Goal: Task Accomplishment & Management: Use online tool/utility

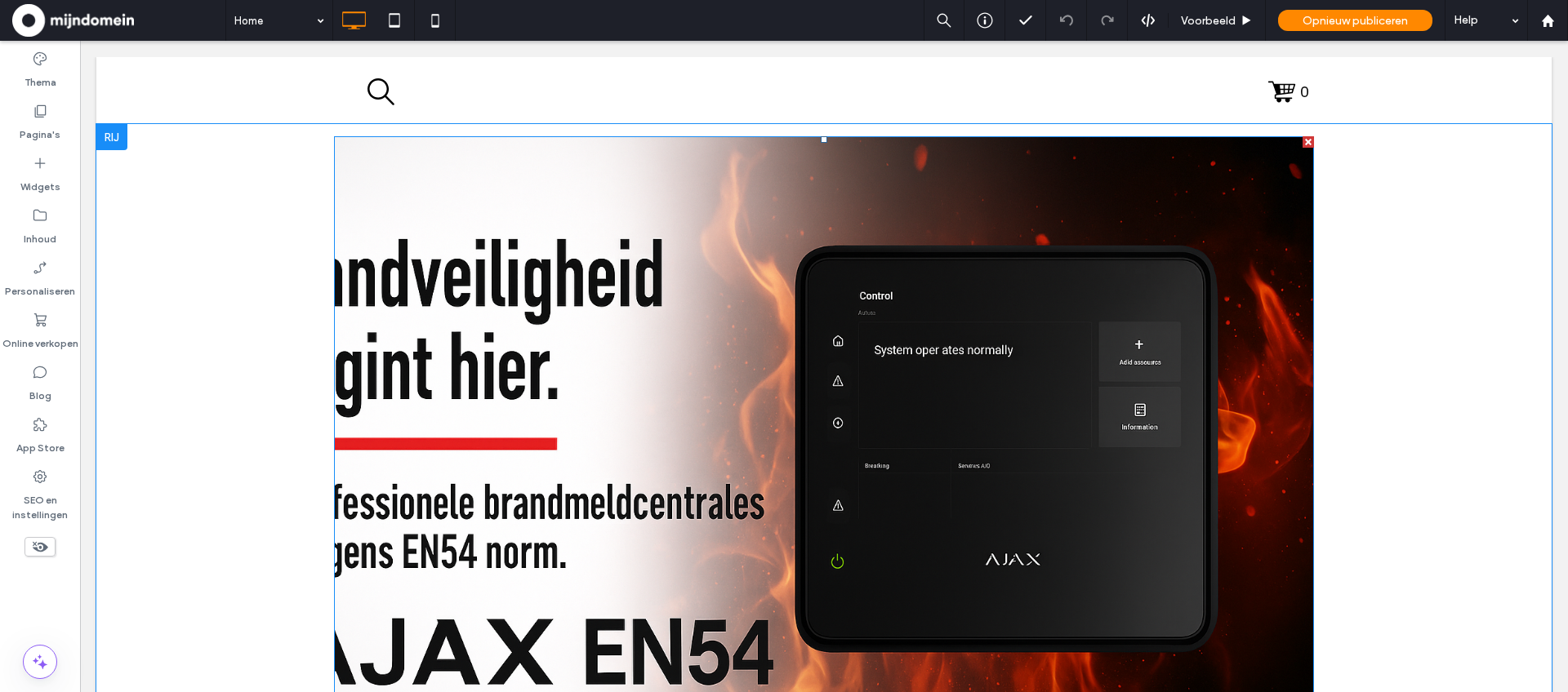
click at [428, 191] on img at bounding box center [824, 463] width 980 height 653
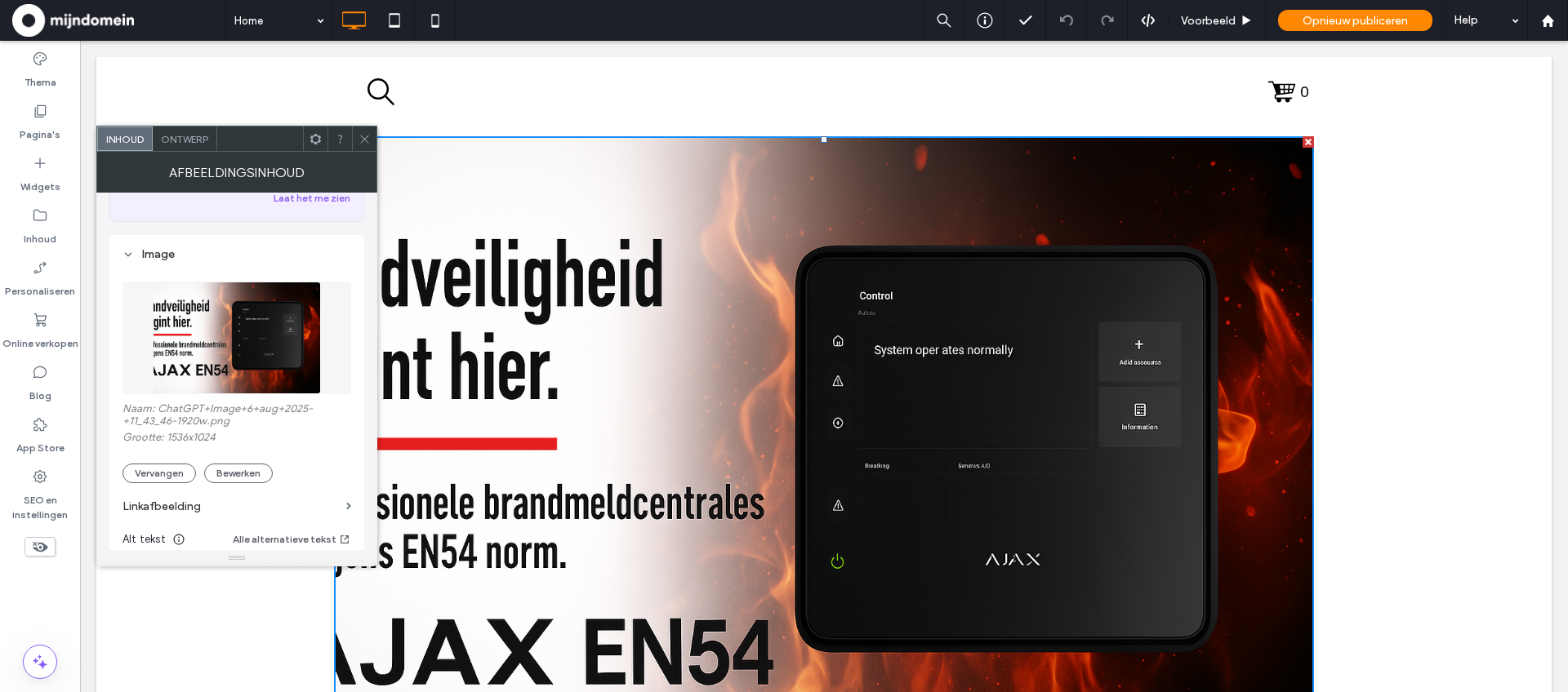
scroll to position [118, 0]
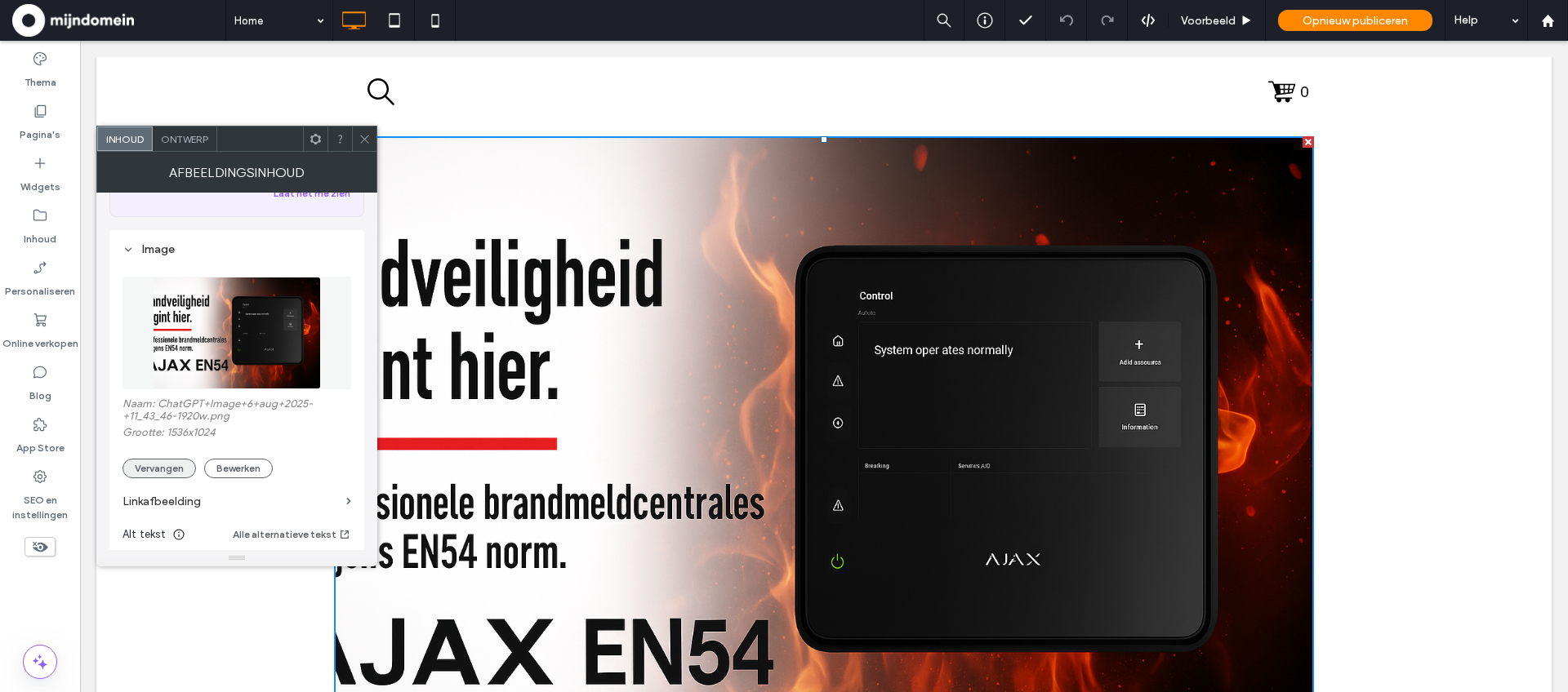
click at [181, 475] on button "Vervangen" at bounding box center [160, 468] width 74 height 19
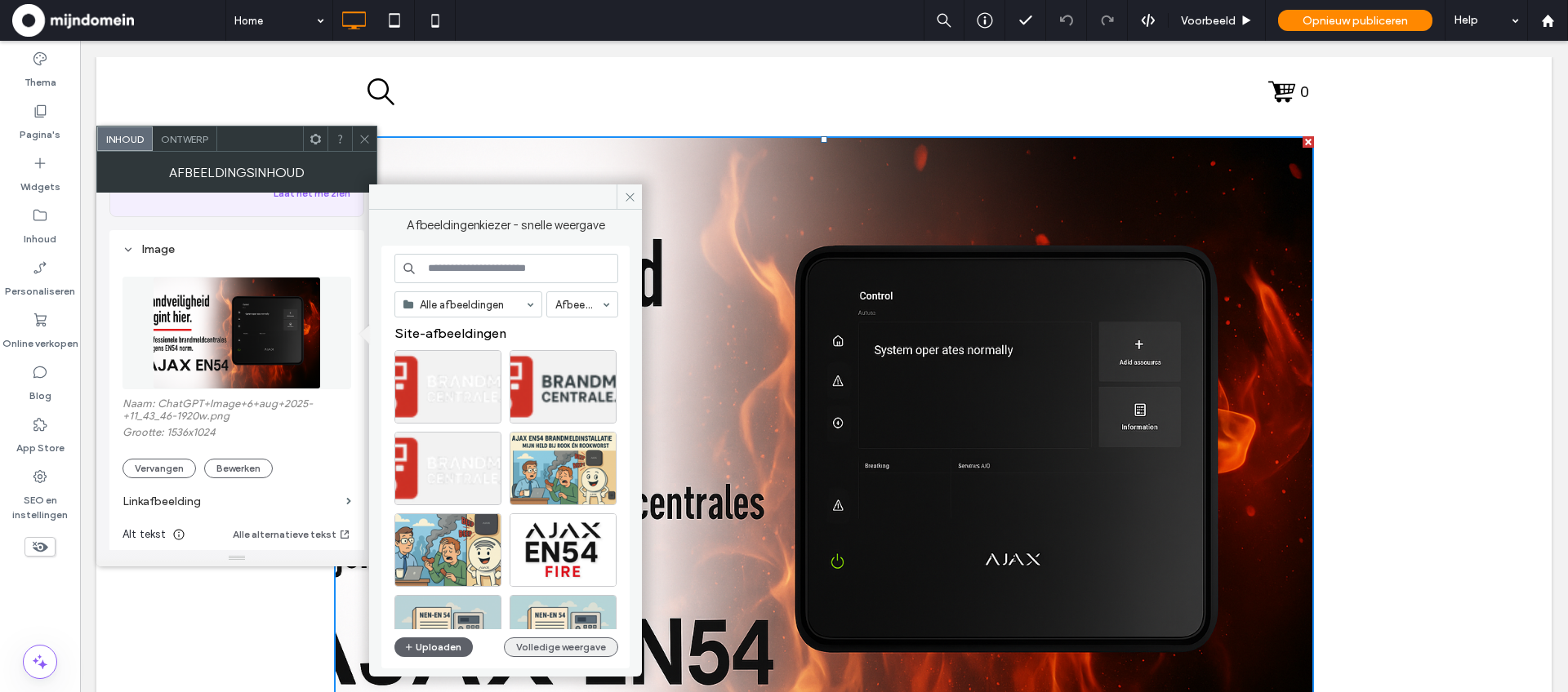
click at [542, 652] on button "Volledige weergave" at bounding box center [561, 647] width 114 height 19
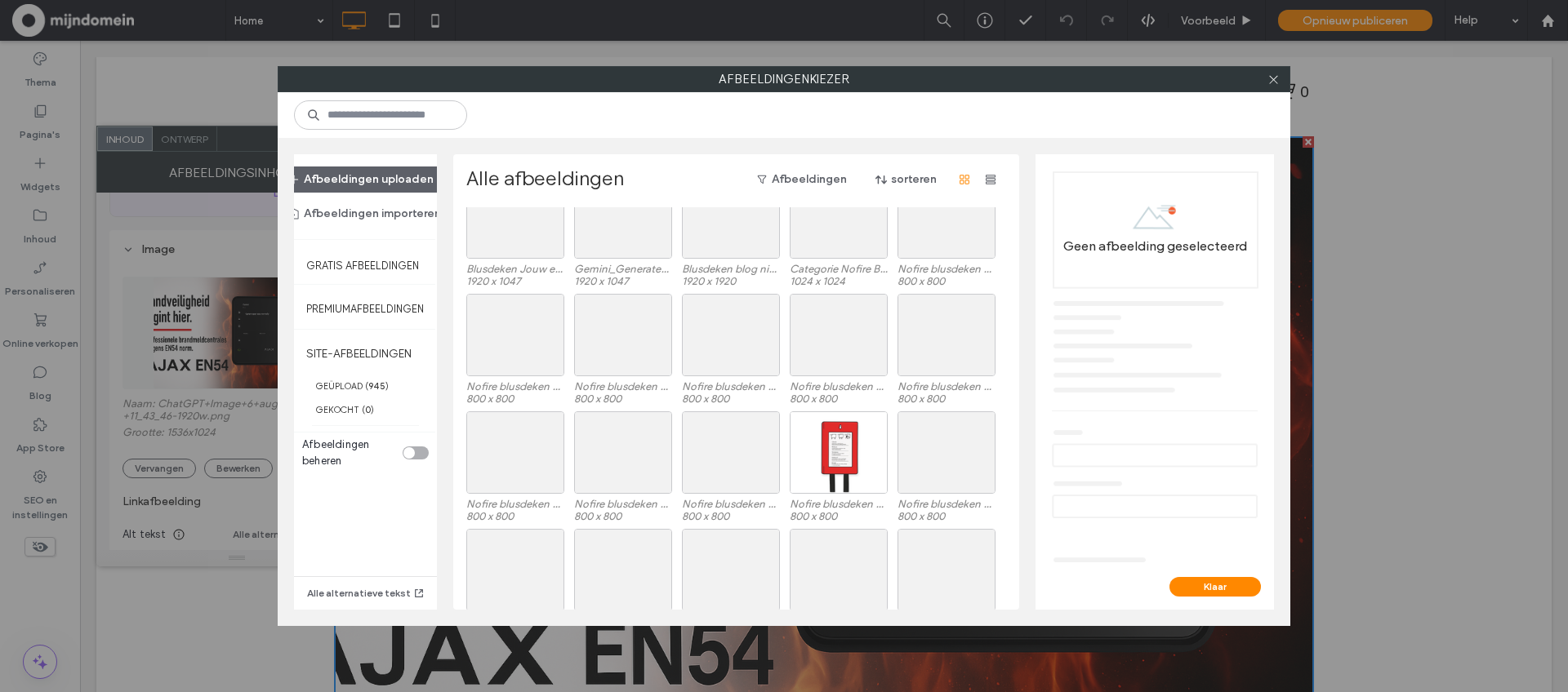
scroll to position [6650, 0]
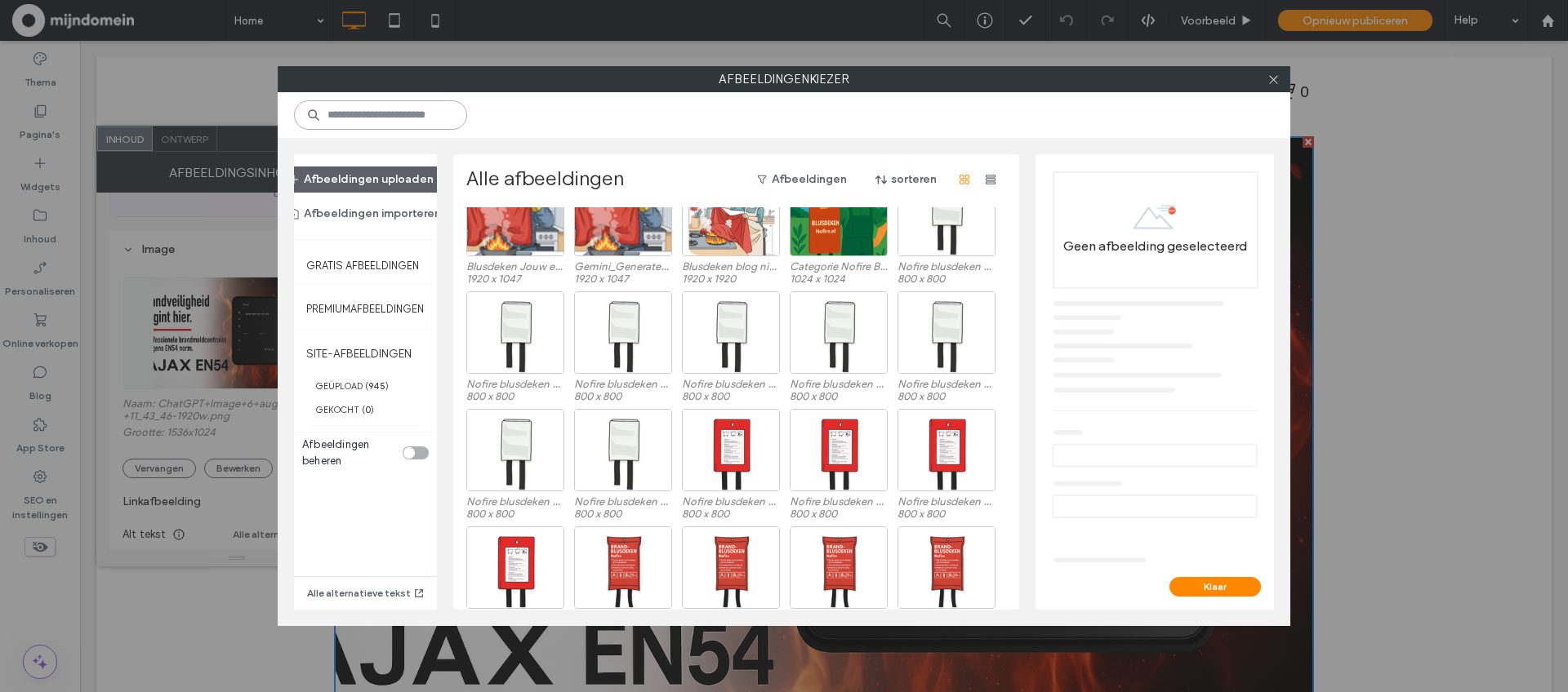
click at [427, 118] on input at bounding box center [380, 115] width 173 height 29
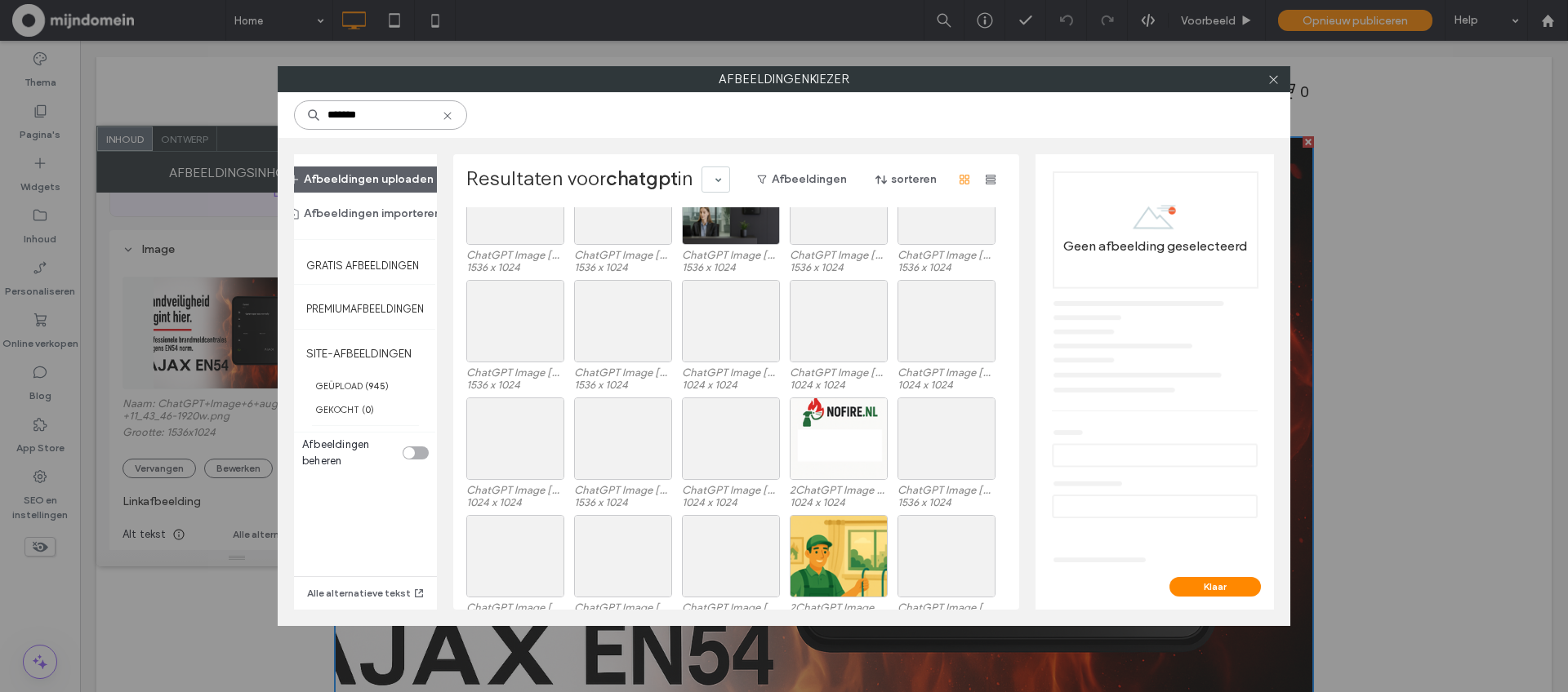
scroll to position [545, 0]
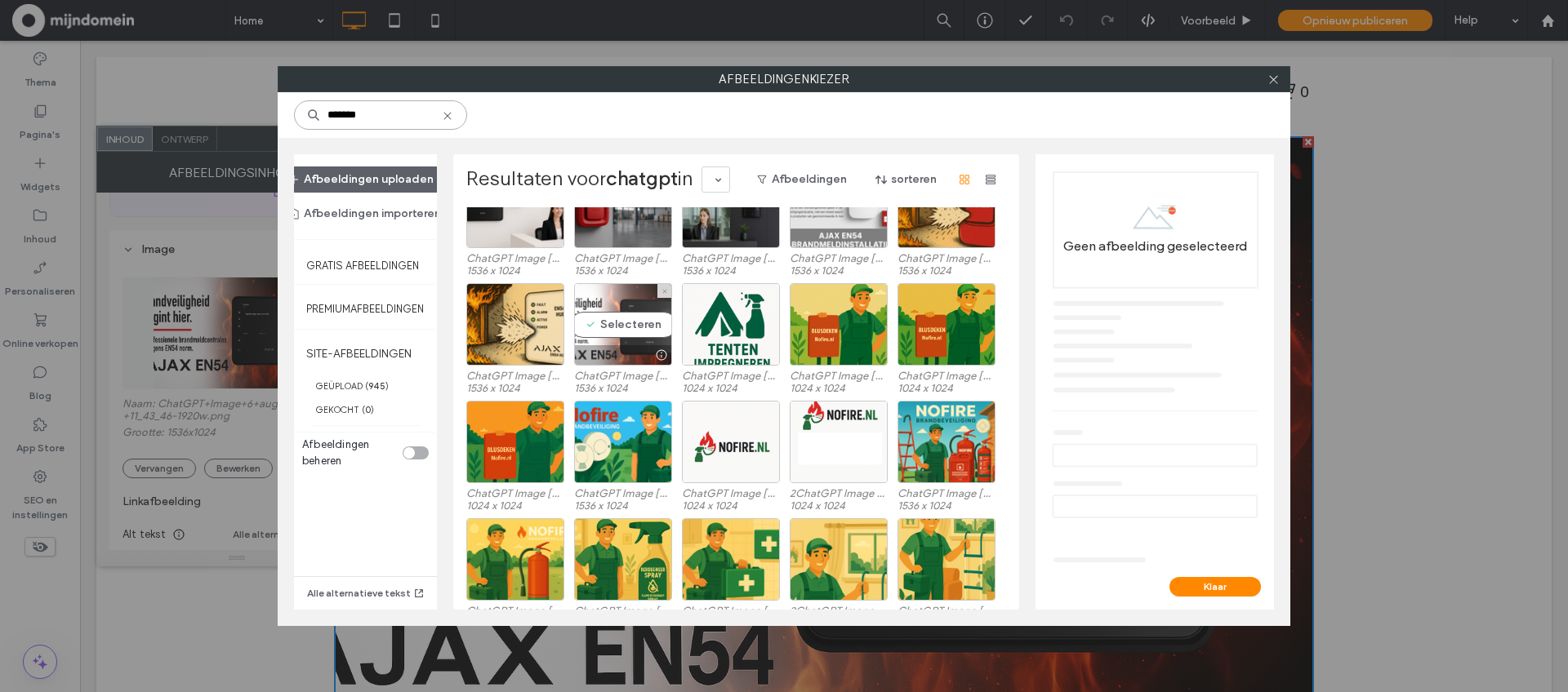
type input "*******"
click at [633, 322] on div "Selecteren" at bounding box center [623, 324] width 98 height 82
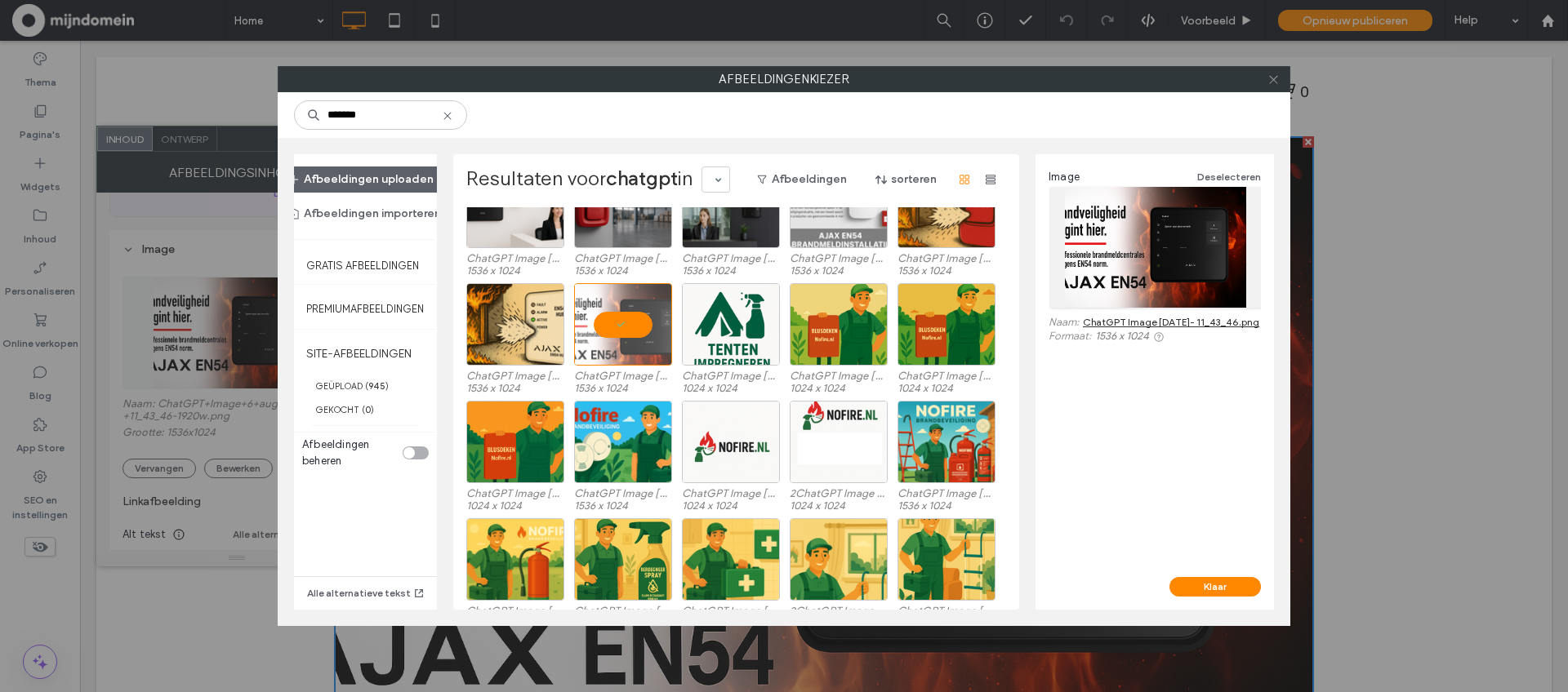
click at [1272, 74] on icon at bounding box center [1273, 80] width 13 height 13
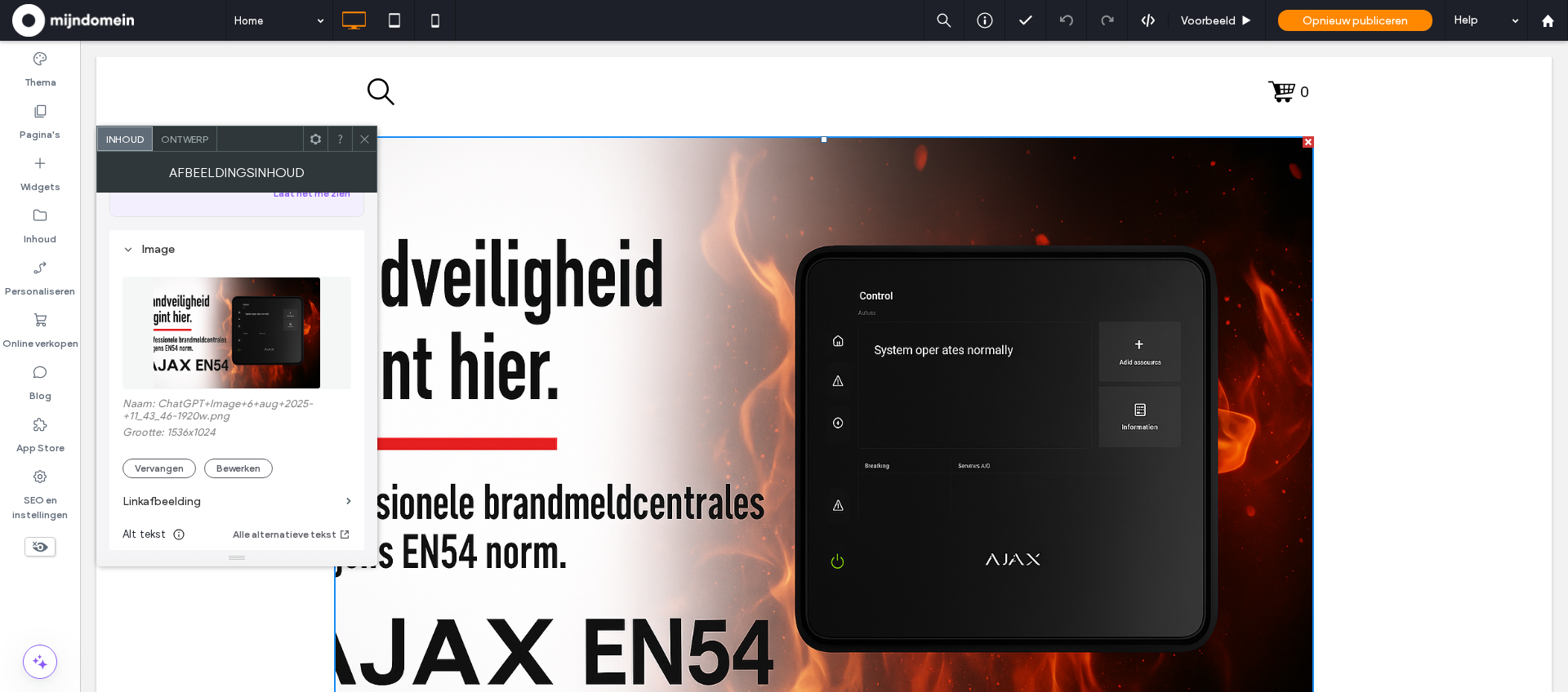
click at [367, 143] on icon at bounding box center [364, 139] width 13 height 13
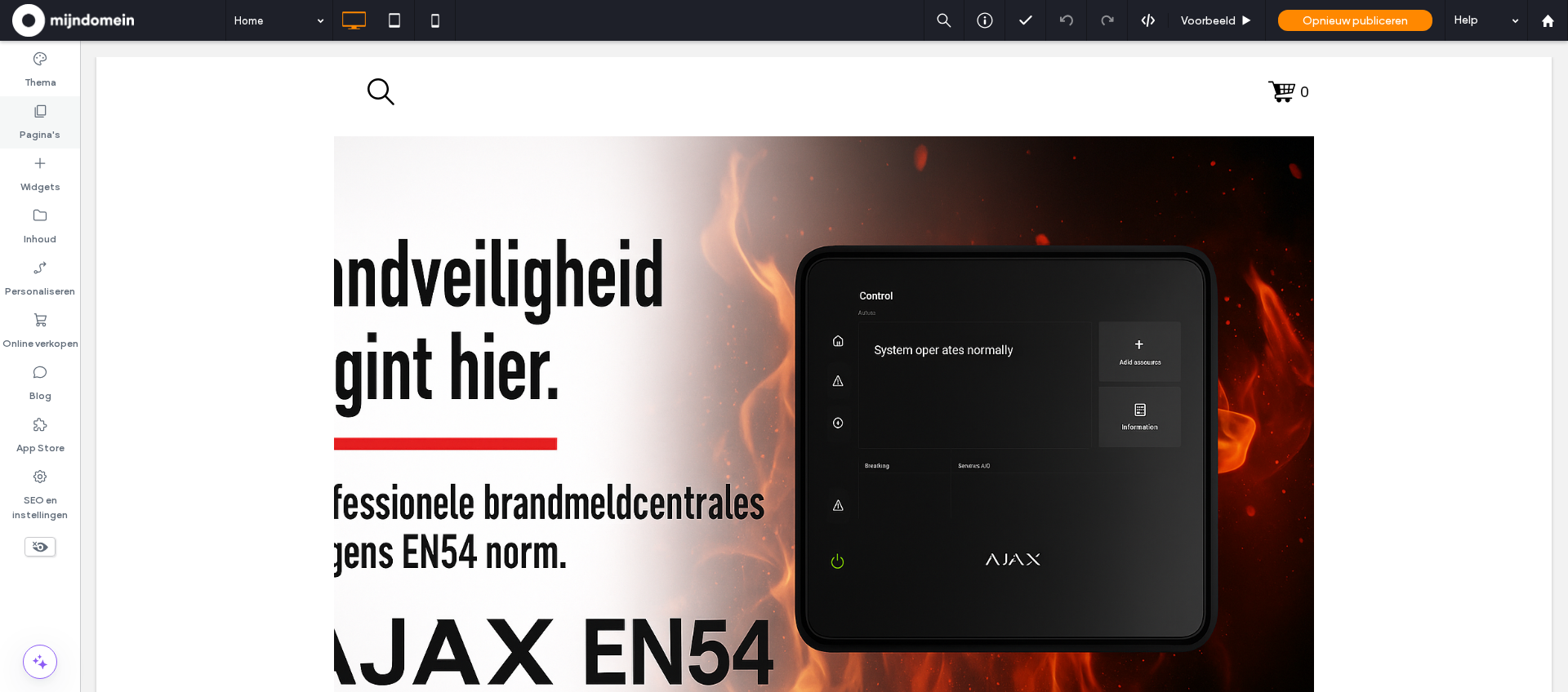
click at [47, 128] on label "Pagina's" at bounding box center [39, 130] width 41 height 23
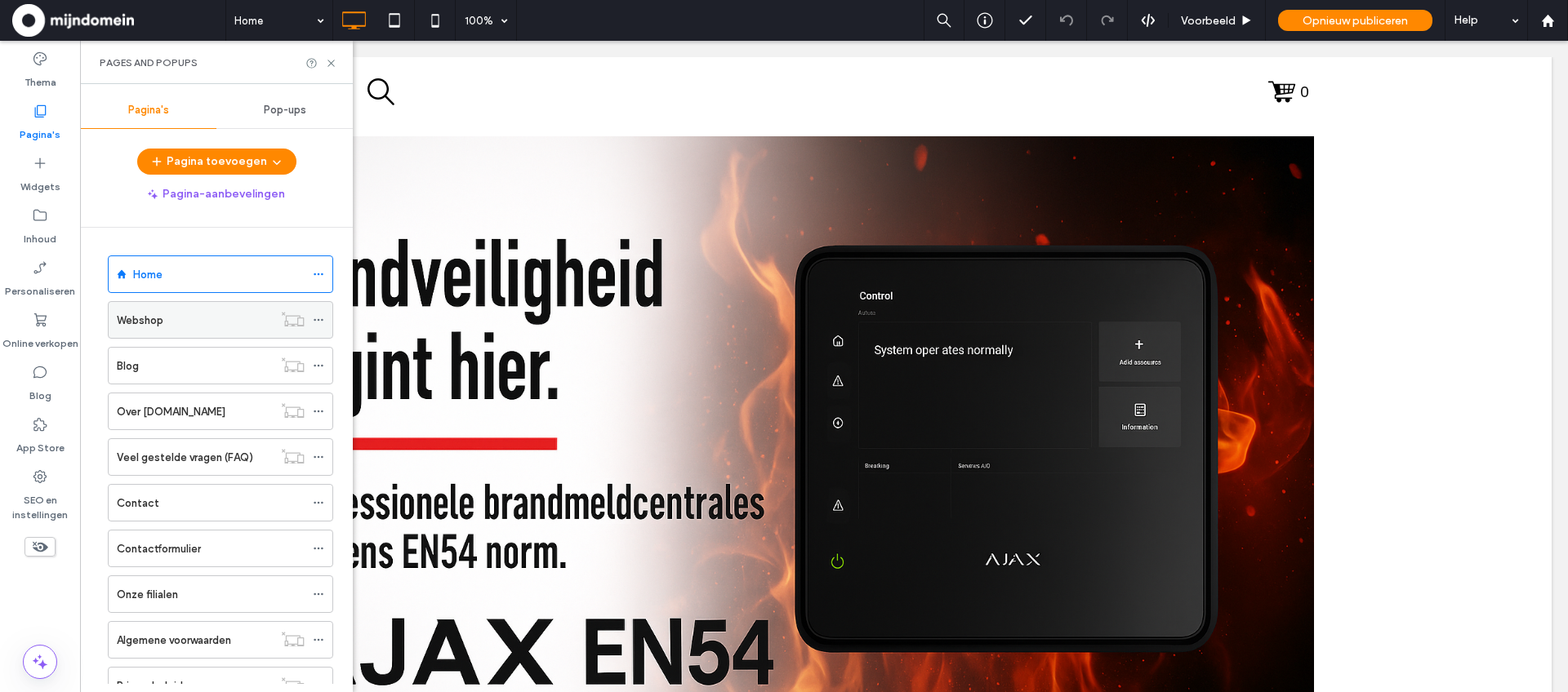
click at [171, 319] on div "Webshop" at bounding box center [195, 320] width 156 height 17
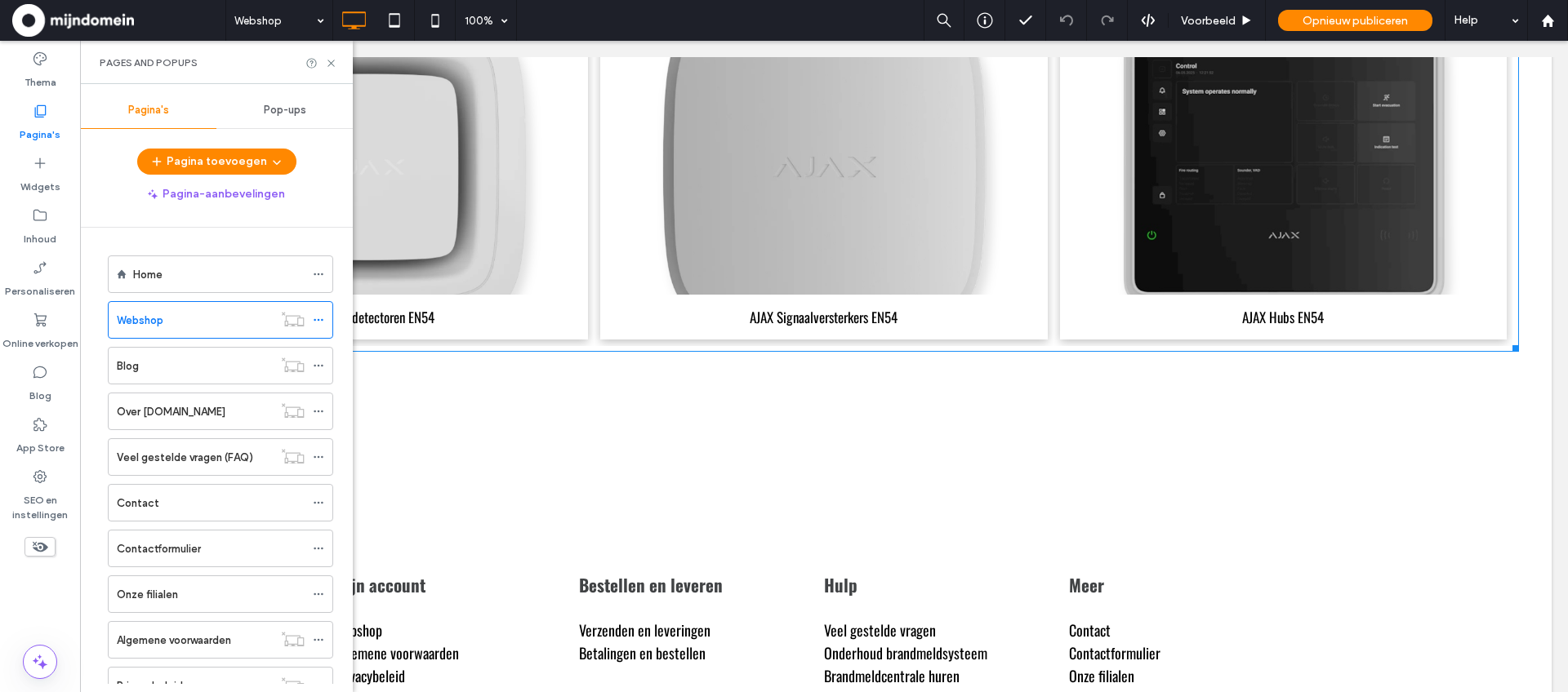
scroll to position [2561, 0]
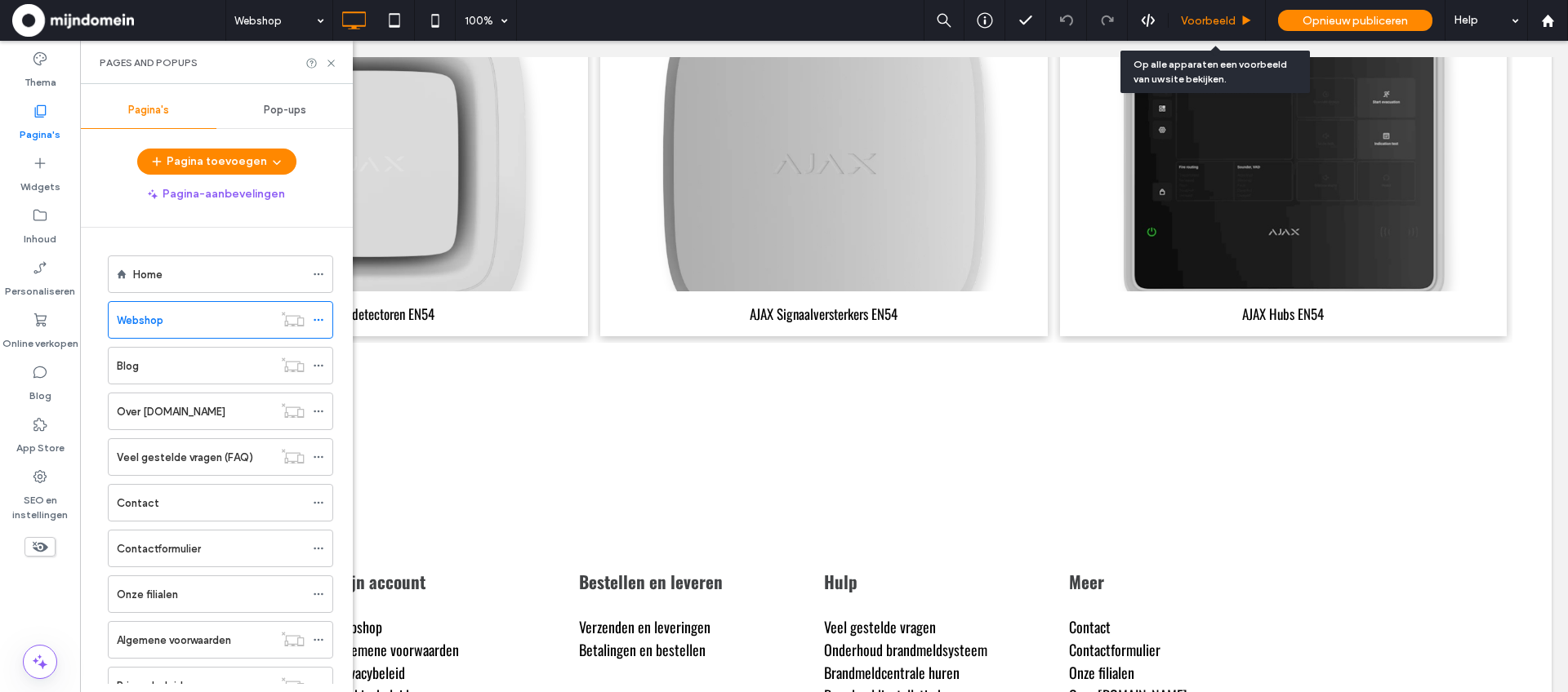
click at [1215, 15] on span "Voorbeeld" at bounding box center [1208, 21] width 55 height 14
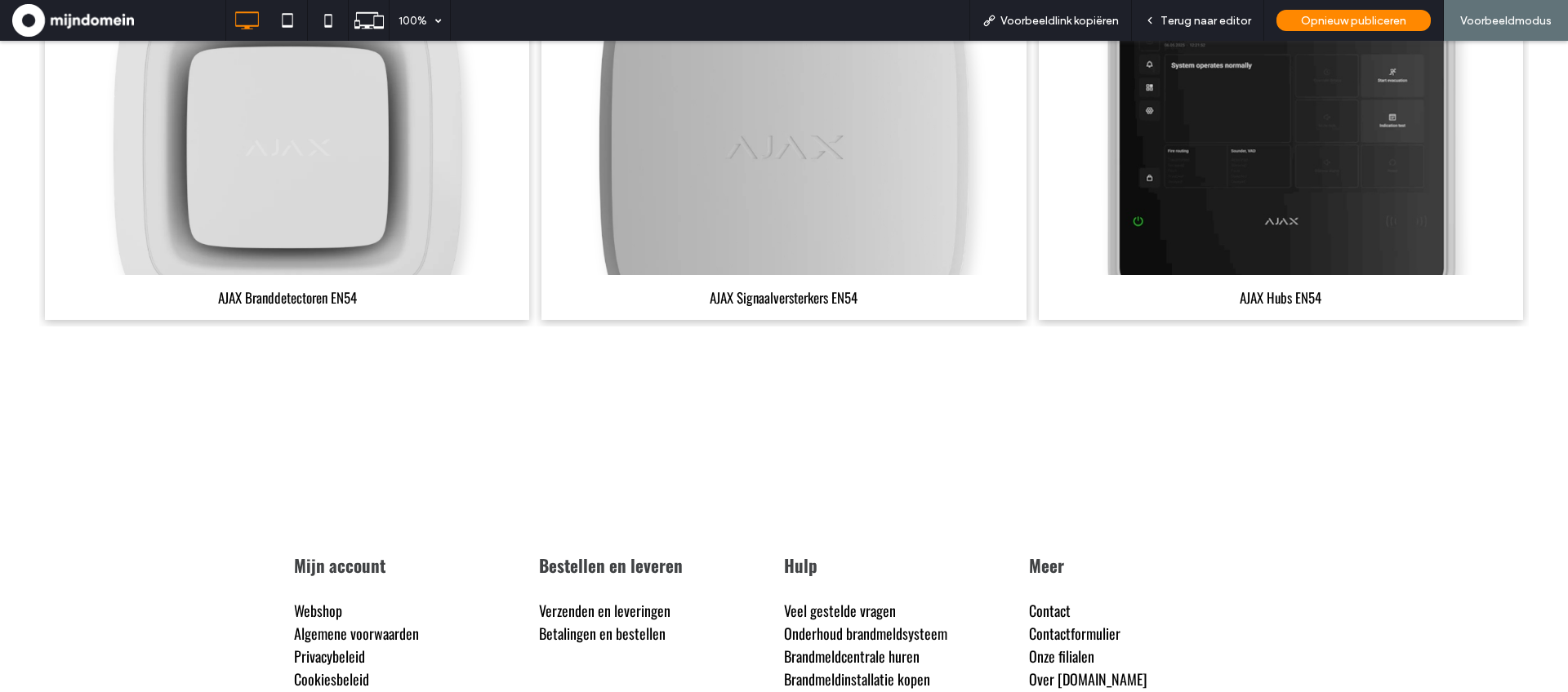
click at [865, 150] on link at bounding box center [784, 149] width 514 height 269
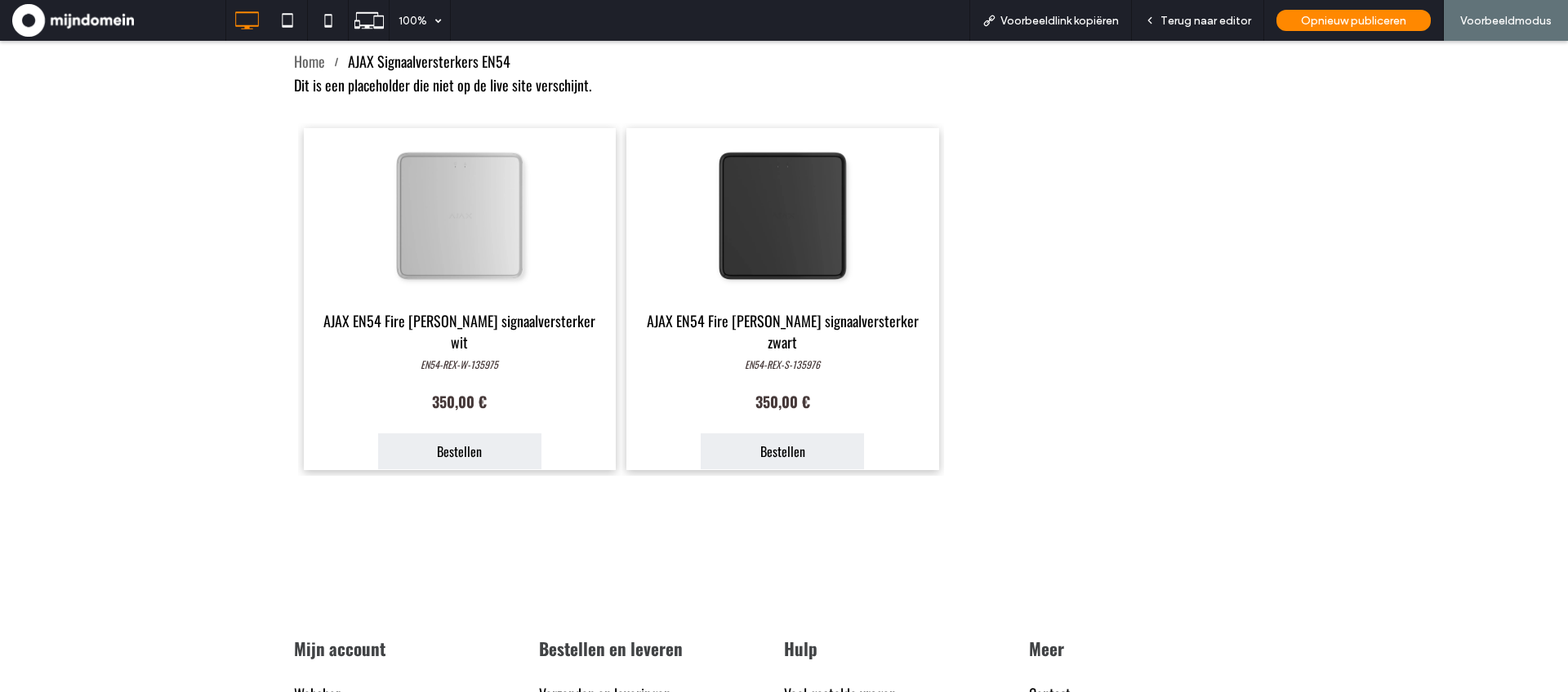
scroll to position [810, 0]
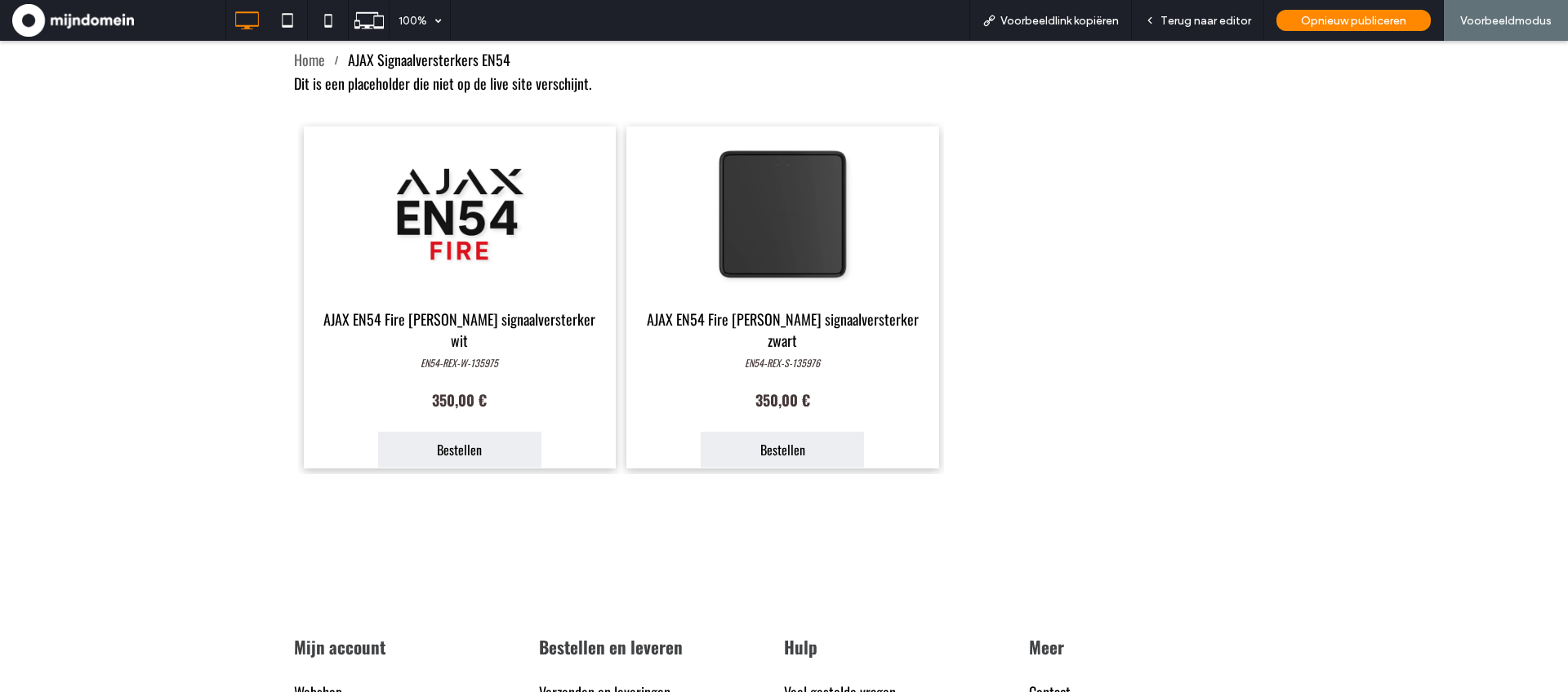
click at [552, 259] on link at bounding box center [460, 215] width 312 height 176
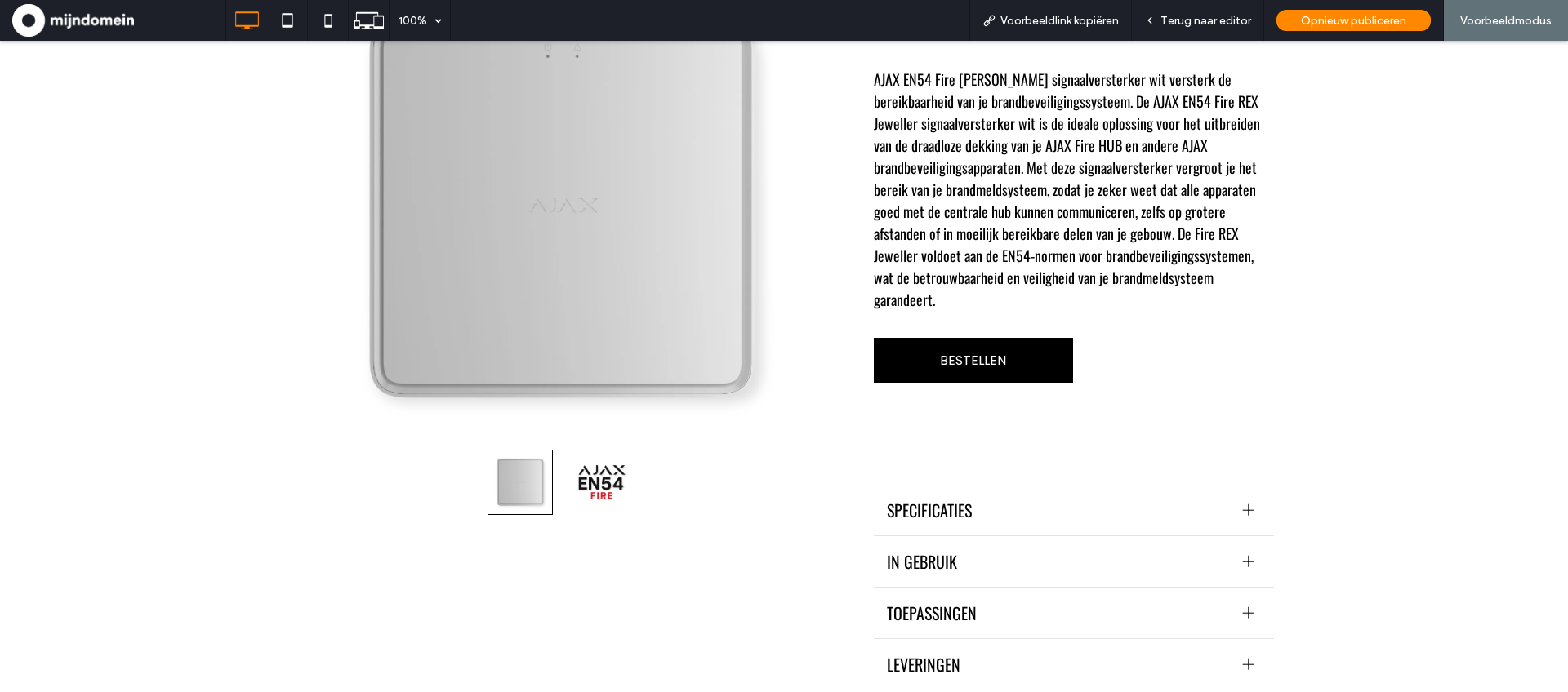
scroll to position [880, 0]
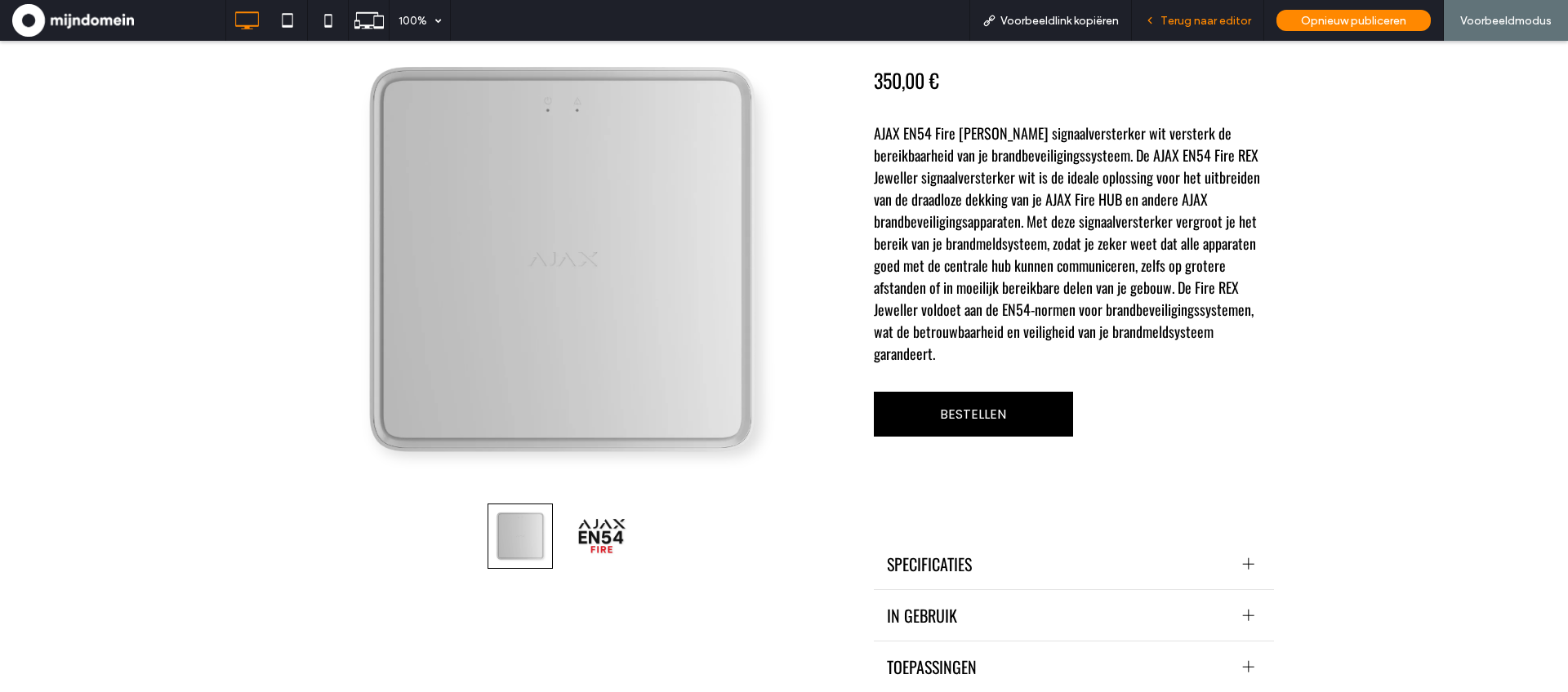
click at [1199, 25] on span "Terug naar editor" at bounding box center [1206, 21] width 91 height 14
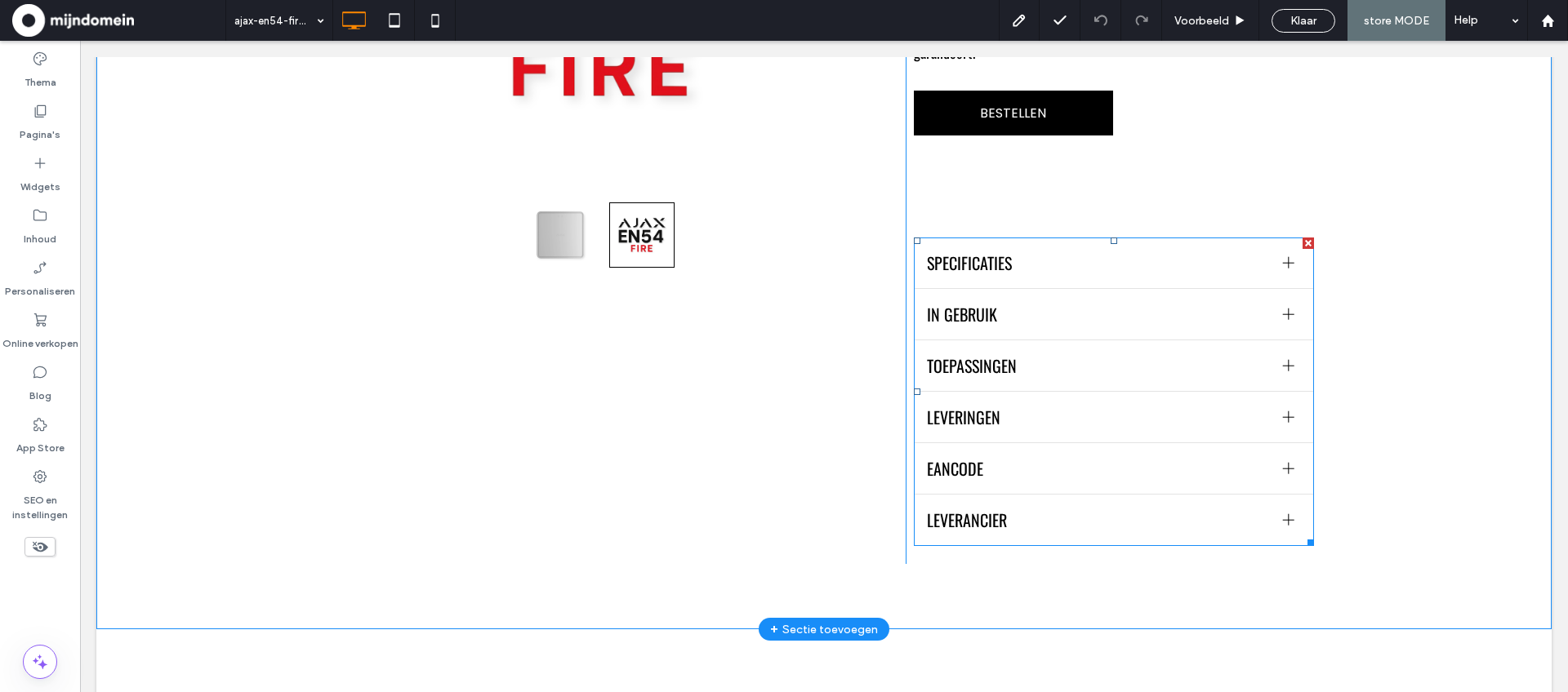
scroll to position [1204, 0]
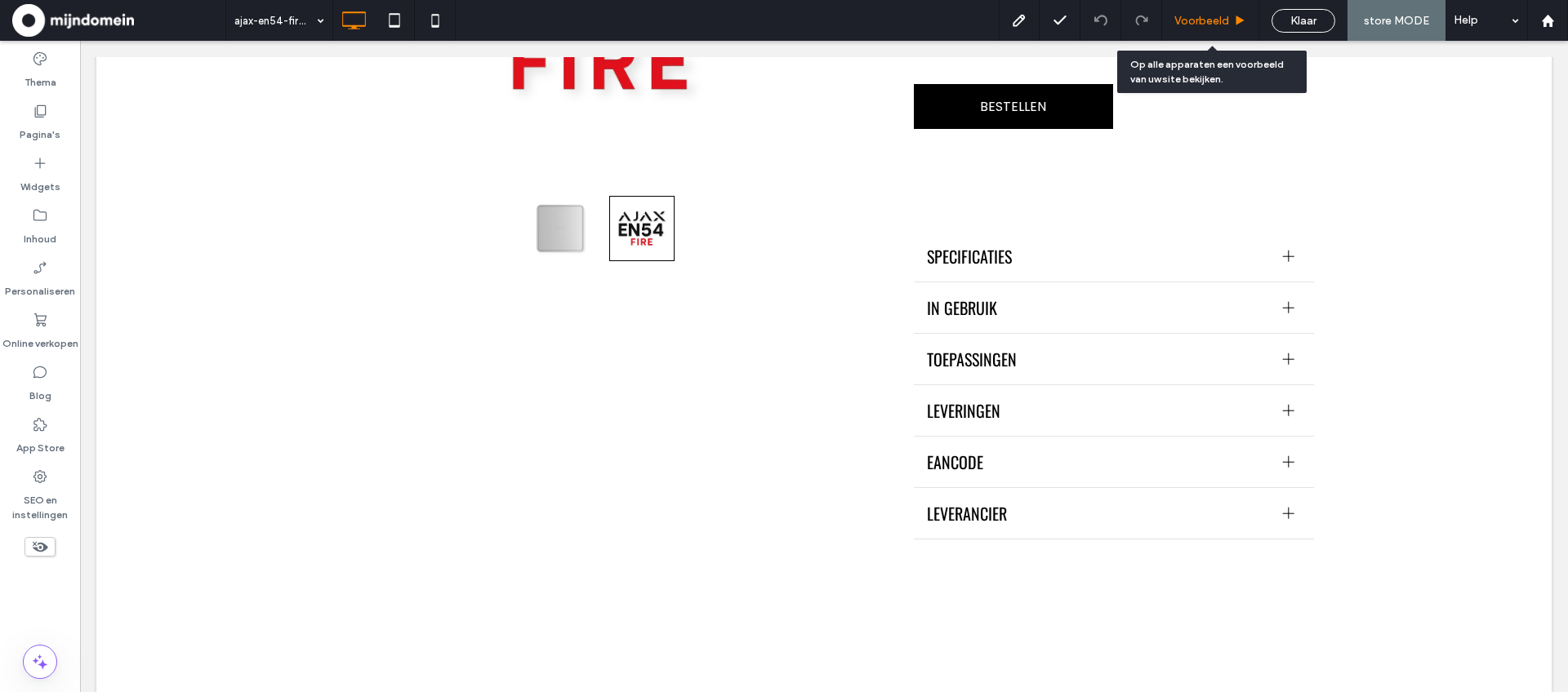
drag, startPoint x: 1135, startPoint y: 10, endPoint x: 1223, endPoint y: 21, distance: 88.7
click at [1223, 21] on span "Voorbeeld" at bounding box center [1201, 21] width 55 height 14
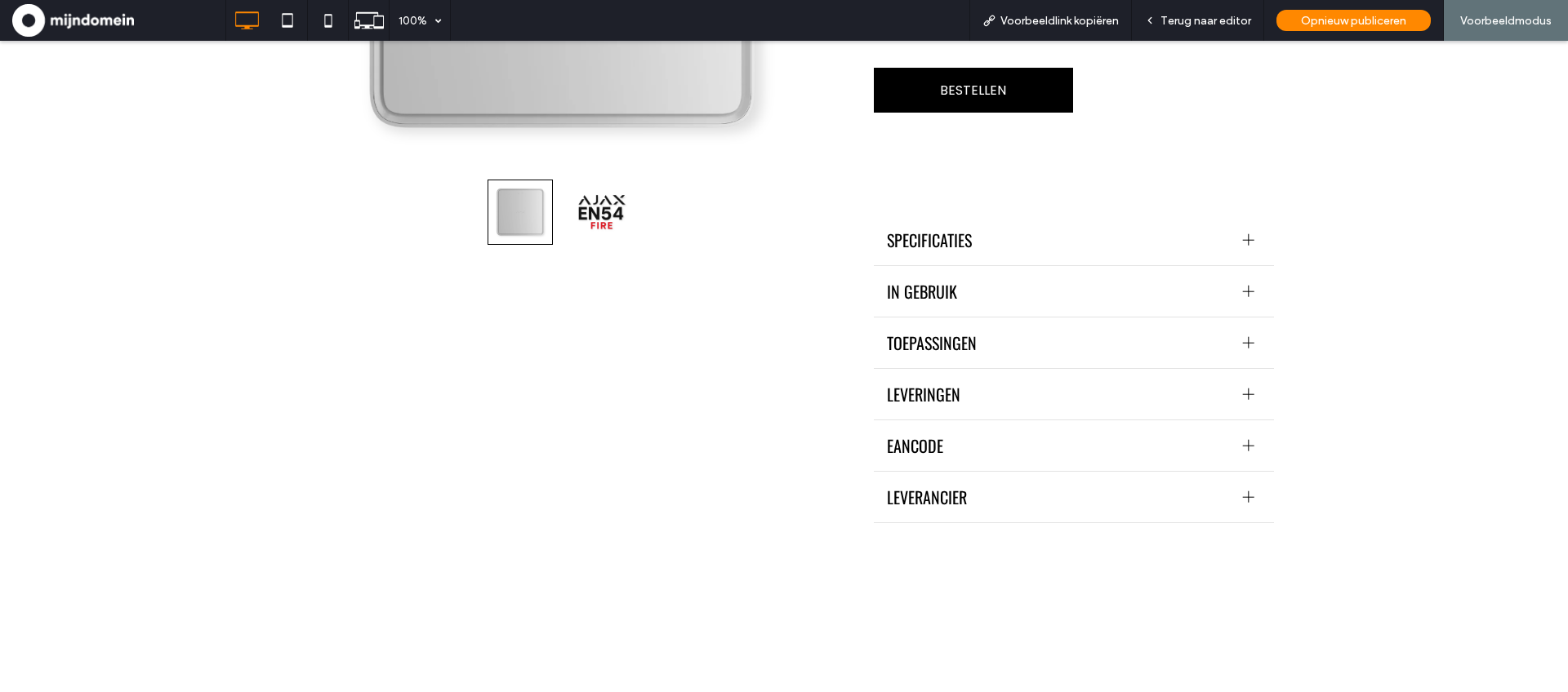
click at [1071, 228] on span "SPECIFICATIES" at bounding box center [1058, 239] width 343 height 24
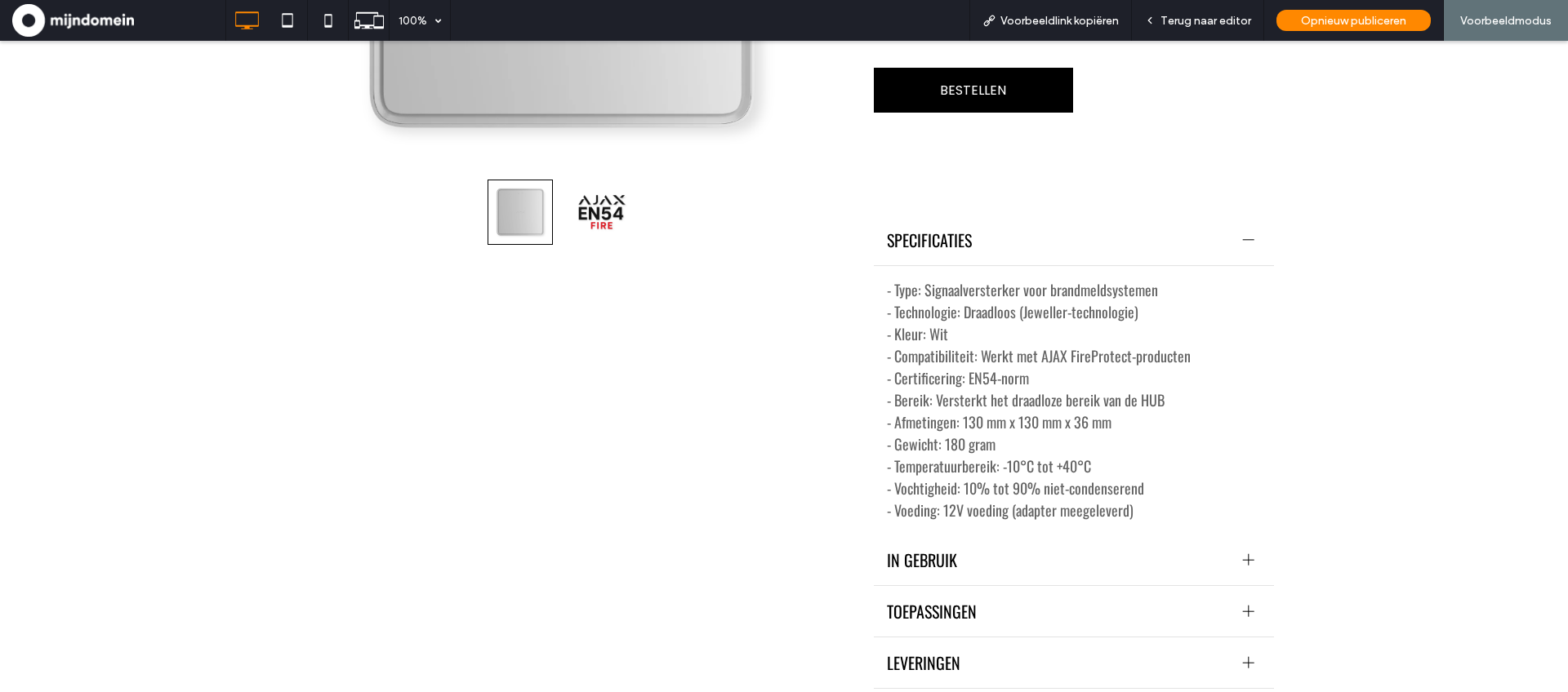
click at [1071, 228] on span "SPECIFICATIES" at bounding box center [1058, 239] width 343 height 24
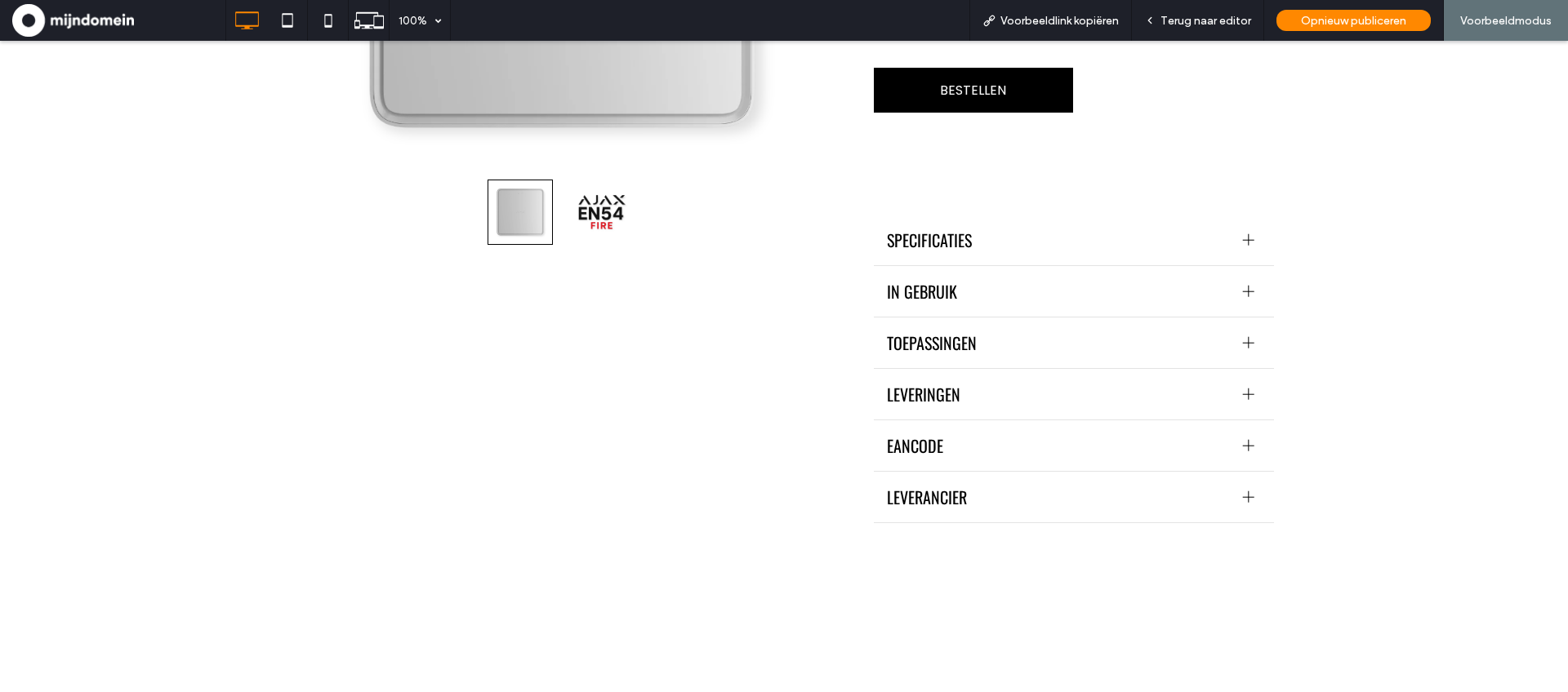
click at [1029, 280] on span "IN GEBRUIK" at bounding box center [1058, 291] width 343 height 24
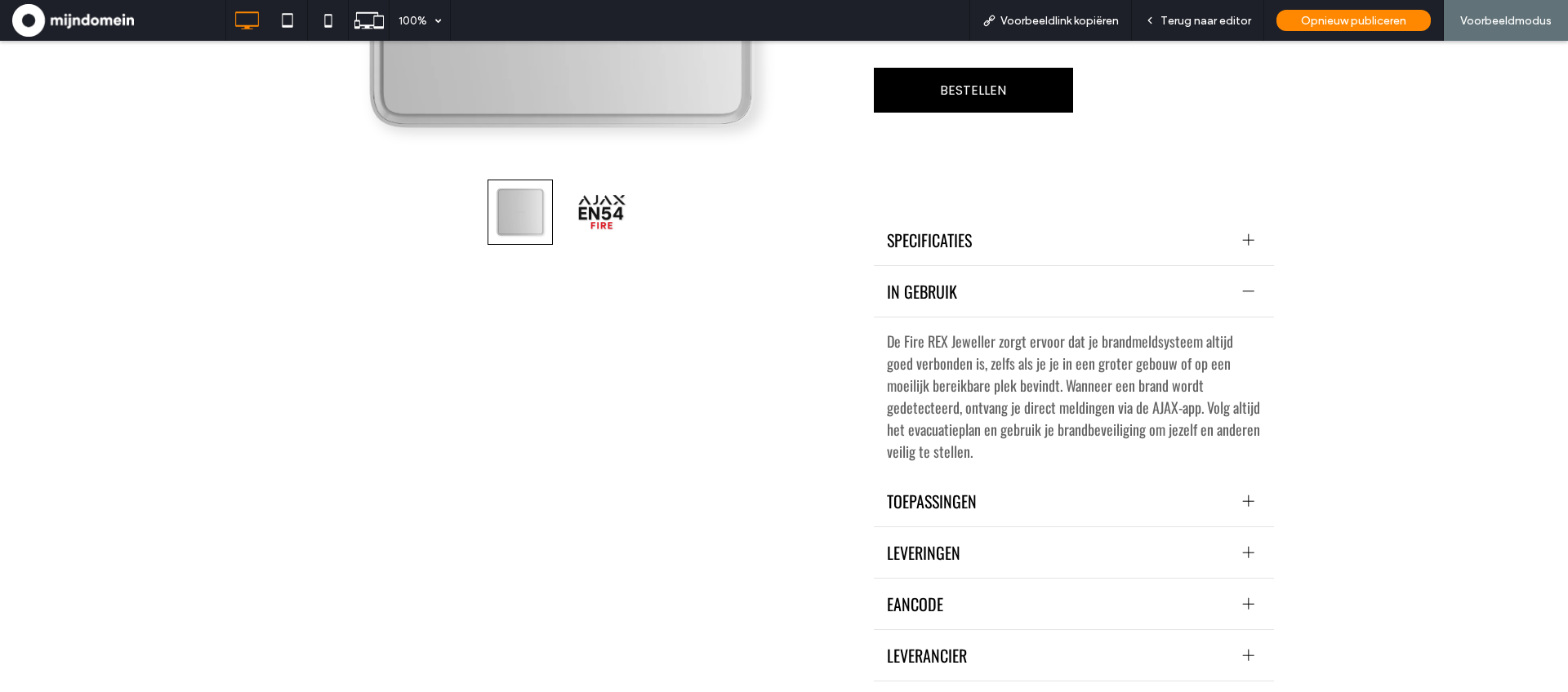
click at [1025, 280] on span "IN GEBRUIK" at bounding box center [1058, 291] width 343 height 24
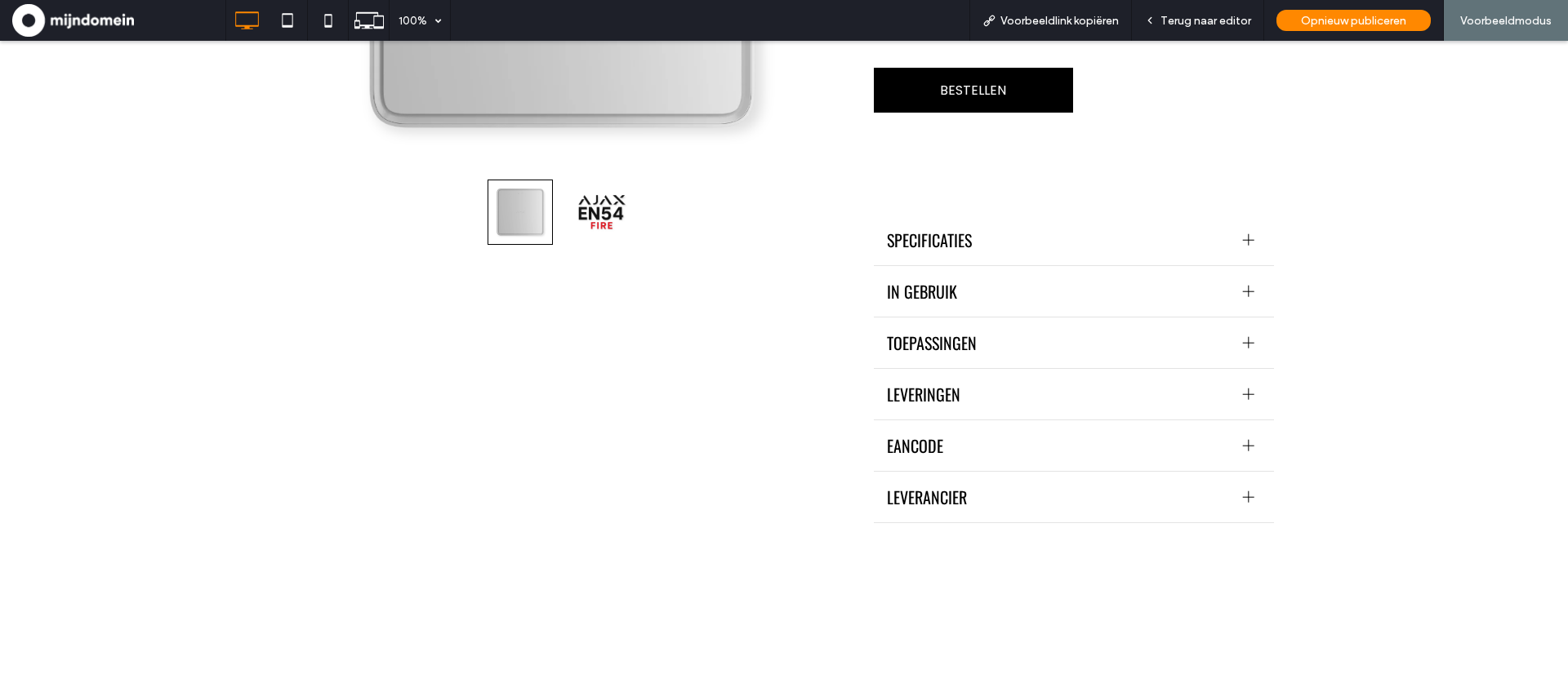
click at [1029, 331] on span "TOEPASSINGEN" at bounding box center [1058, 343] width 343 height 24
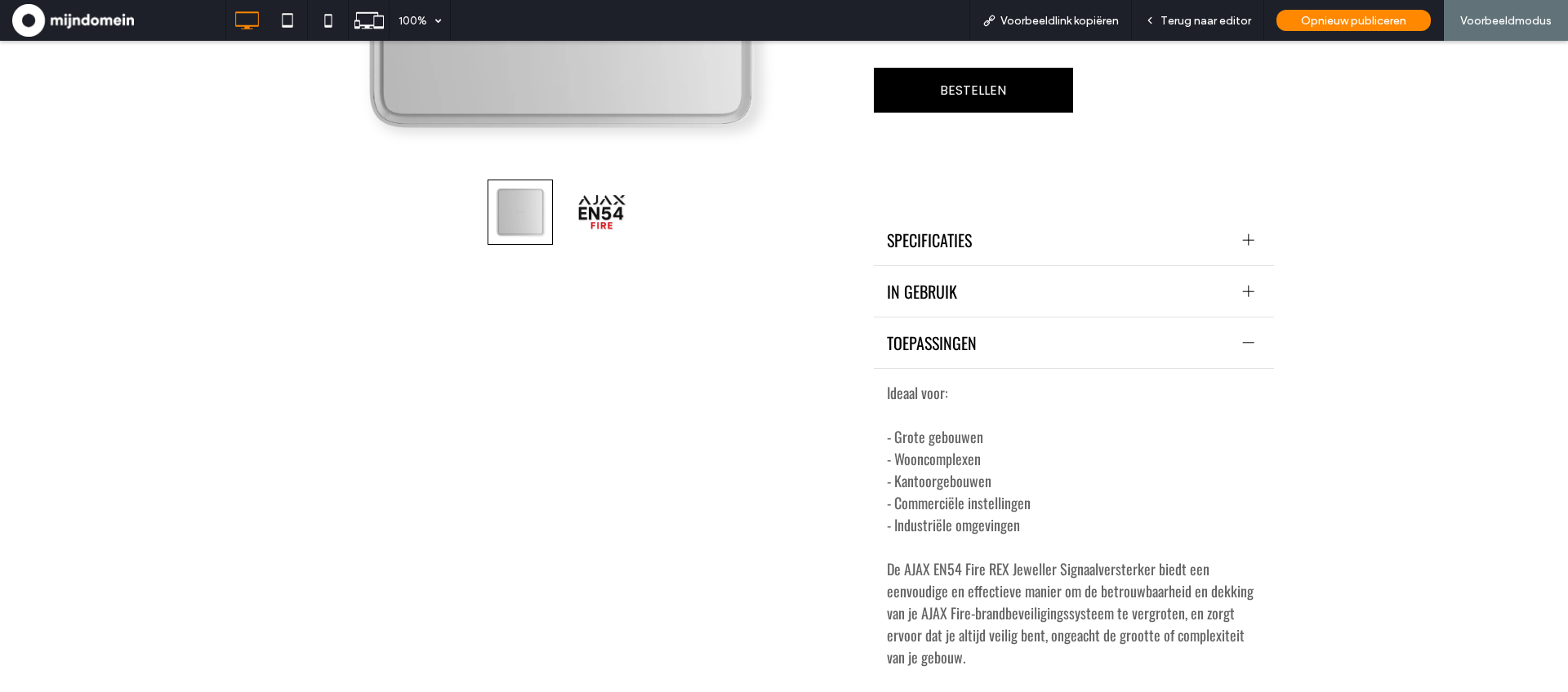
click at [1029, 331] on span "TOEPASSINGEN" at bounding box center [1058, 343] width 343 height 24
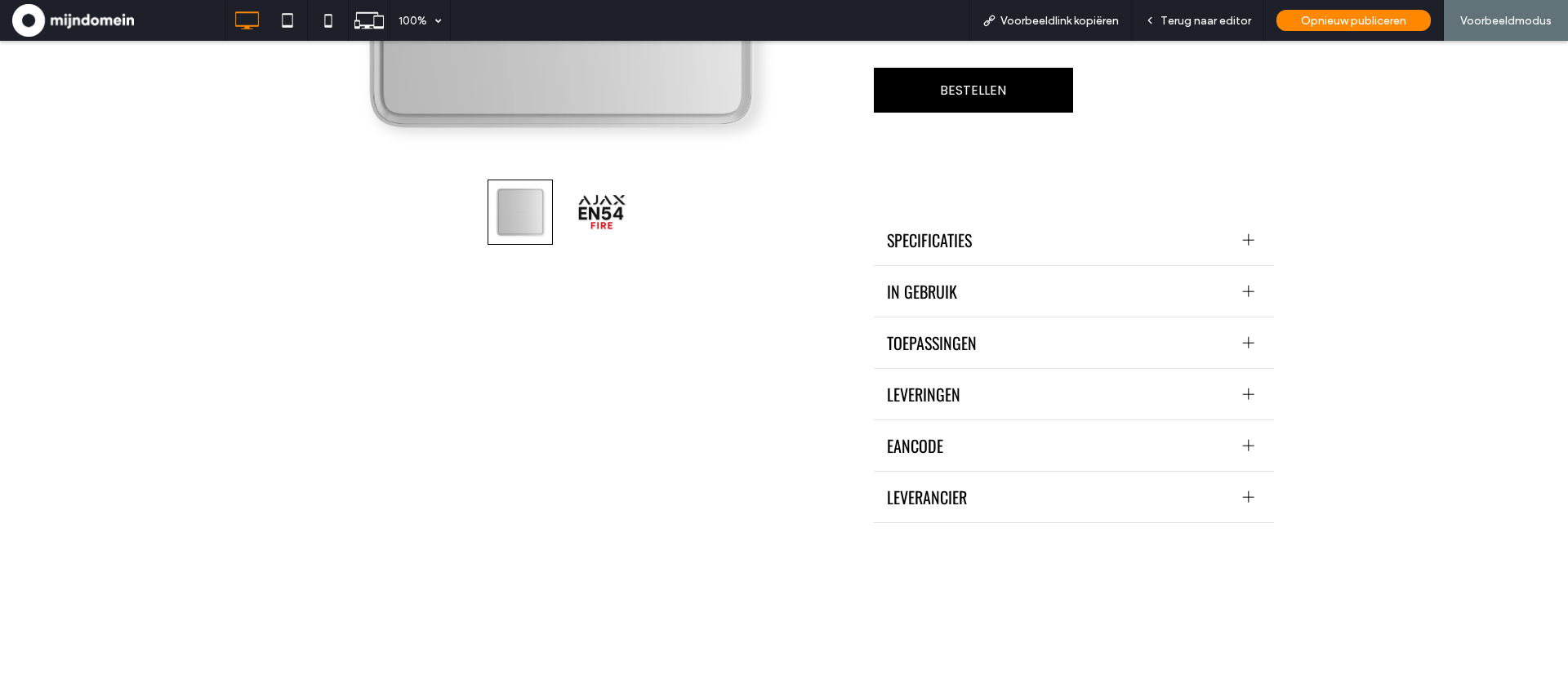
click at [1028, 382] on span "LEVERINGEN" at bounding box center [1058, 394] width 343 height 24
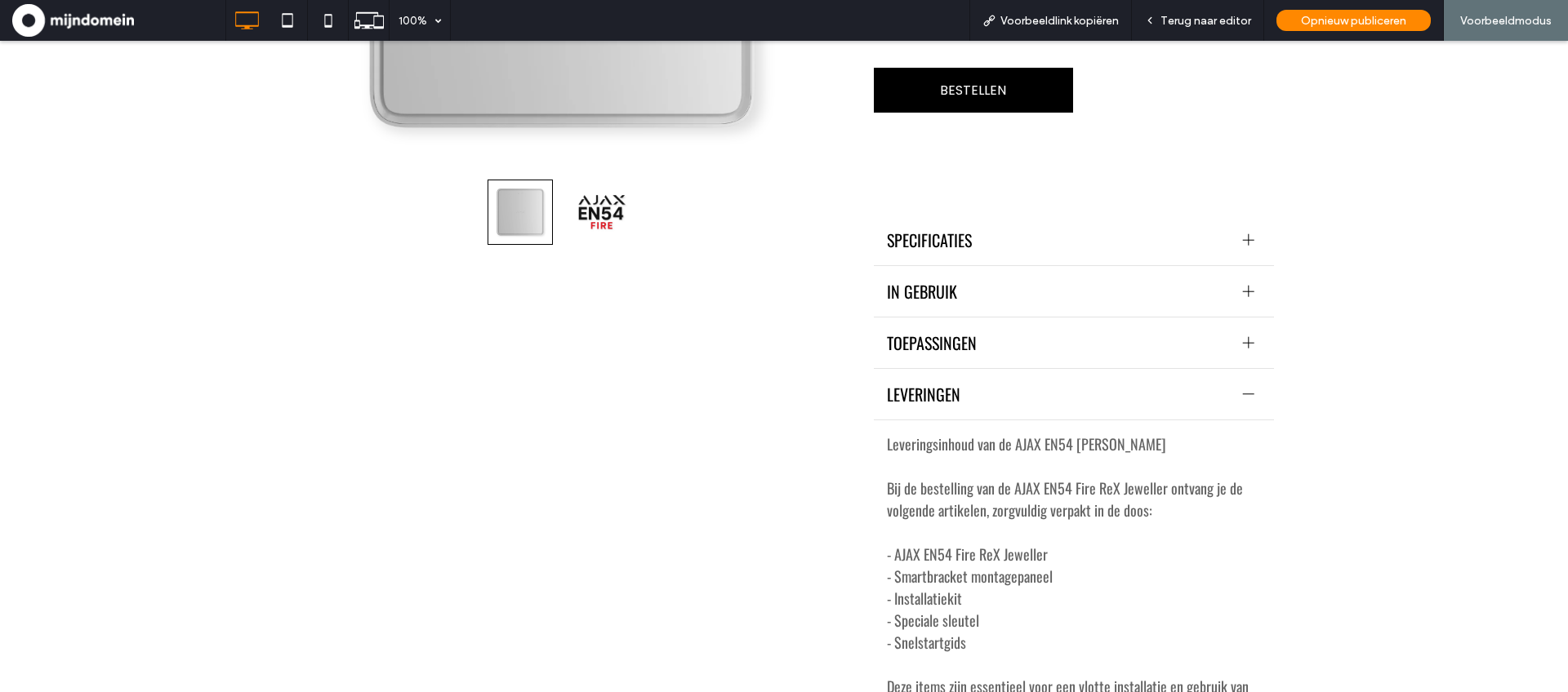
click at [1028, 382] on span "LEVERINGEN" at bounding box center [1058, 394] width 343 height 24
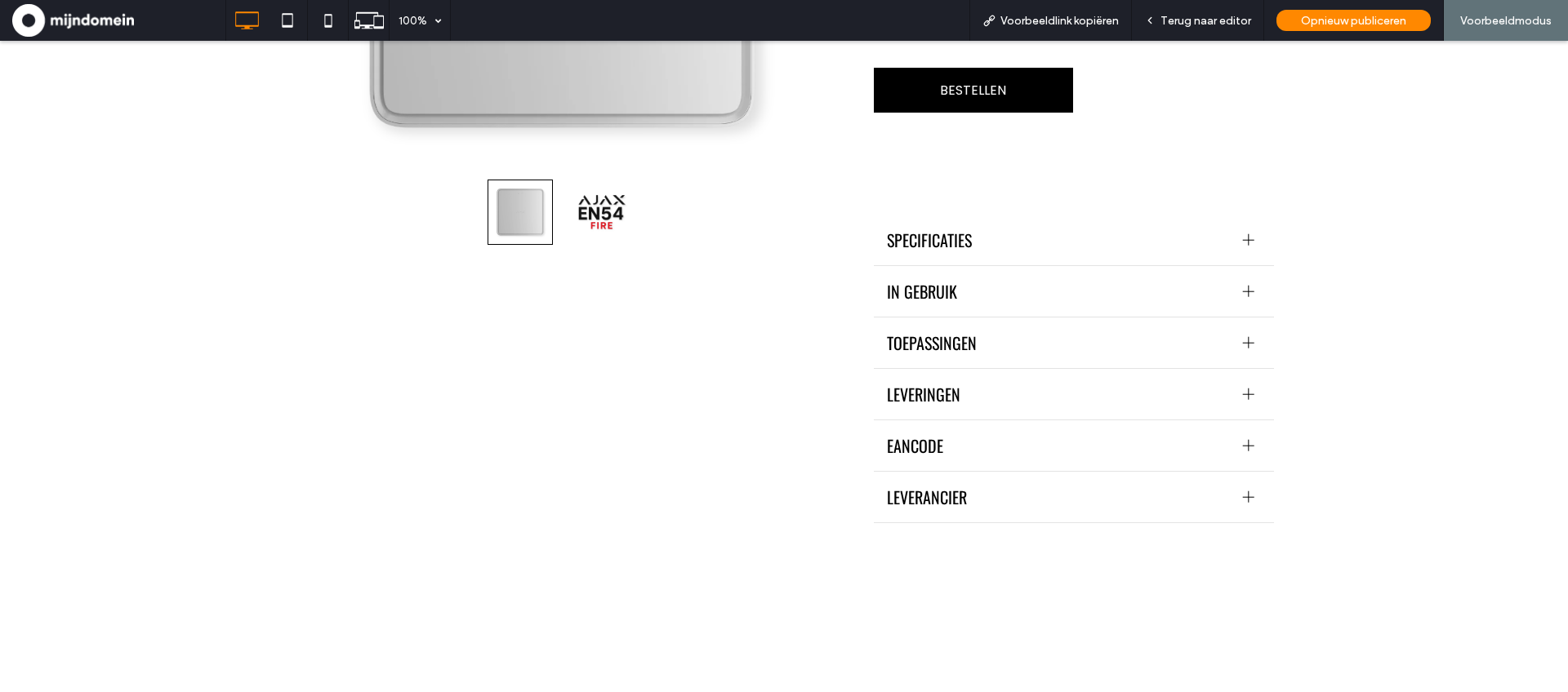
click at [1028, 433] on span "EANCODE" at bounding box center [1058, 445] width 343 height 24
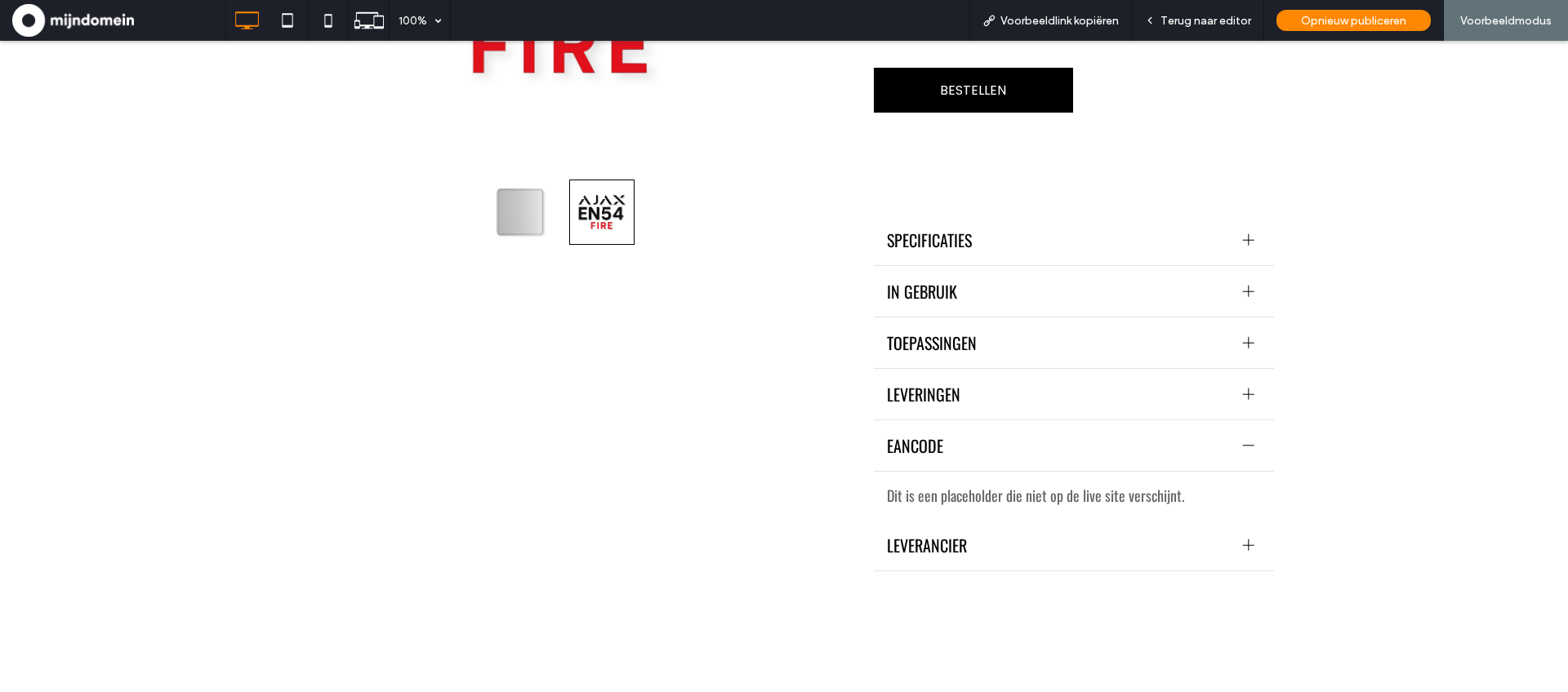
click at [1029, 433] on span "EANCODE" at bounding box center [1058, 445] width 343 height 24
click at [1023, 485] on span "LEVERANCIER" at bounding box center [1058, 497] width 343 height 24
click at [1020, 485] on span "LEVERANCIER" at bounding box center [1058, 497] width 343 height 24
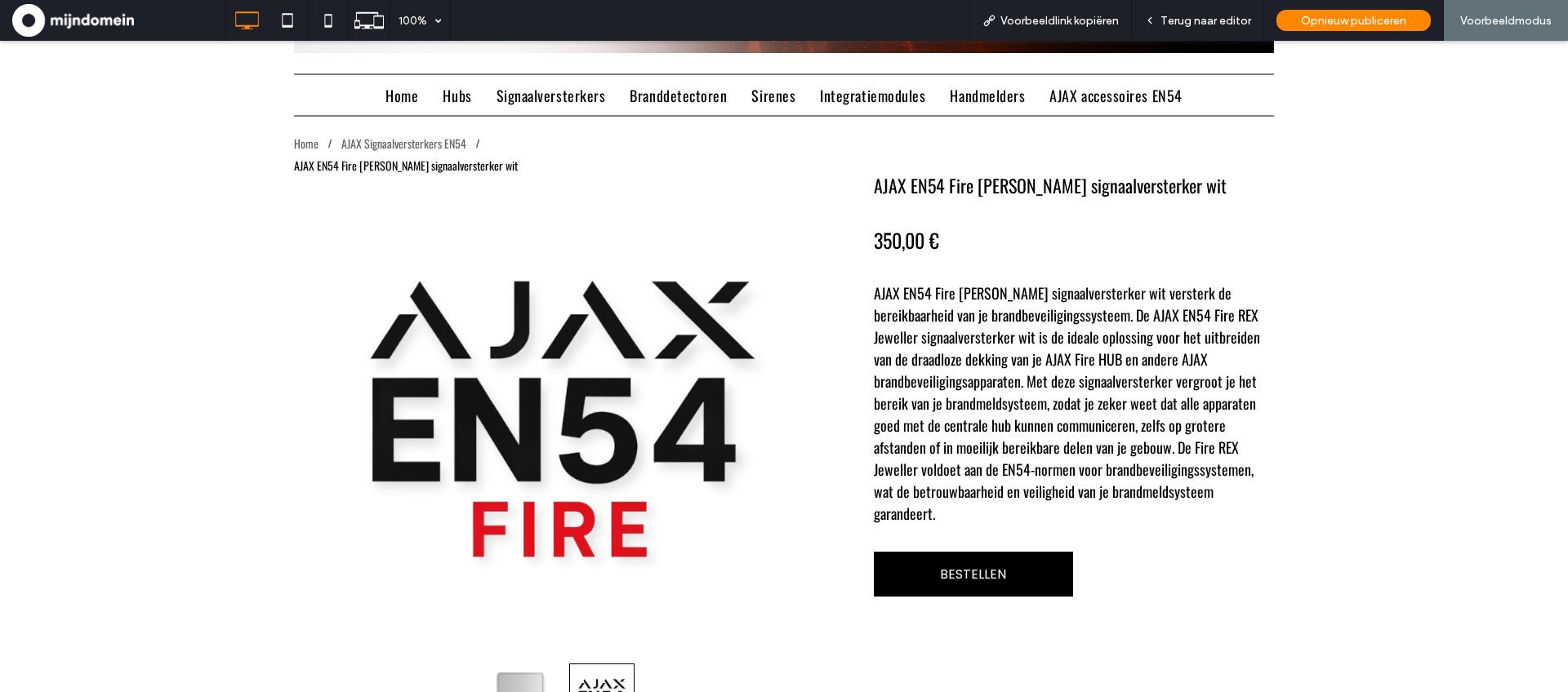
scroll to position [721, 0]
click at [1193, 9] on div "Terug naar editor" at bounding box center [1198, 20] width 133 height 41
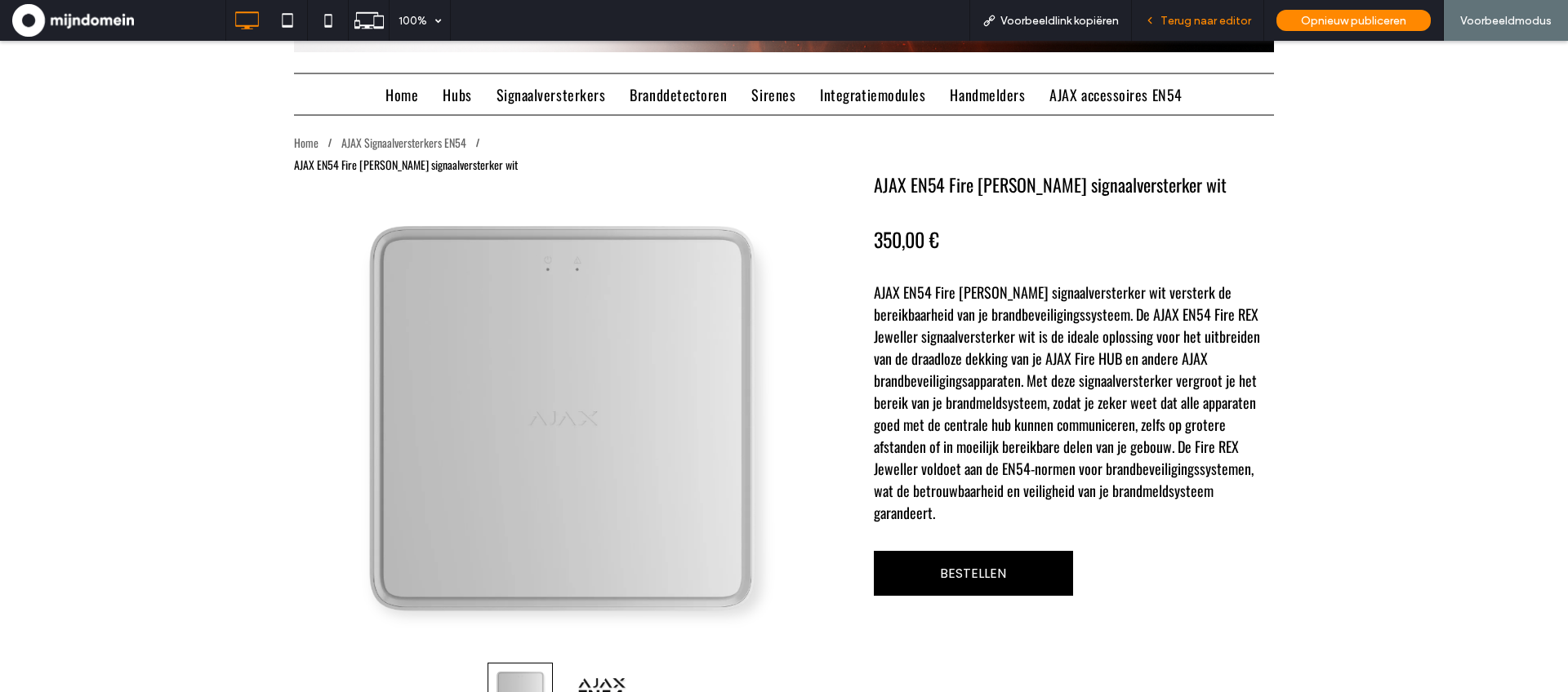
click at [1196, 24] on span "Terug naar editor" at bounding box center [1206, 21] width 91 height 14
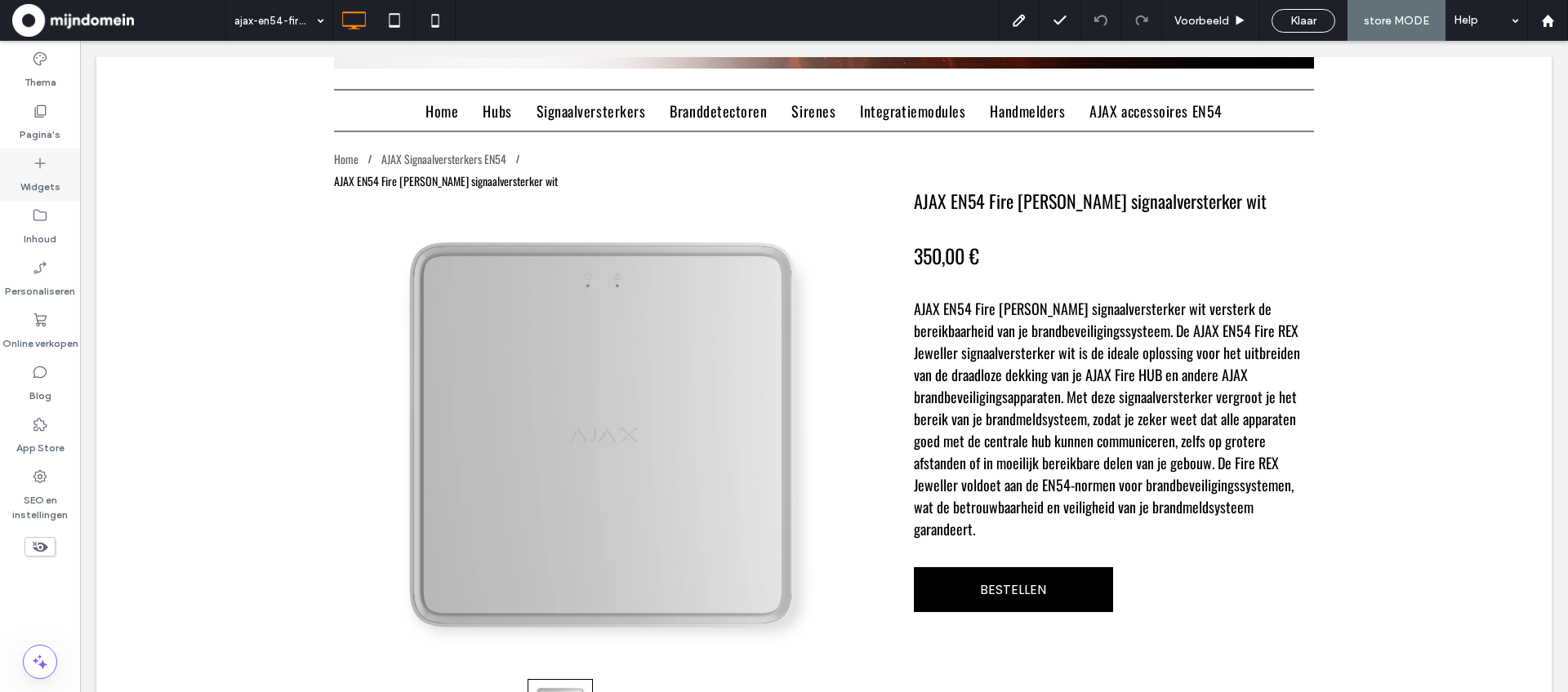
click at [41, 169] on icon at bounding box center [39, 163] width 16 height 16
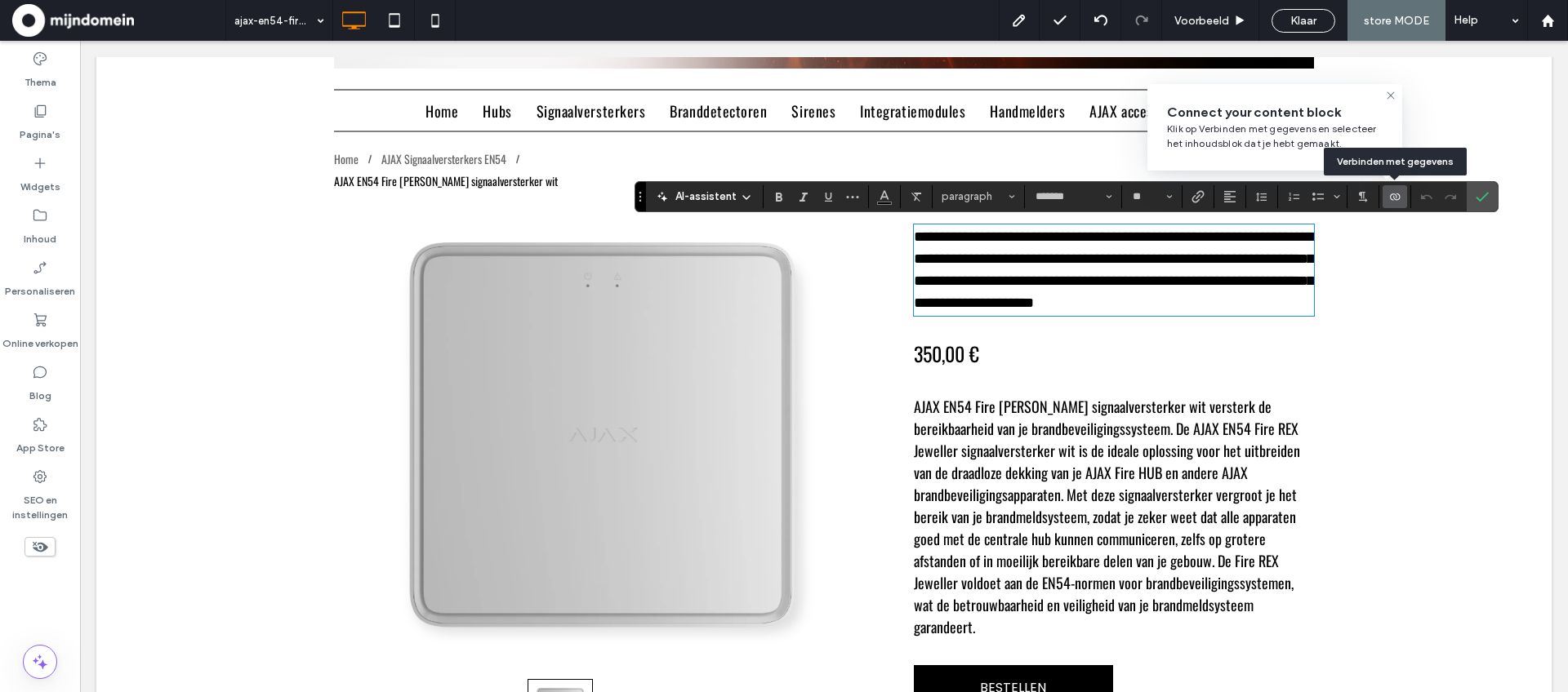
click at [1392, 199] on icon "Verbinden met gegevens" at bounding box center [1395, 197] width 13 height 13
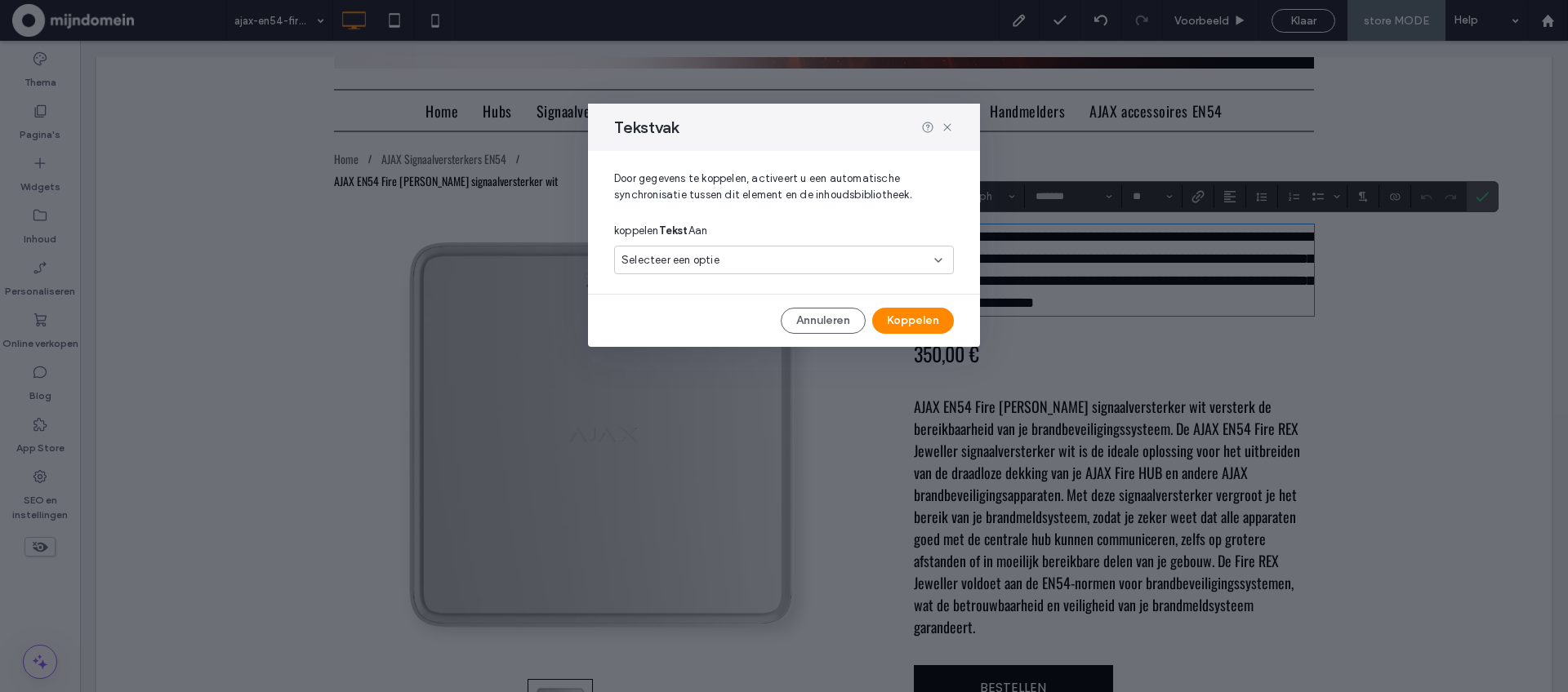
click at [943, 257] on icon at bounding box center [938, 260] width 13 height 13
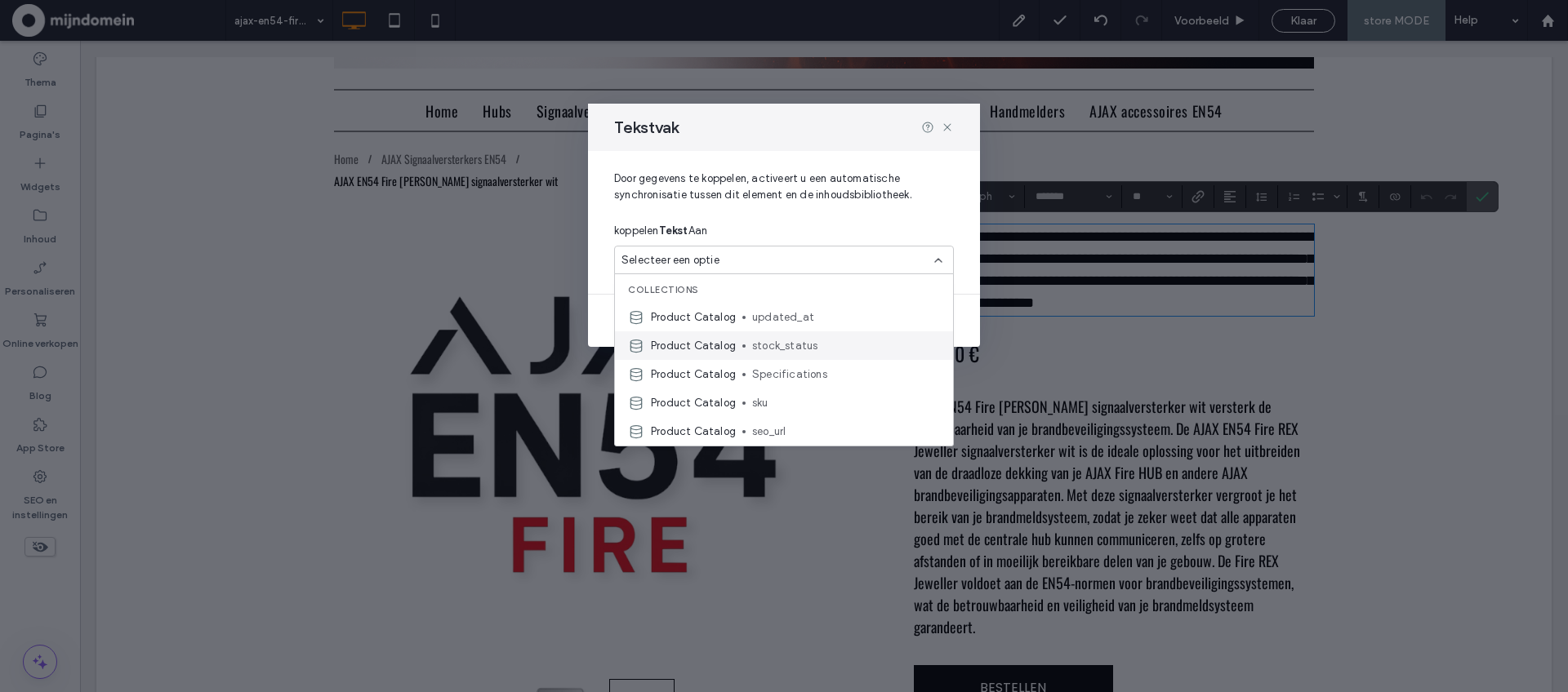
scroll to position [11, 0]
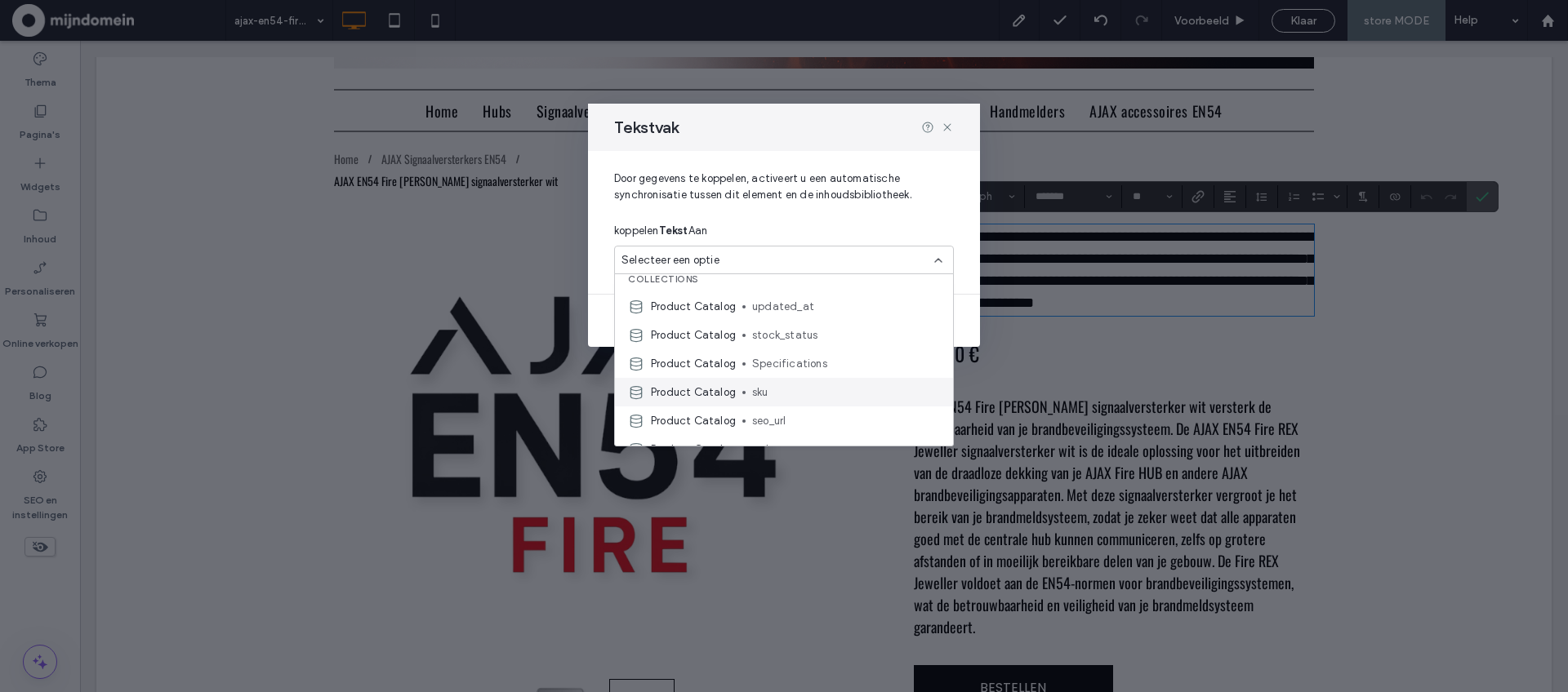
click at [759, 391] on span "sku" at bounding box center [846, 392] width 188 height 16
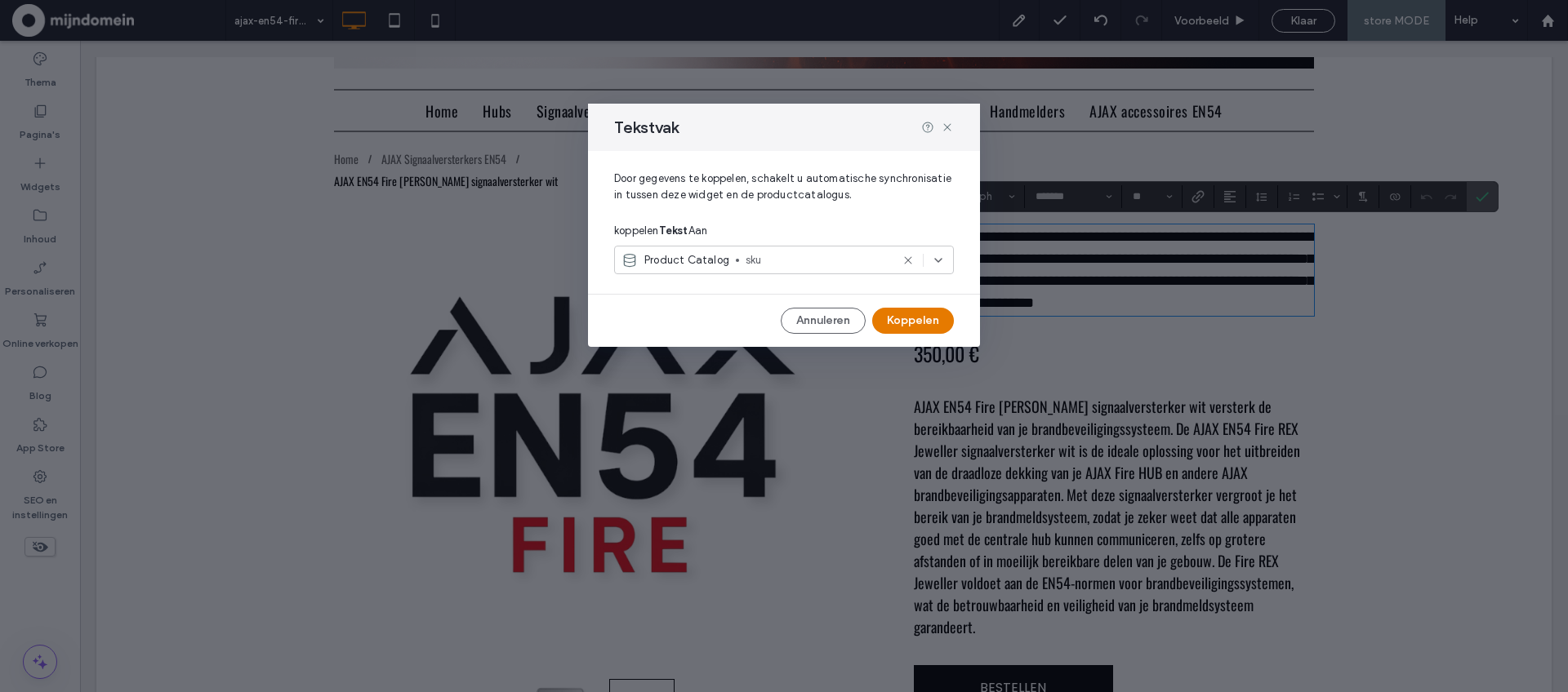
click at [921, 329] on button "Koppelen" at bounding box center [912, 321] width 81 height 26
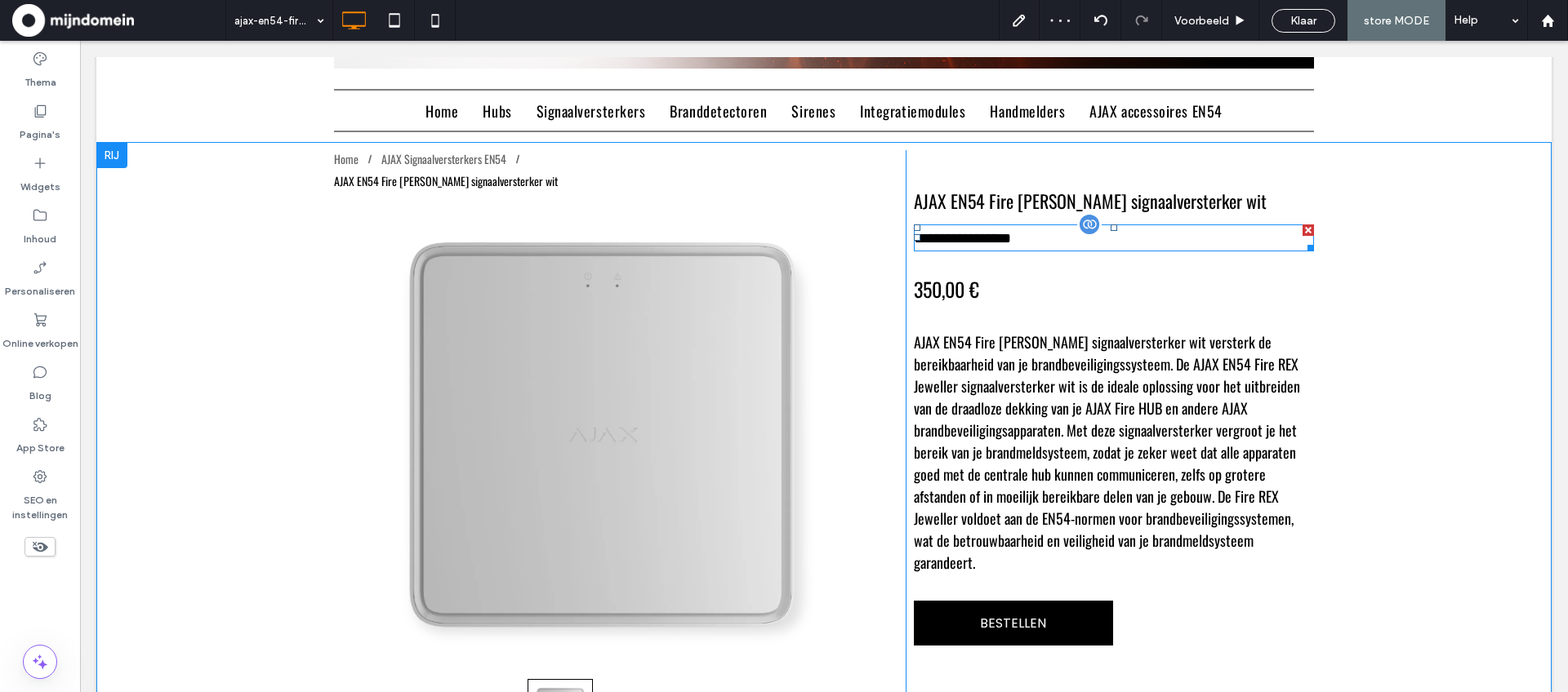
click at [1309, 233] on div at bounding box center [1308, 230] width 12 height 12
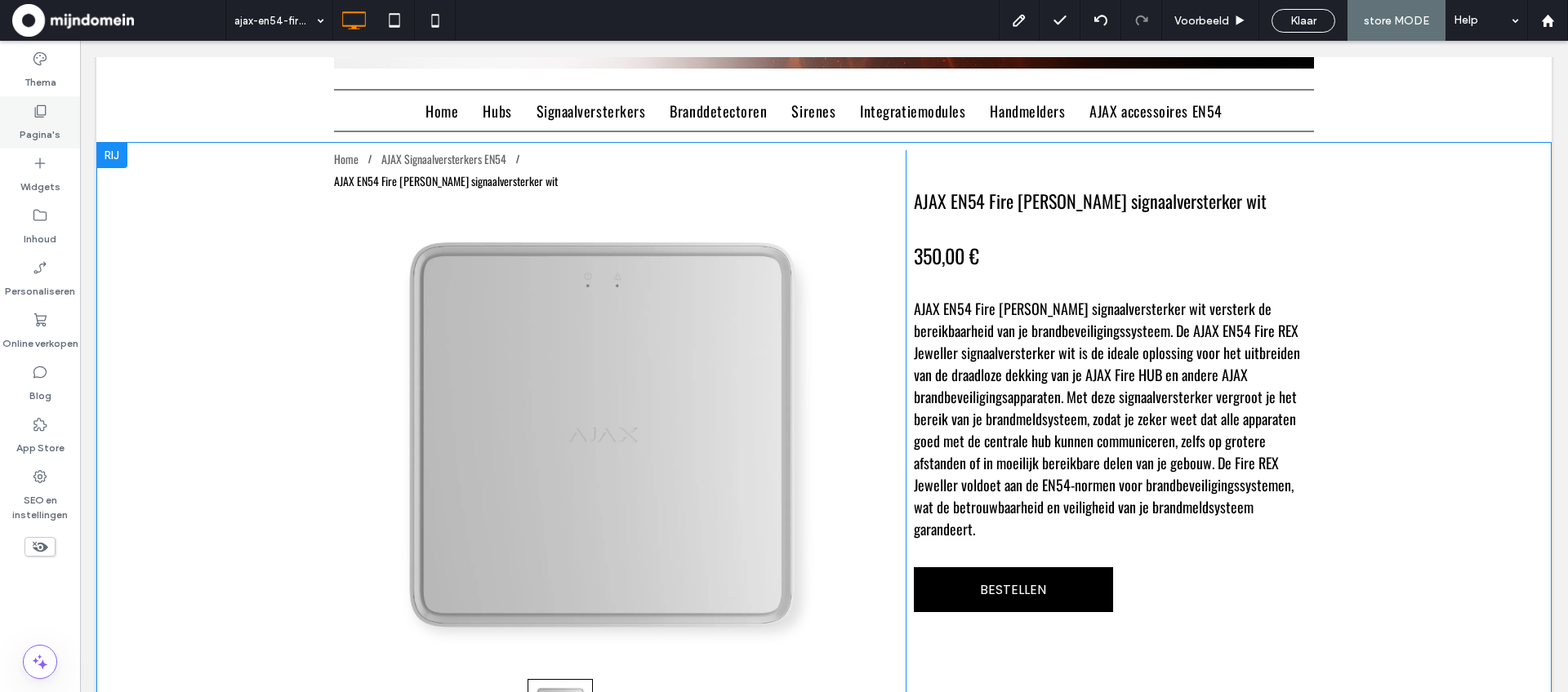
click at [26, 136] on label "Pagina's" at bounding box center [39, 130] width 41 height 23
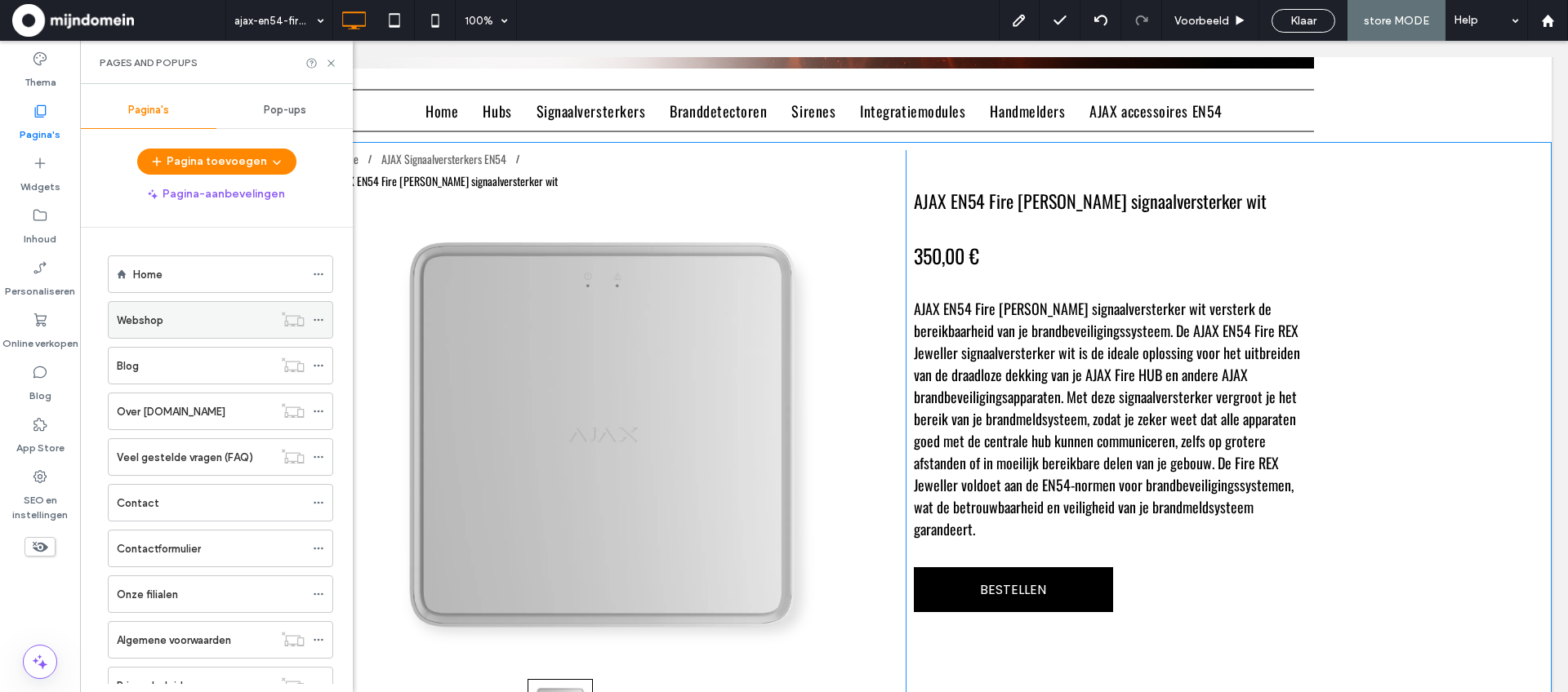
click at [181, 317] on div "Webshop" at bounding box center [195, 320] width 156 height 17
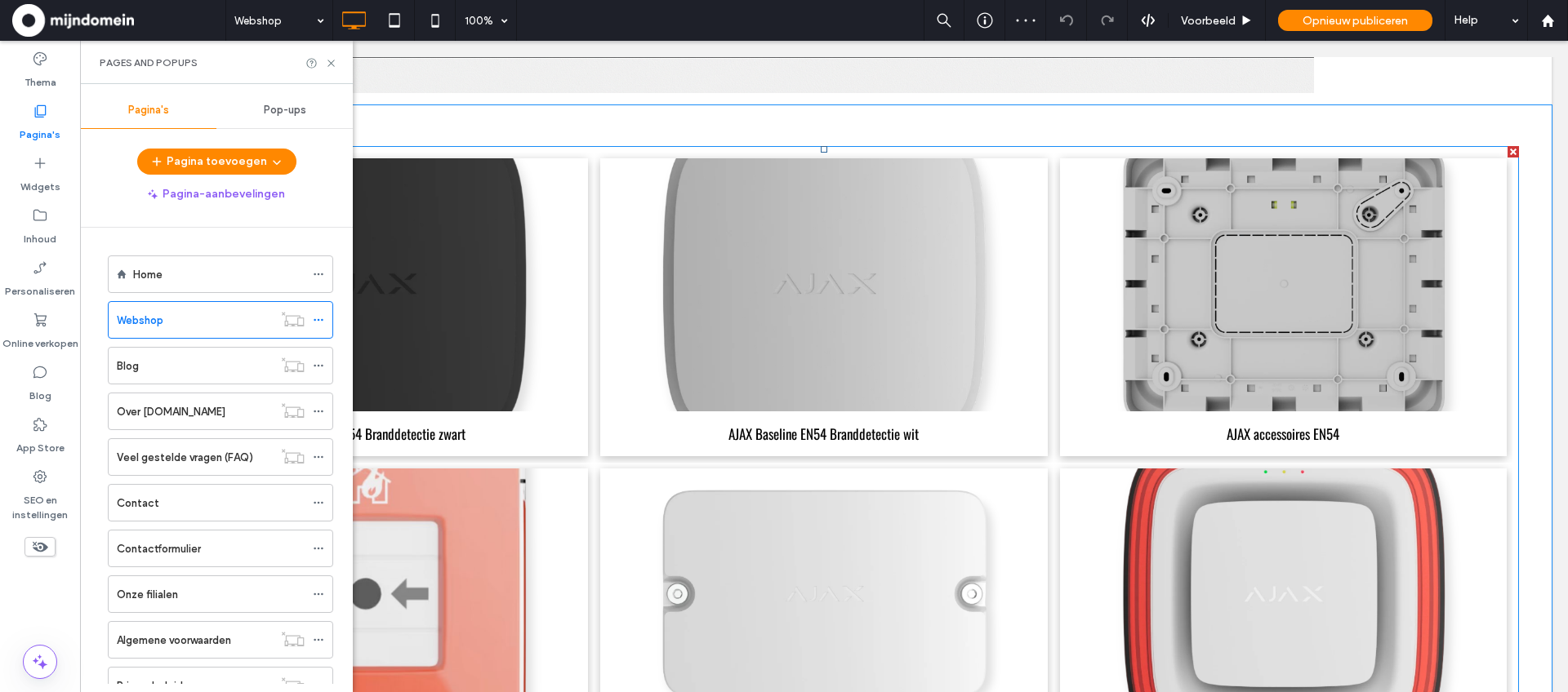
scroll to position [1843, 0]
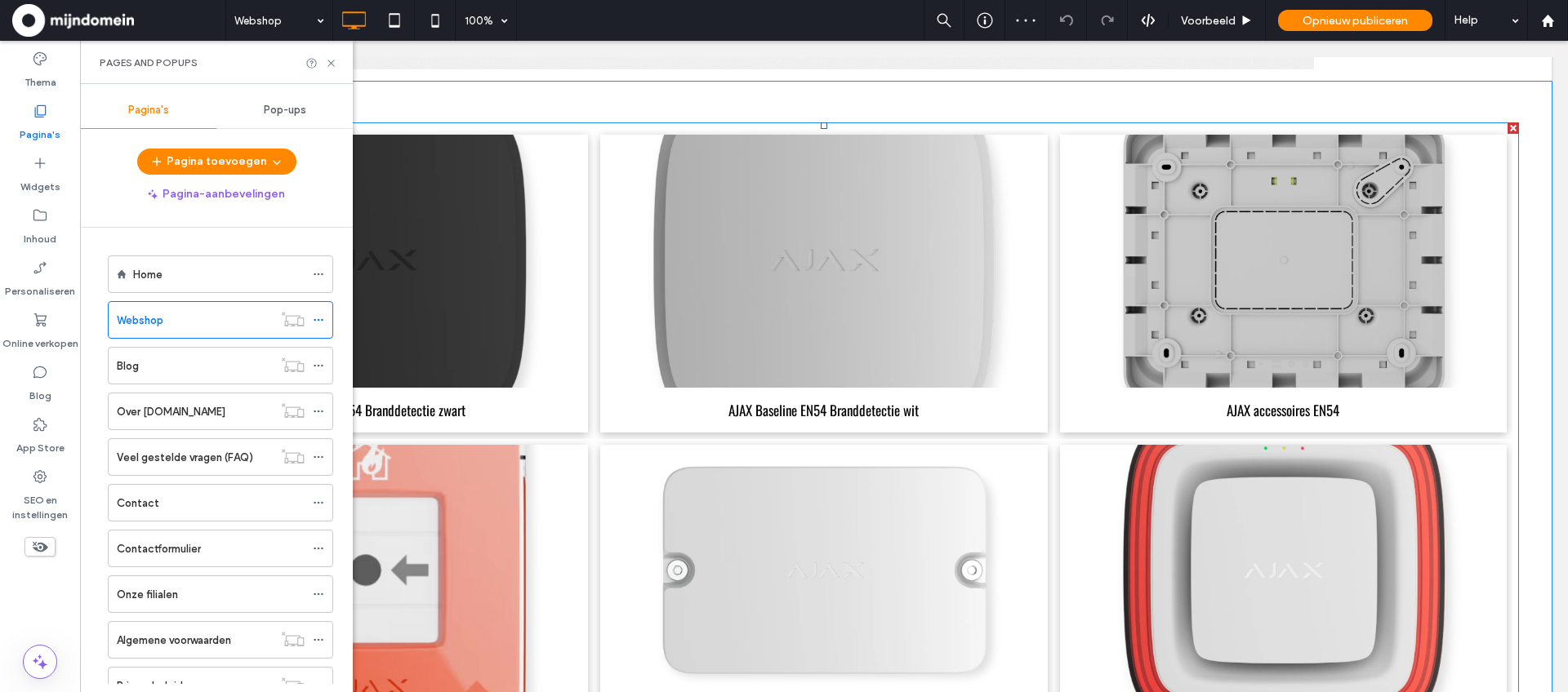
click at [723, 260] on link at bounding box center [824, 262] width 474 height 269
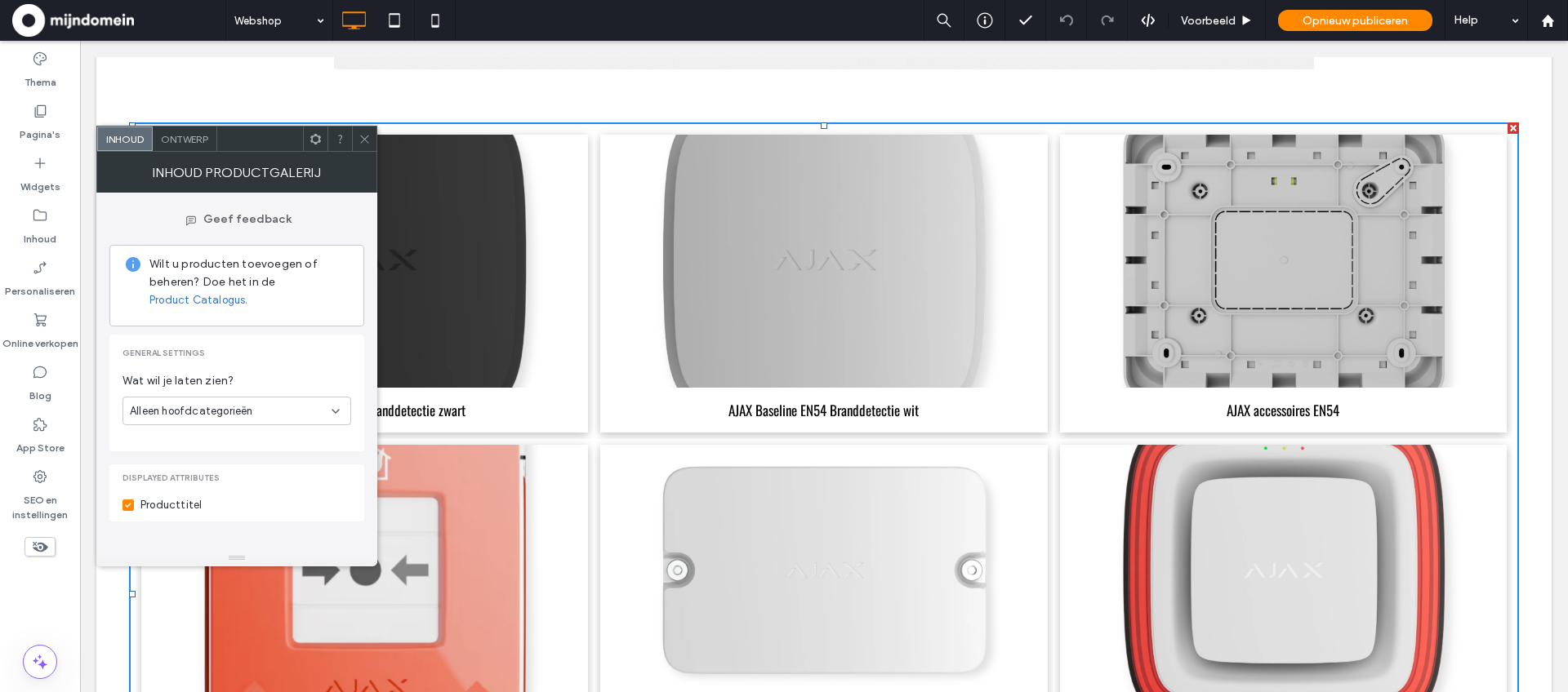
click at [171, 148] on div "Ontwerp" at bounding box center [185, 139] width 65 height 24
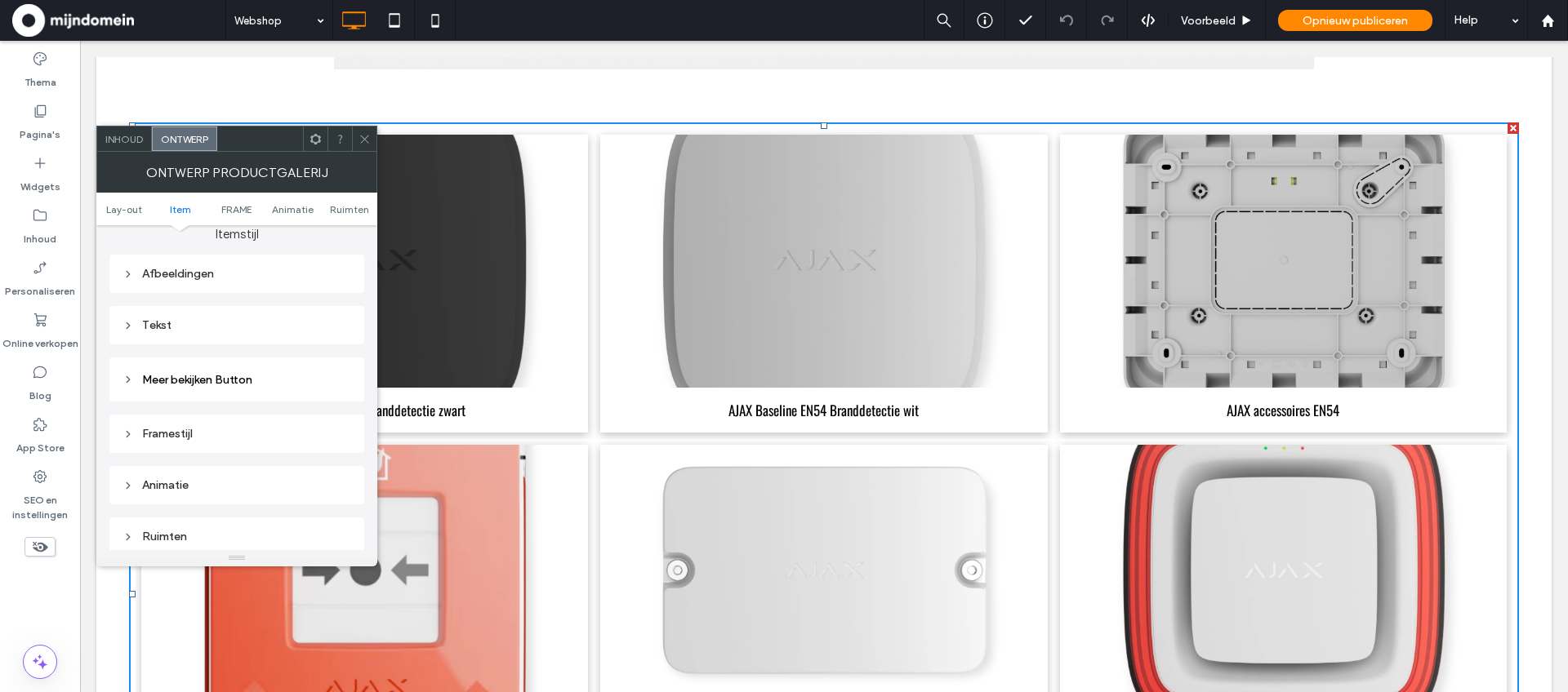
scroll to position [671, 0]
click at [128, 280] on icon at bounding box center [128, 277] width 12 height 12
click at [128, 319] on icon at bounding box center [128, 317] width 12 height 12
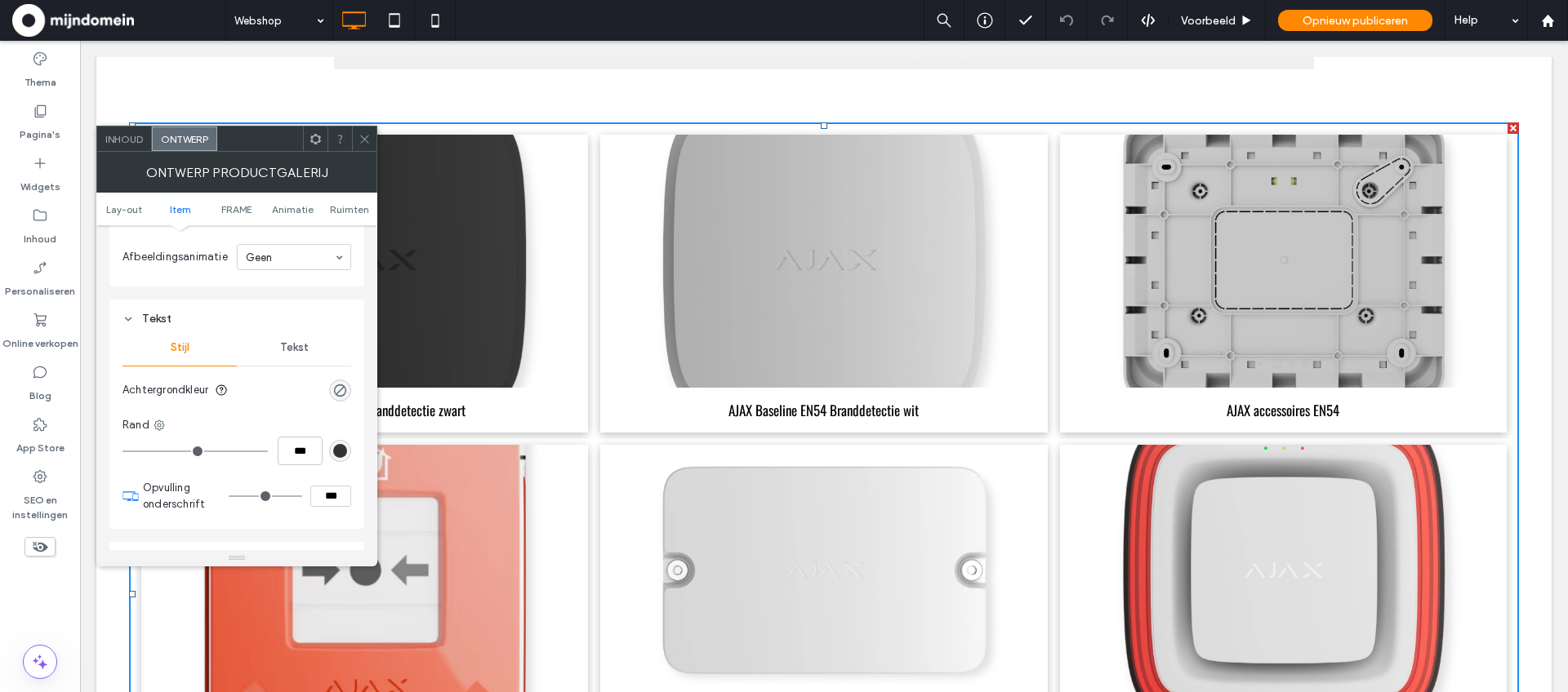
scroll to position [1102, 0]
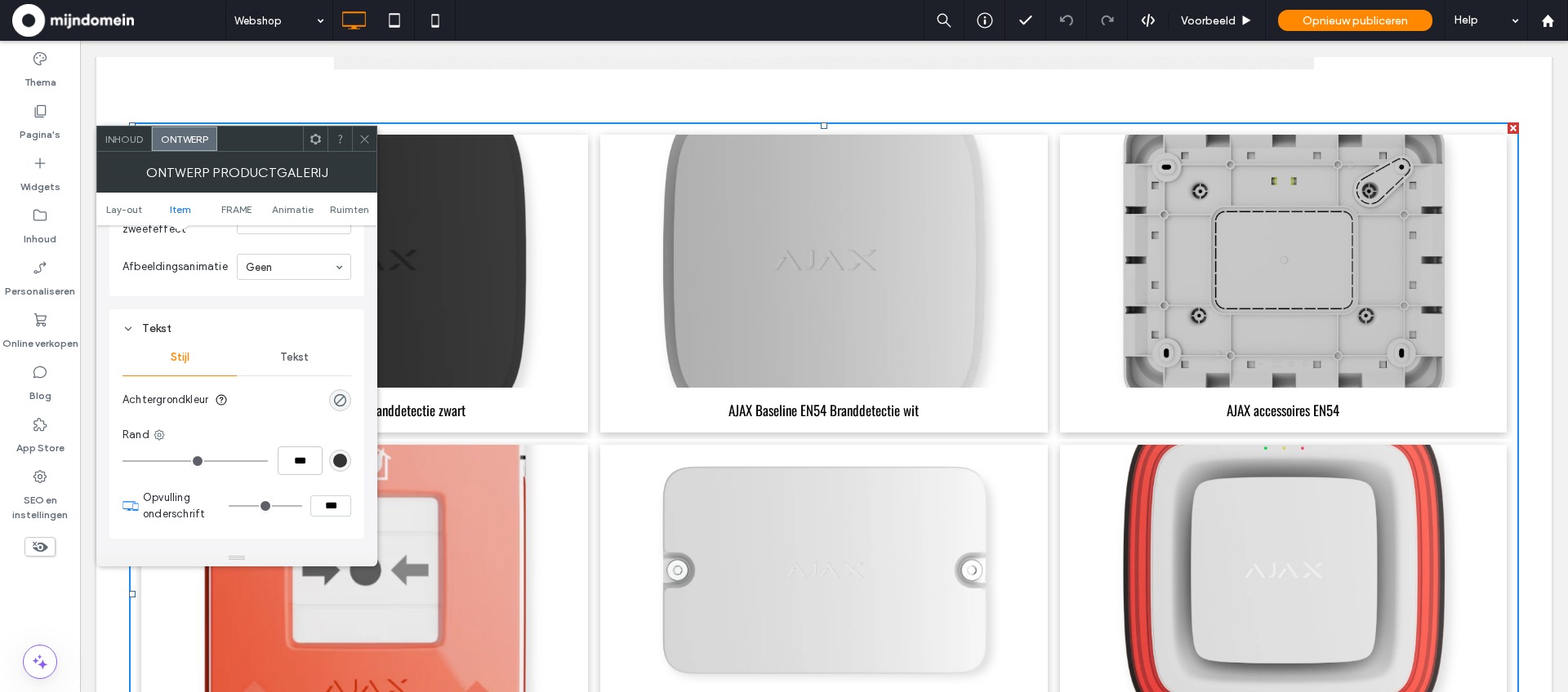
click at [287, 357] on span "Tekst" at bounding box center [294, 358] width 29 height 13
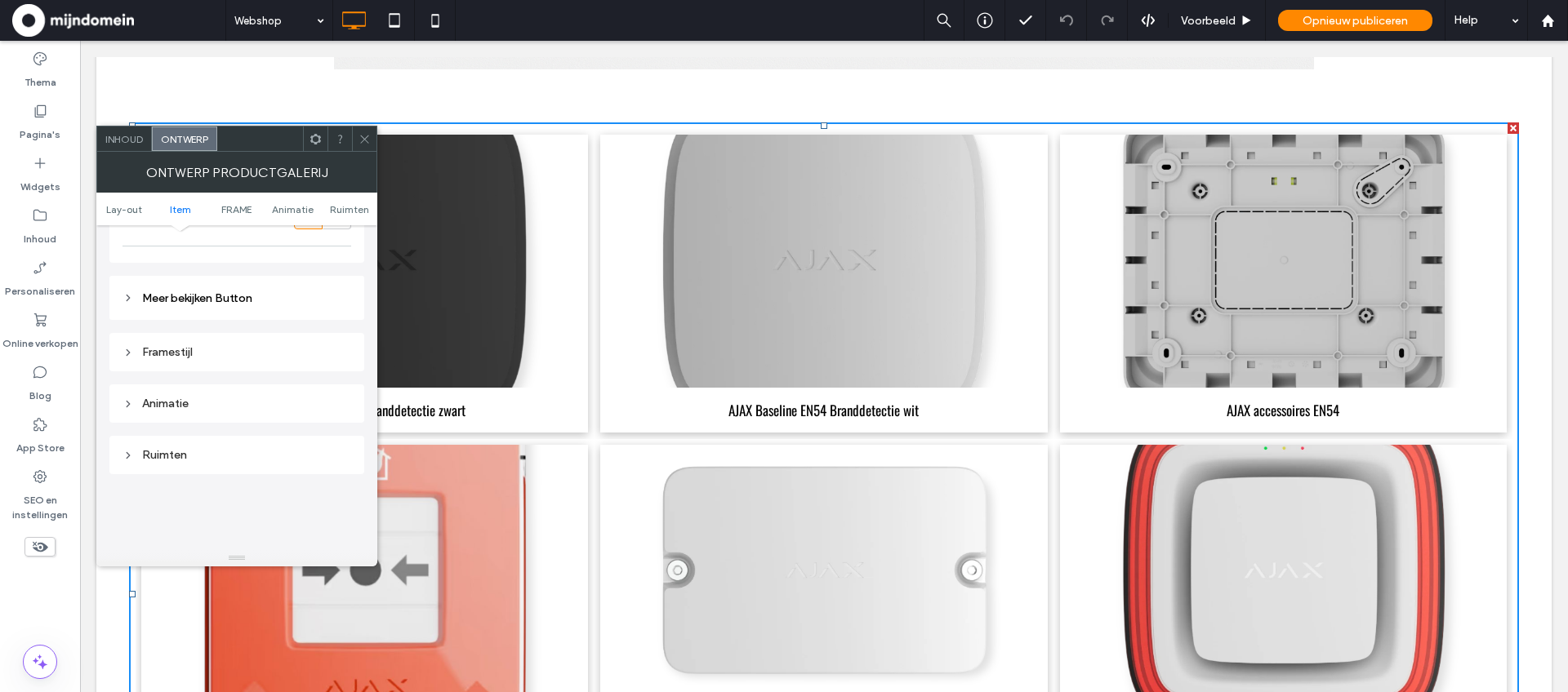
scroll to position [2445, 0]
click at [126, 281] on icon at bounding box center [128, 282] width 12 height 12
click at [364, 146] on span at bounding box center [364, 139] width 13 height 24
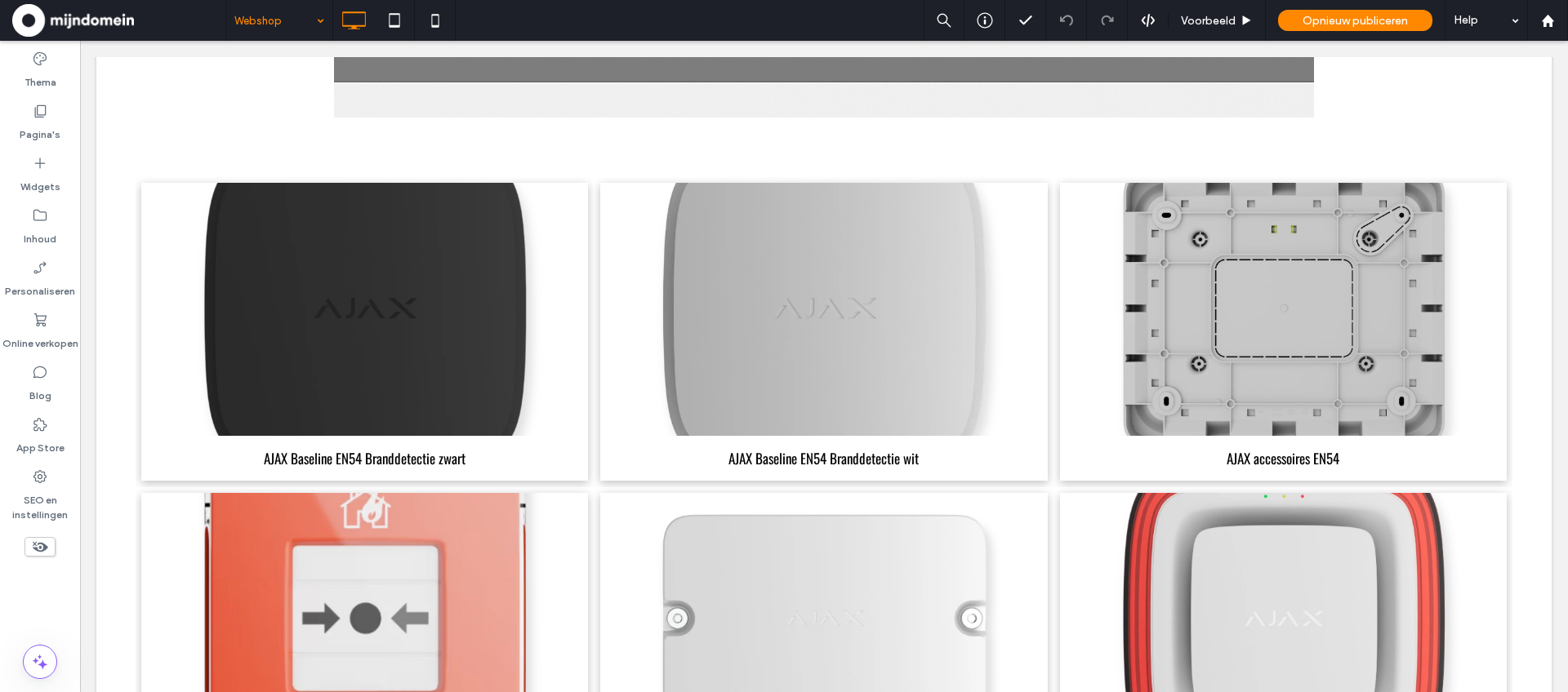
scroll to position [1801, 0]
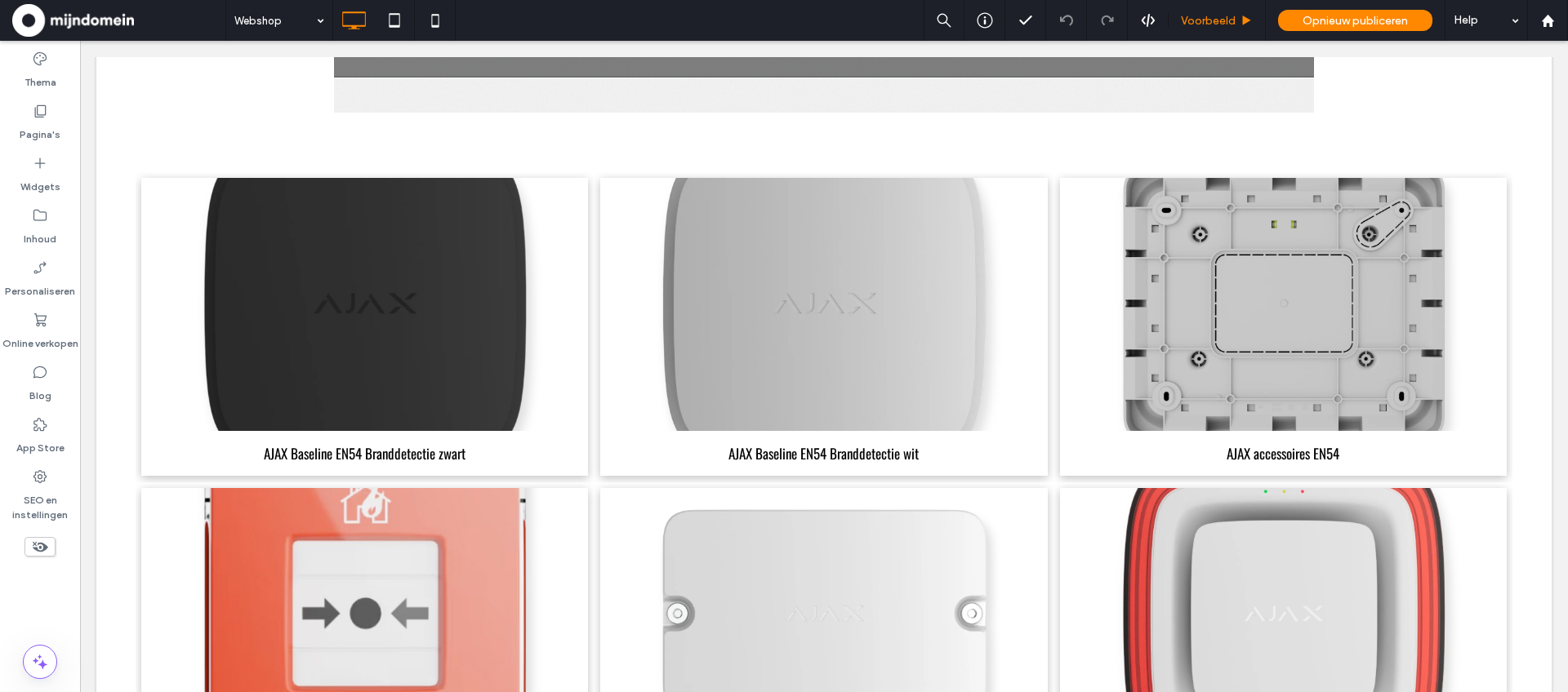
click at [1214, 24] on span "Voorbeeld" at bounding box center [1208, 21] width 55 height 14
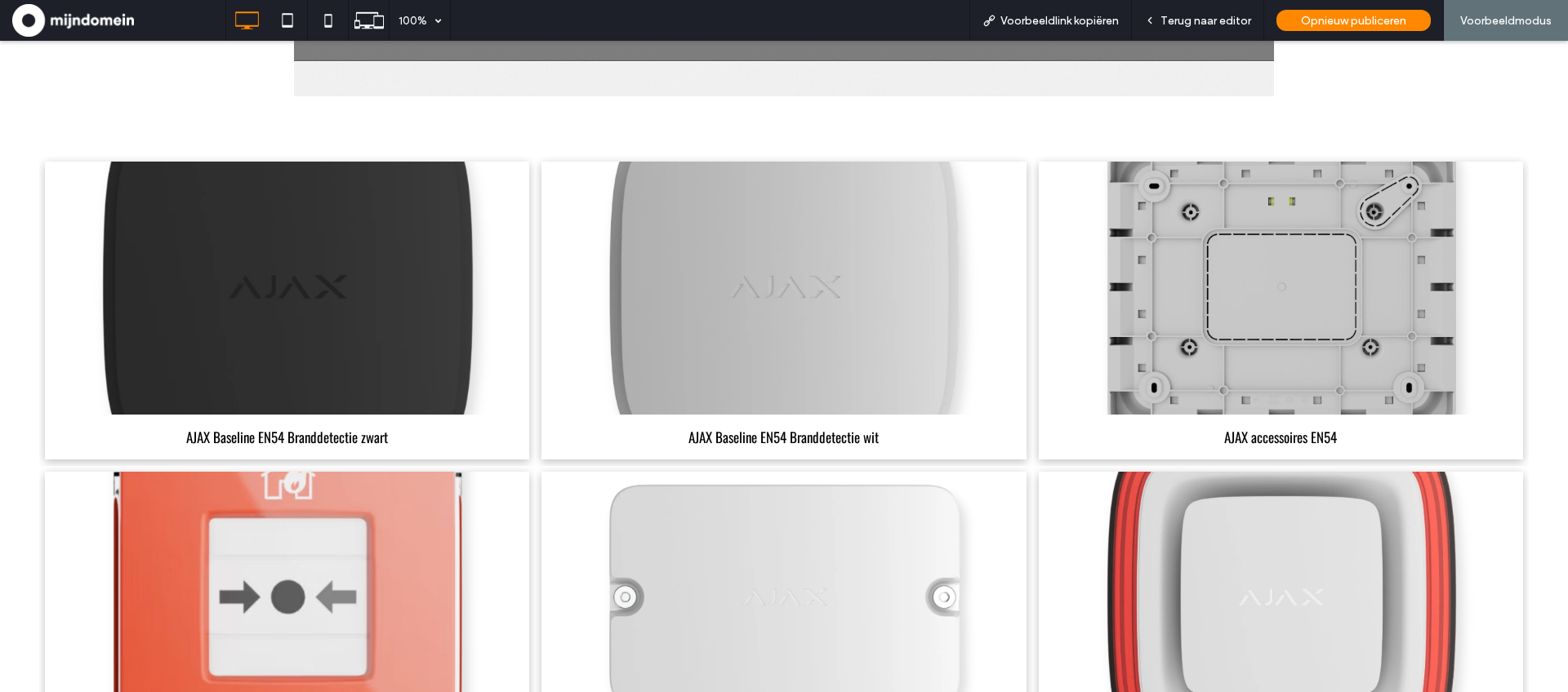
click at [255, 218] on link at bounding box center [287, 289] width 514 height 269
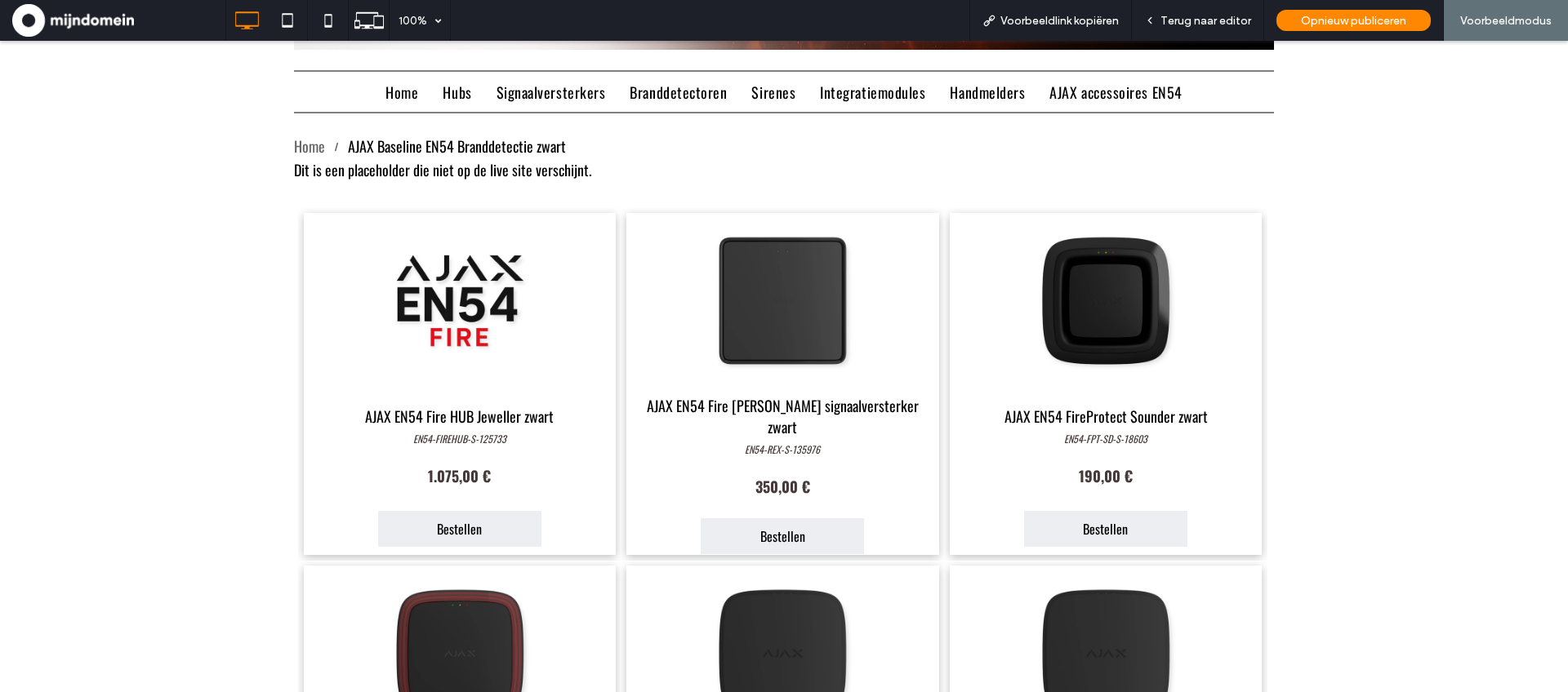
scroll to position [717, 0]
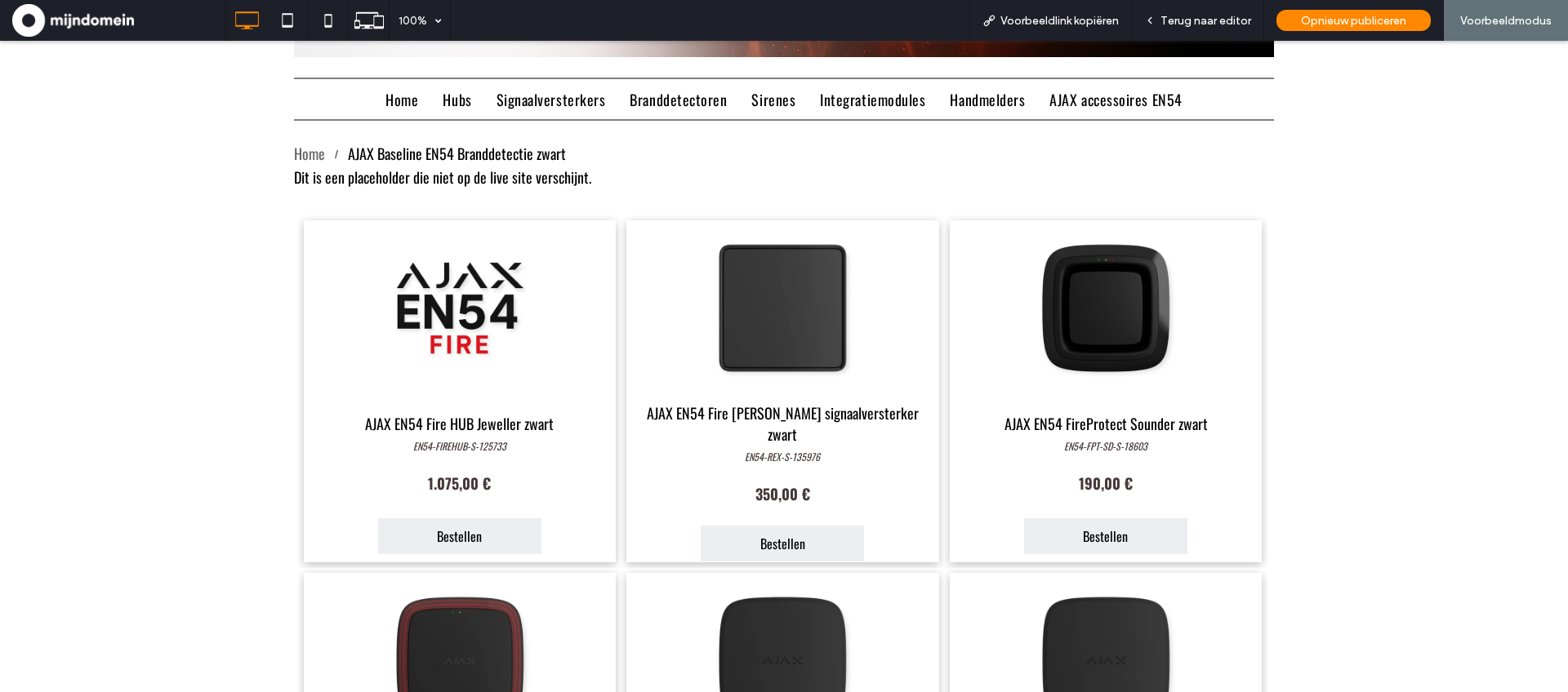
click at [479, 312] on link at bounding box center [460, 309] width 312 height 176
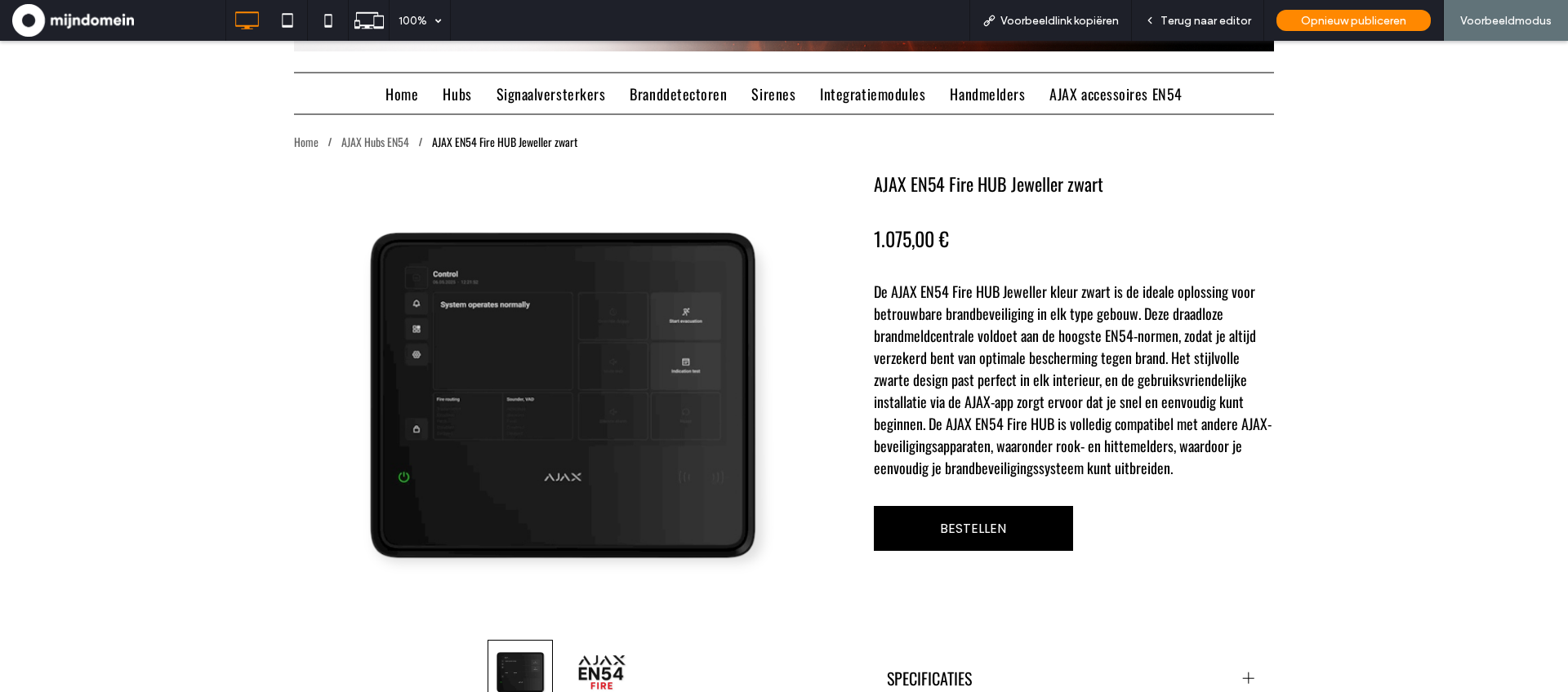
scroll to position [721, 0]
click at [1177, 24] on span "Terug naar editor" at bounding box center [1206, 21] width 91 height 14
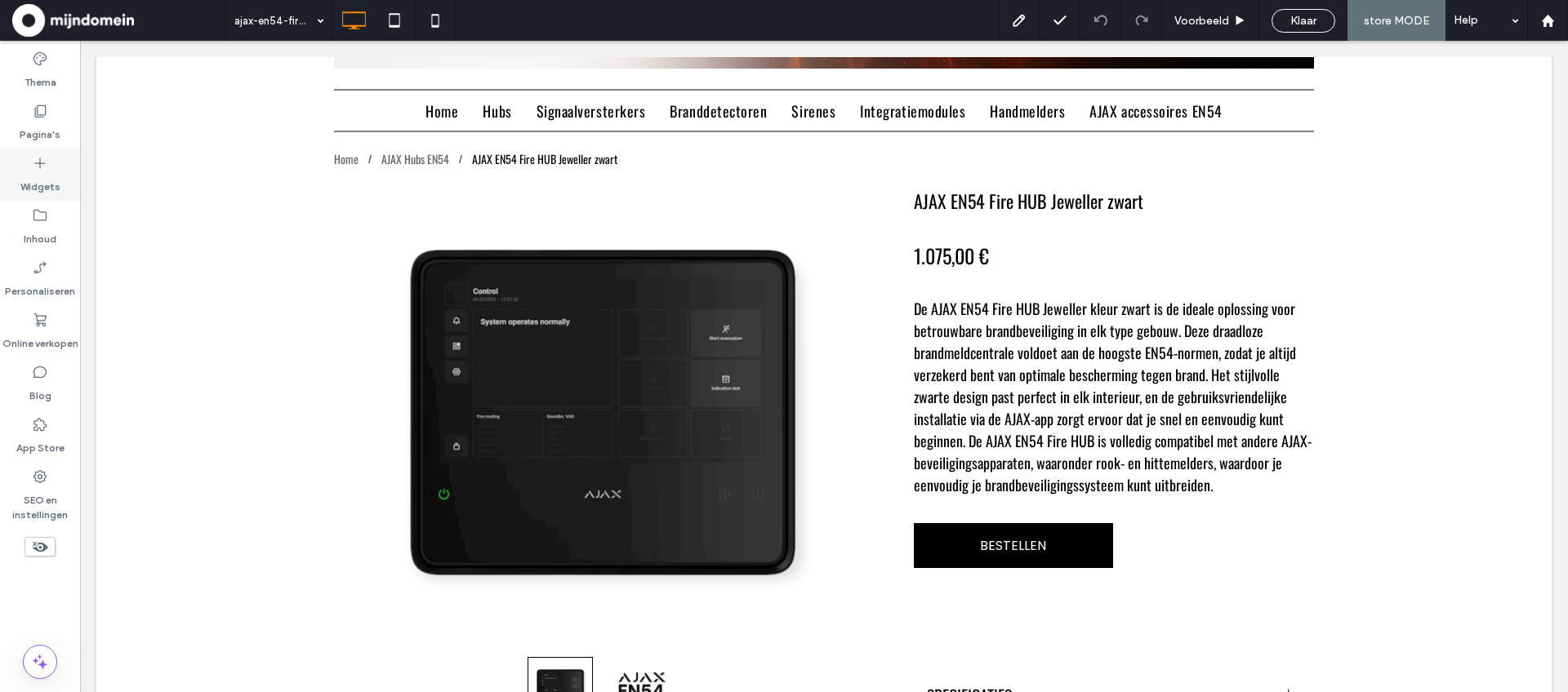
click at [32, 181] on label "Widgets" at bounding box center [40, 182] width 40 height 23
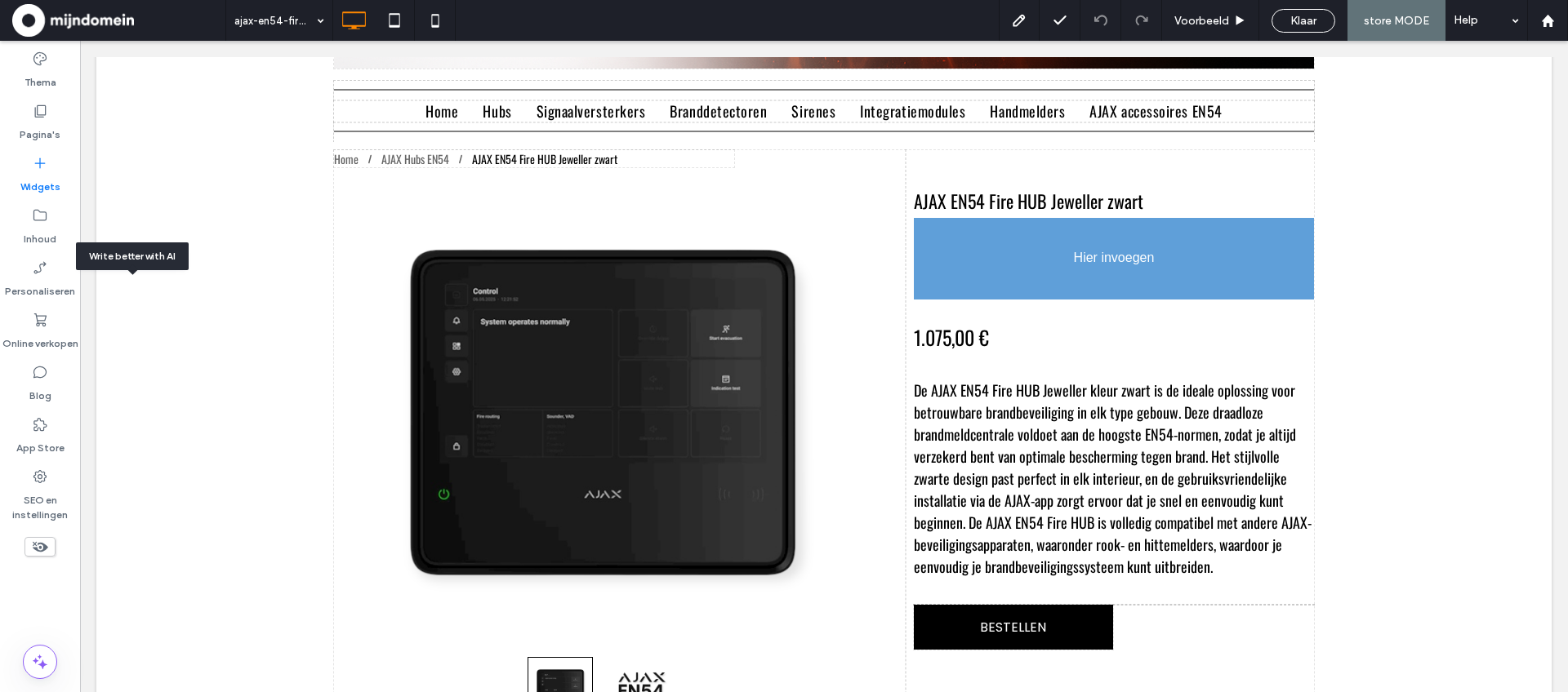
drag, startPoint x: 128, startPoint y: 316, endPoint x: 138, endPoint y: 316, distance: 10.0
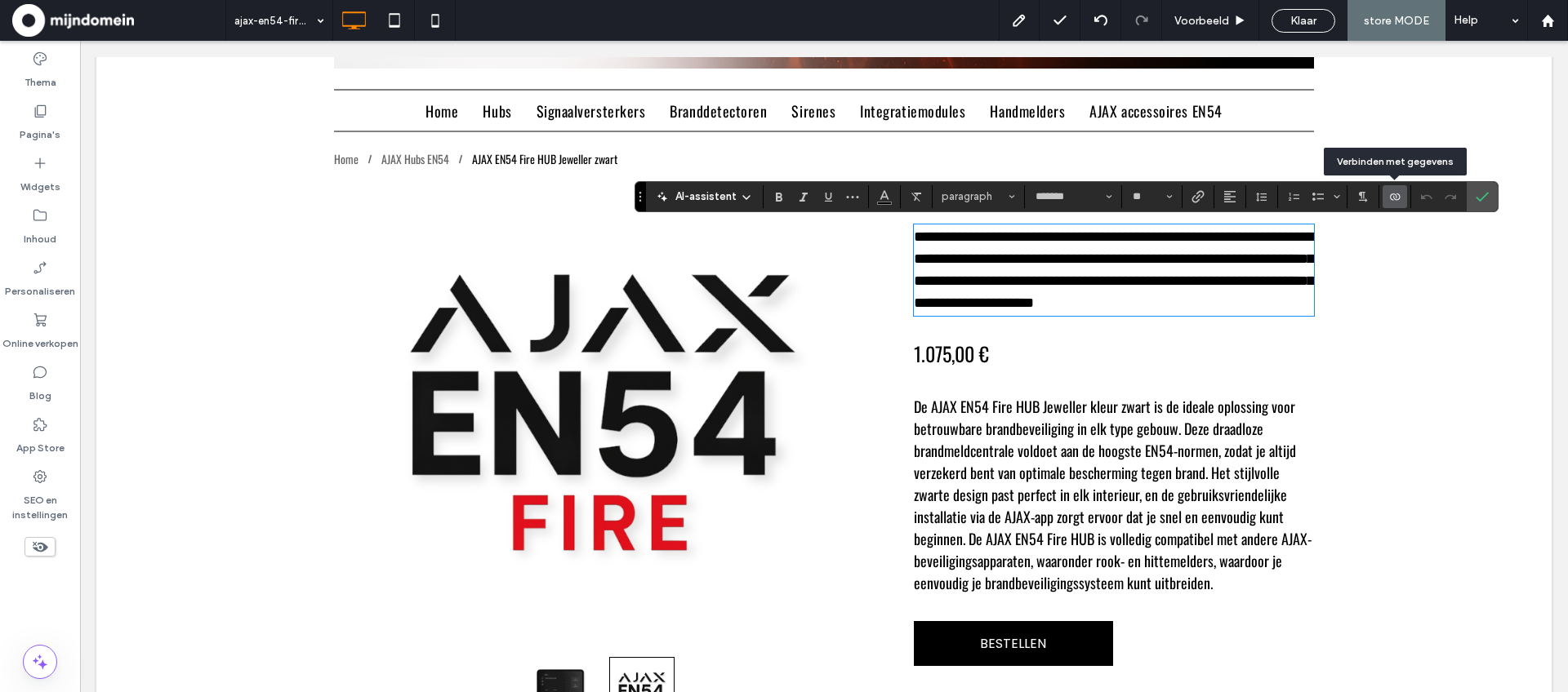
click at [1390, 198] on use "Verbinden met gegevens" at bounding box center [1395, 197] width 10 height 7
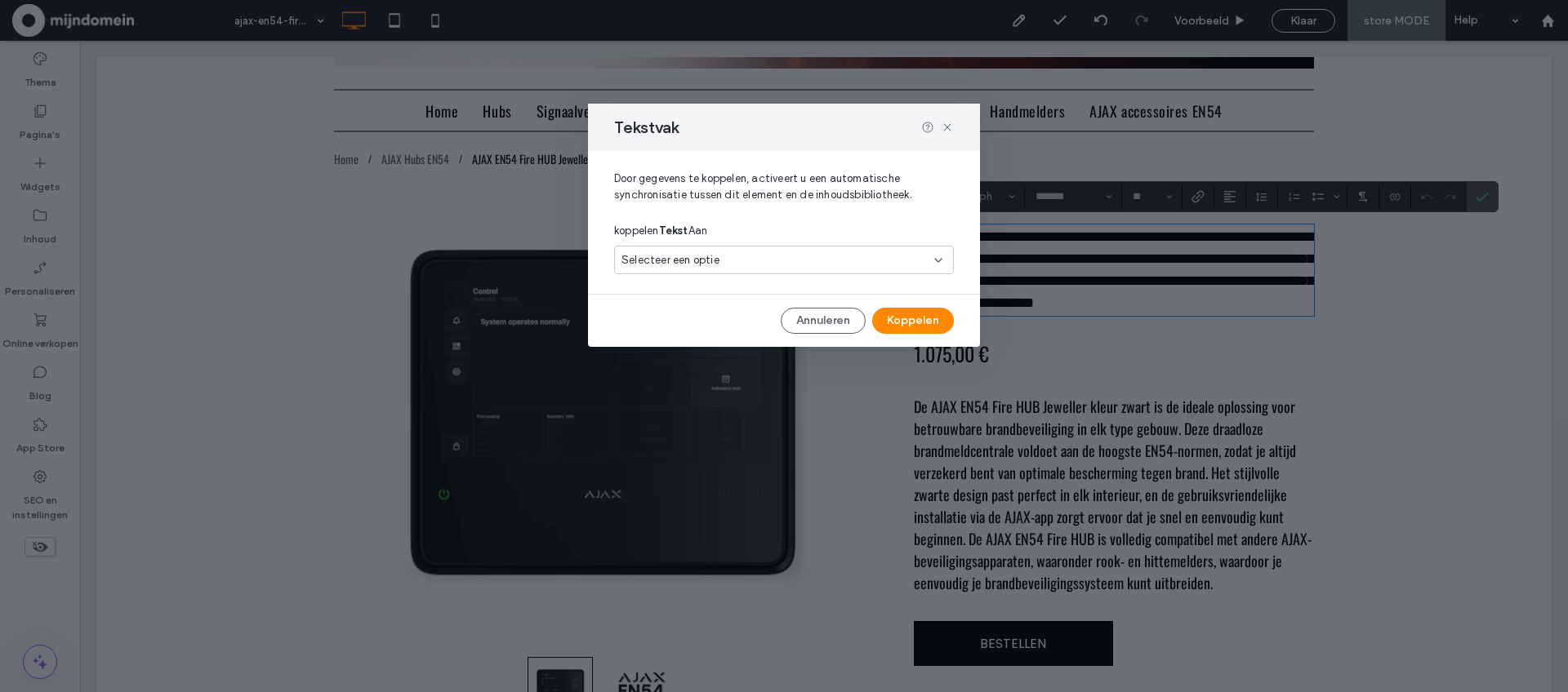
click at [899, 265] on div "Selecteer een optie" at bounding box center [774, 260] width 306 height 16
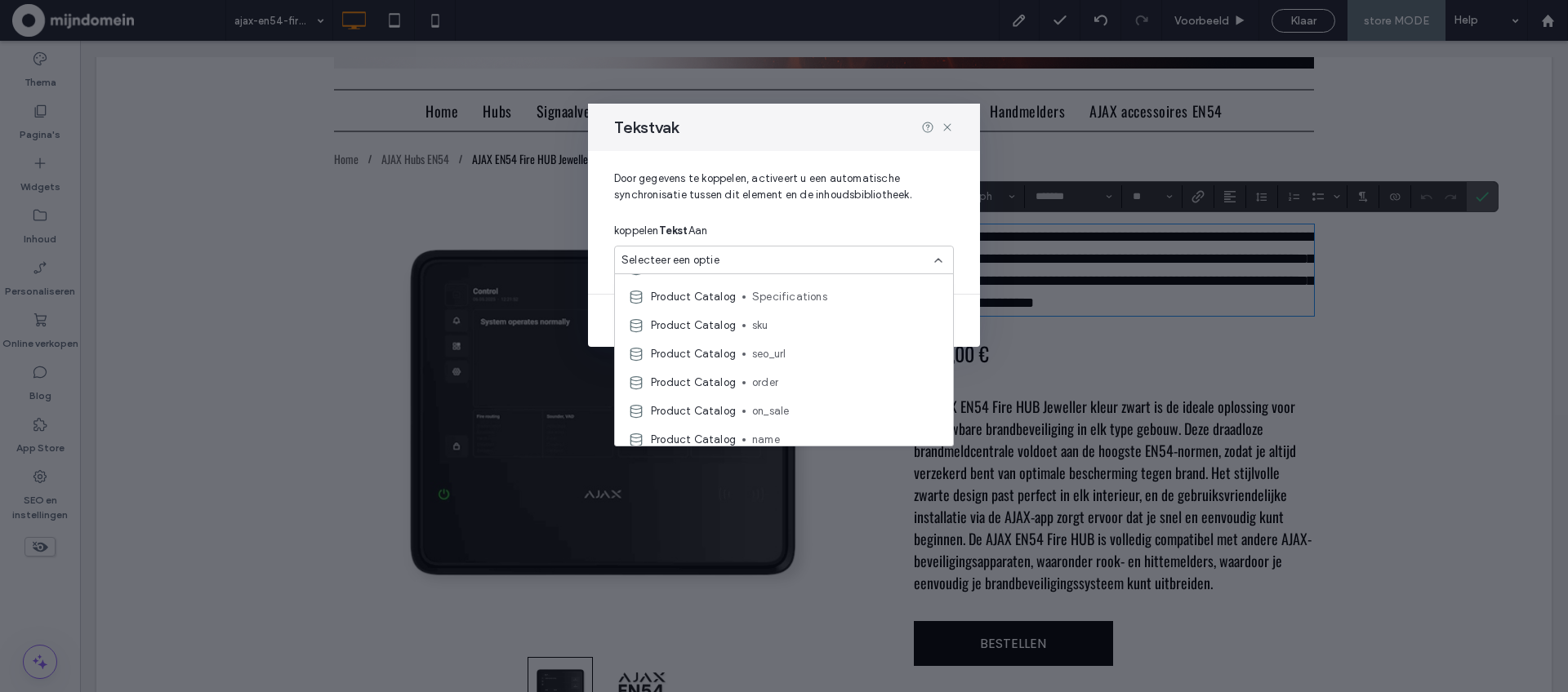
scroll to position [81, 0]
click at [758, 323] on span "sku" at bounding box center [846, 321] width 188 height 16
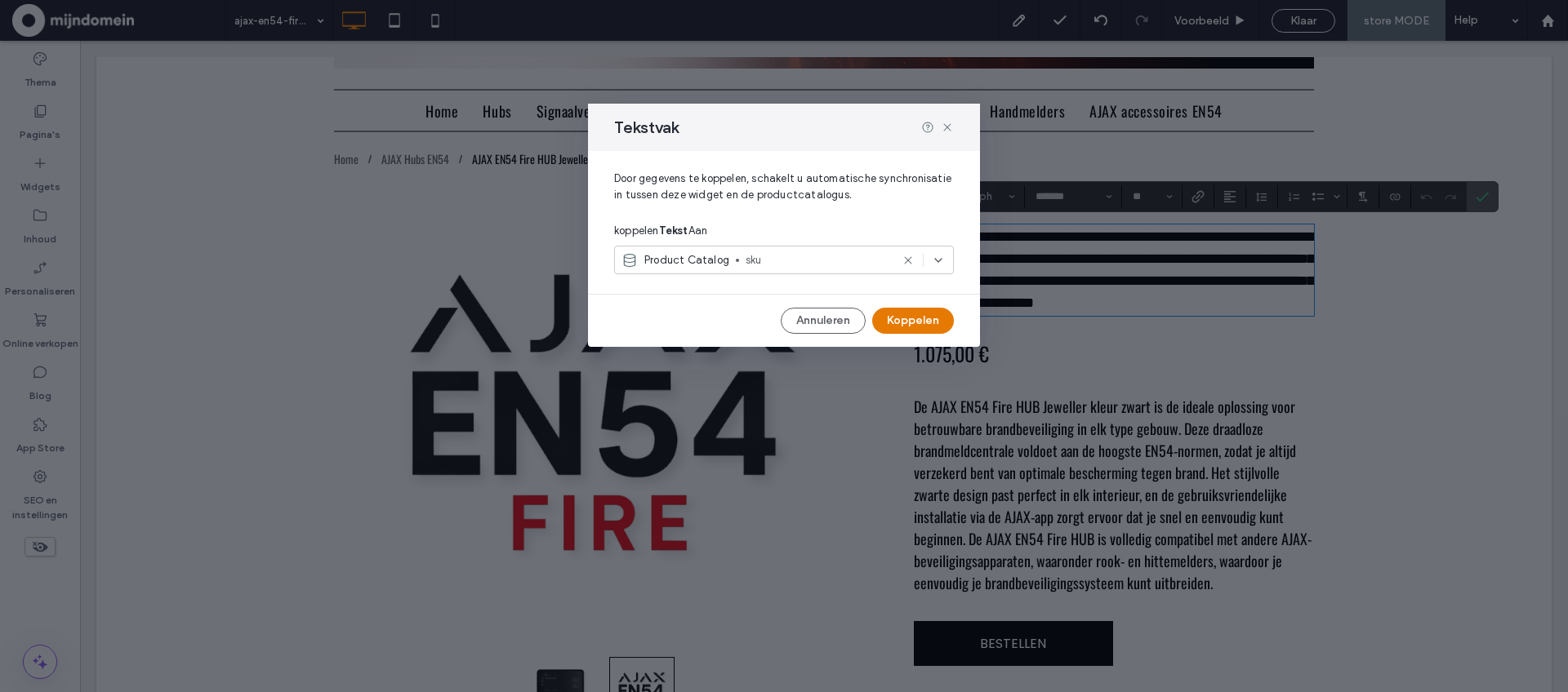
click at [928, 322] on button "Koppelen" at bounding box center [912, 321] width 81 height 26
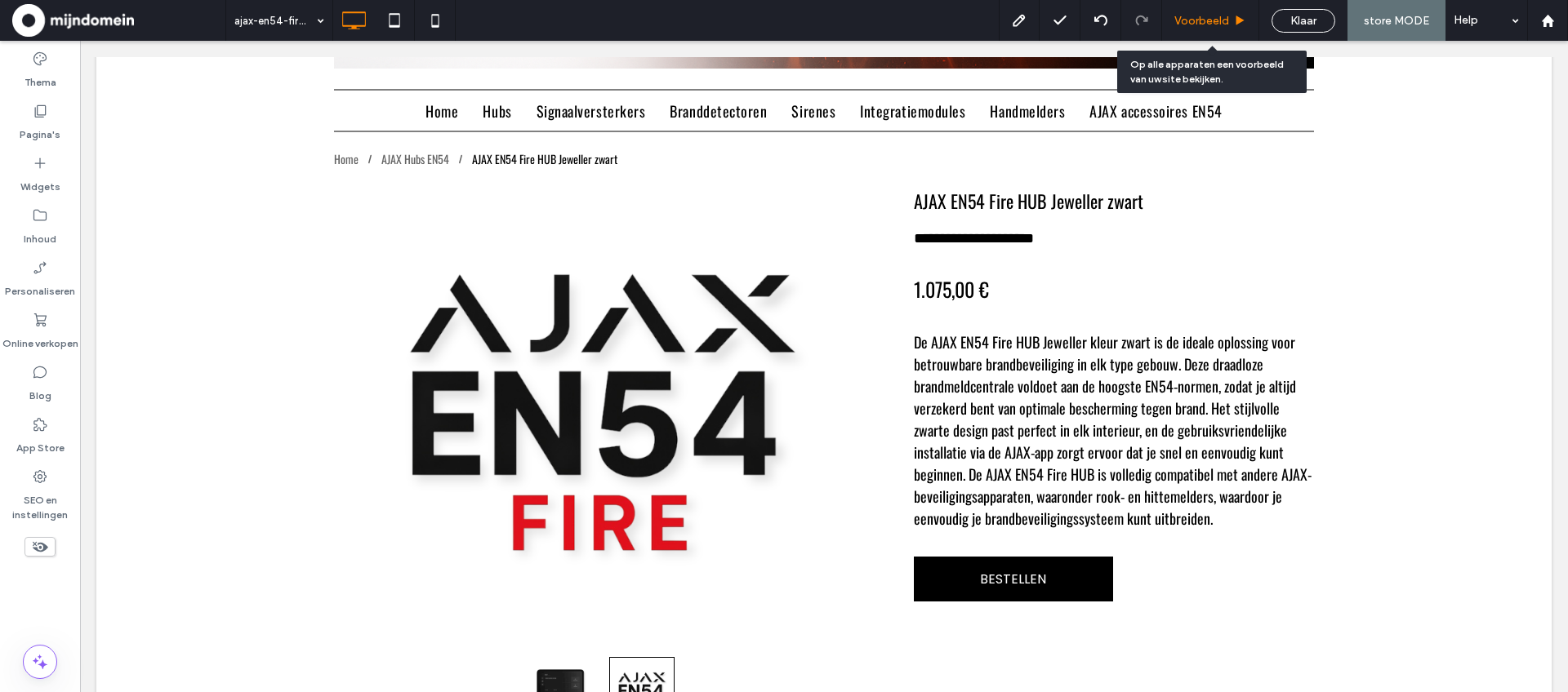
click at [1224, 26] on span "Voorbeeld" at bounding box center [1201, 21] width 55 height 14
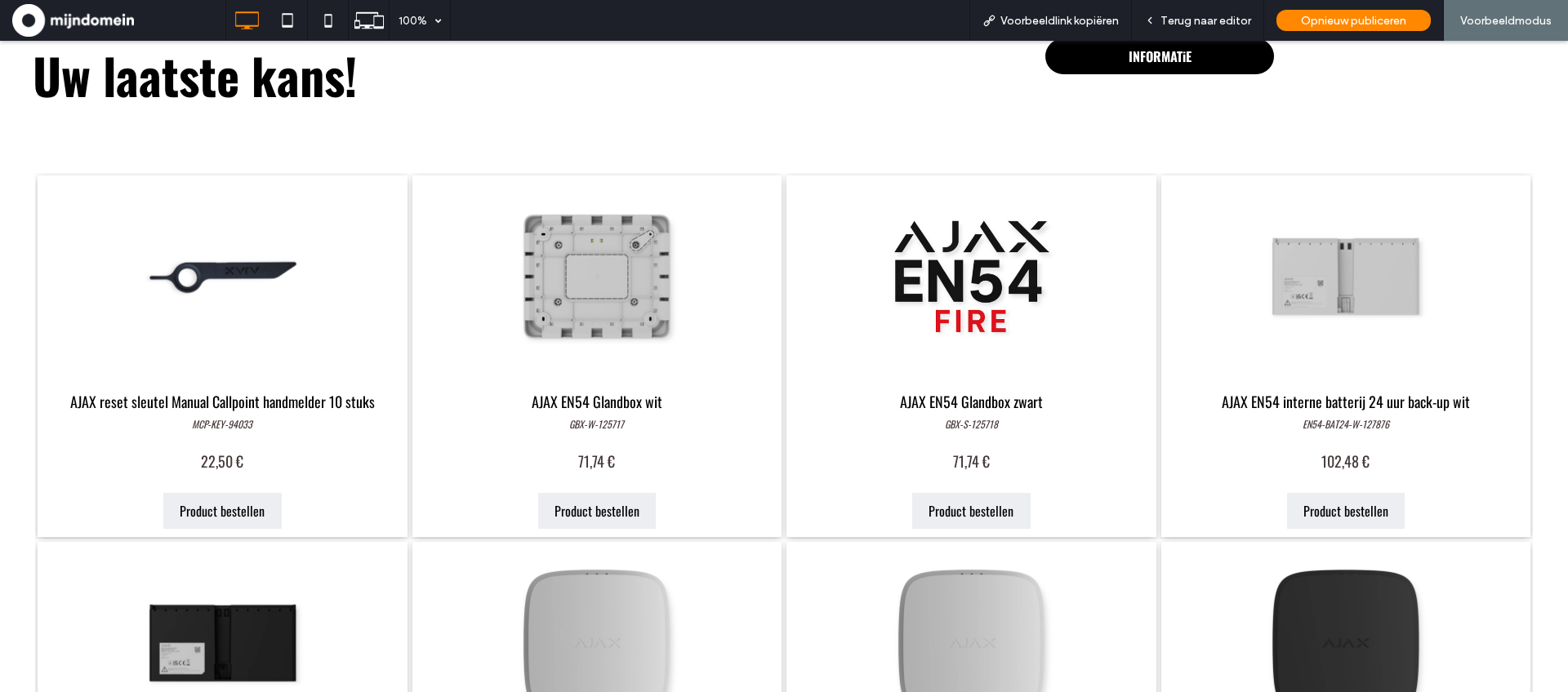
scroll to position [2178, 0]
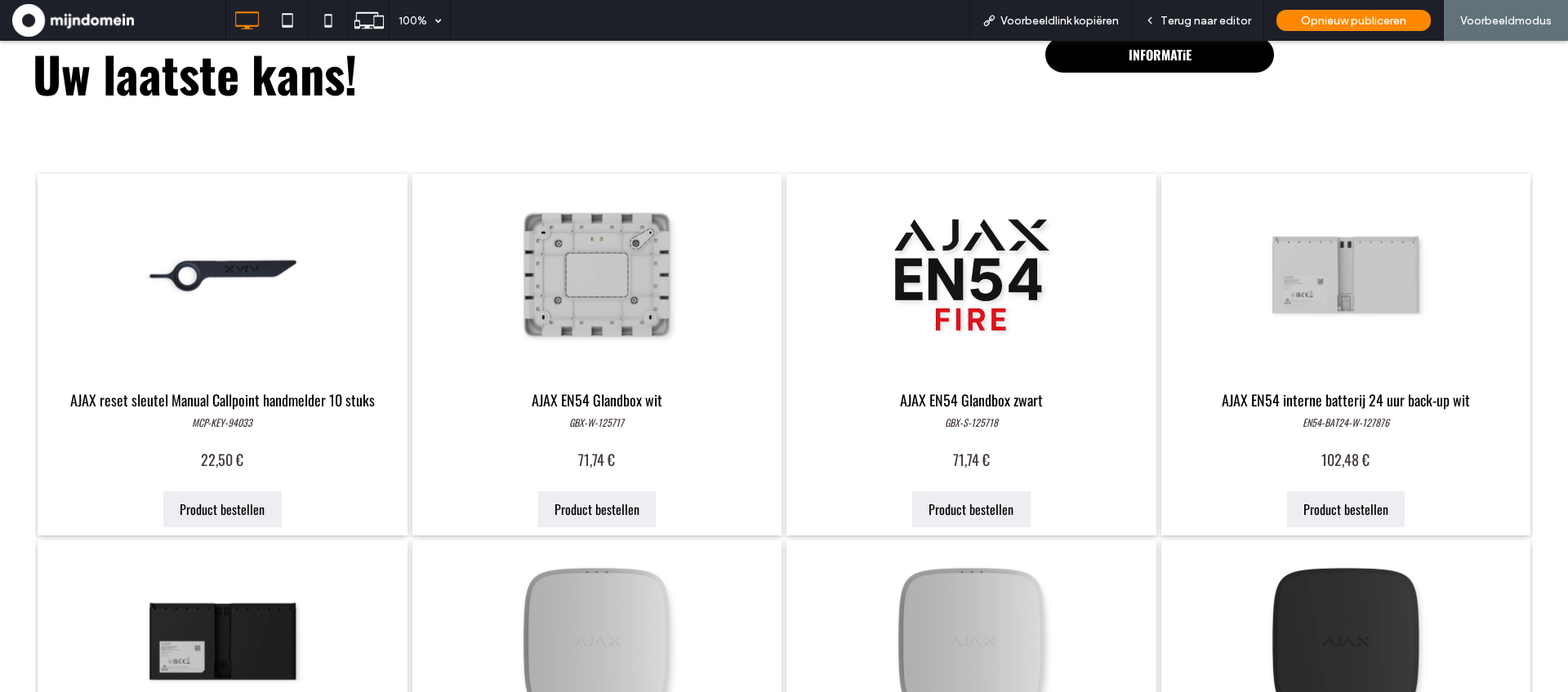
click at [983, 288] on link at bounding box center [971, 275] width 392 height 216
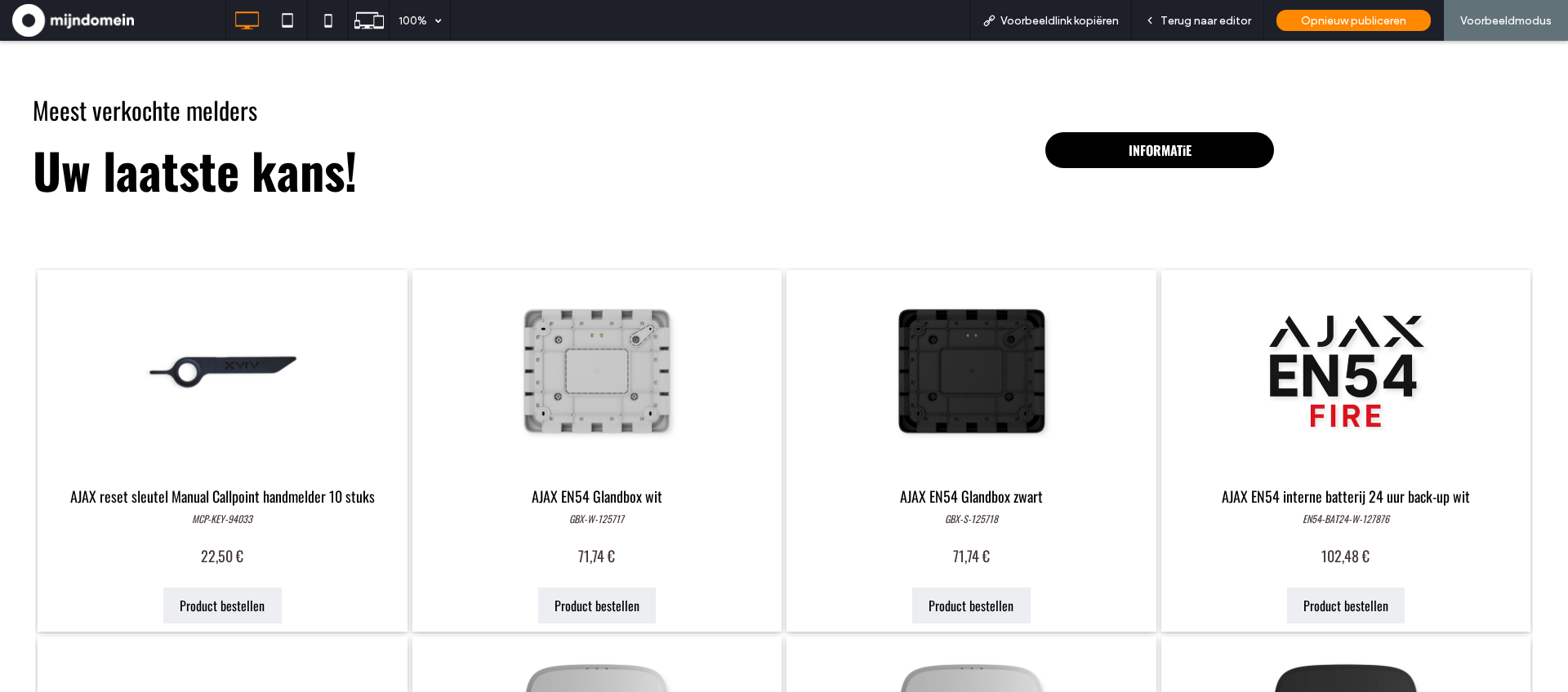
scroll to position [2106, 0]
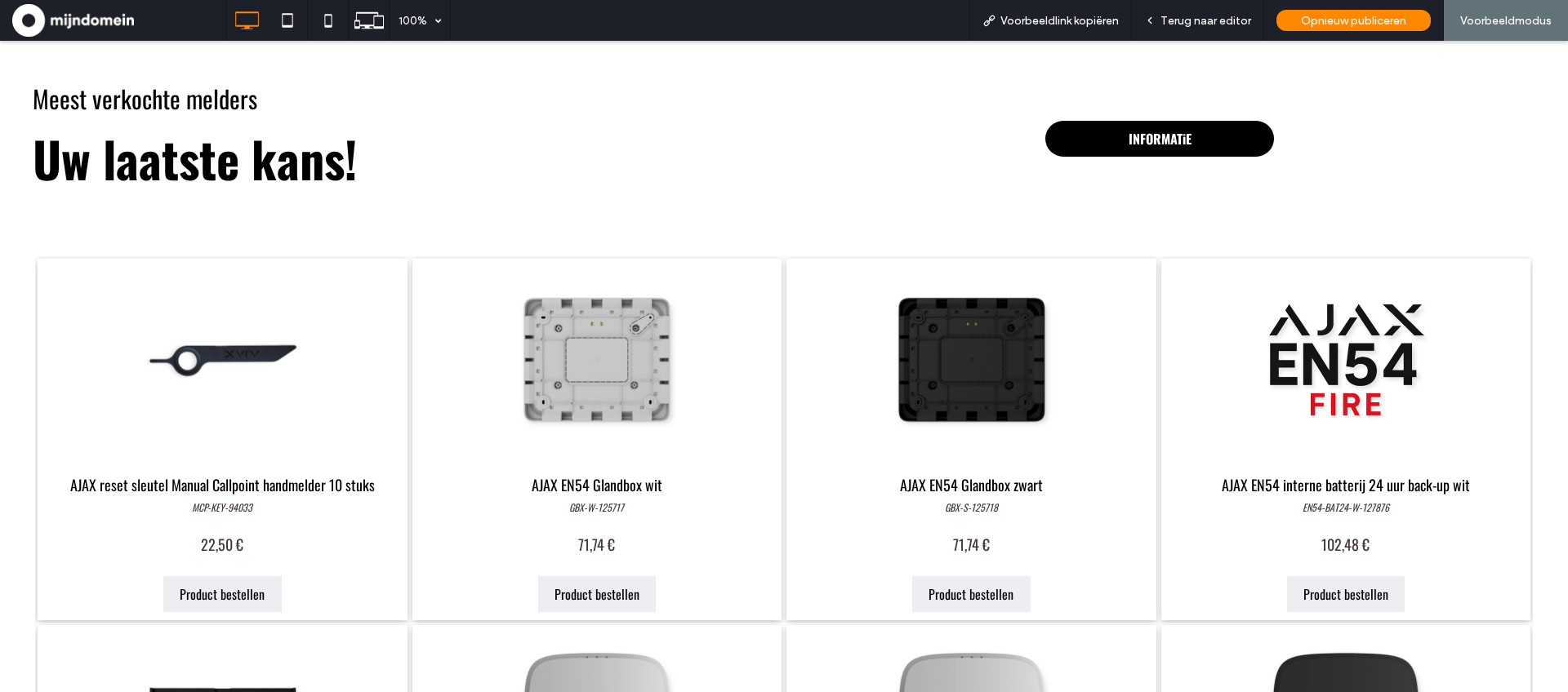
click at [1281, 362] on link at bounding box center [1345, 359] width 392 height 216
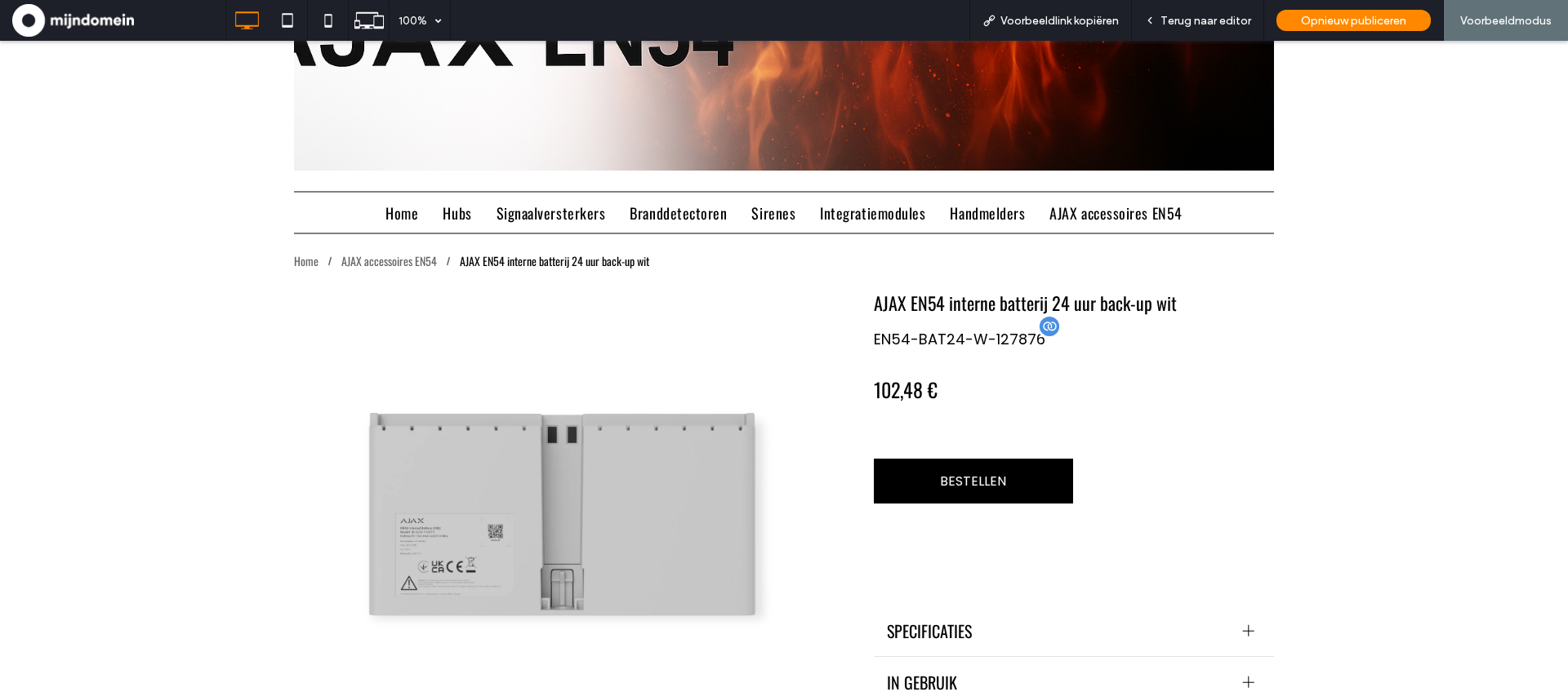
scroll to position [605, 0]
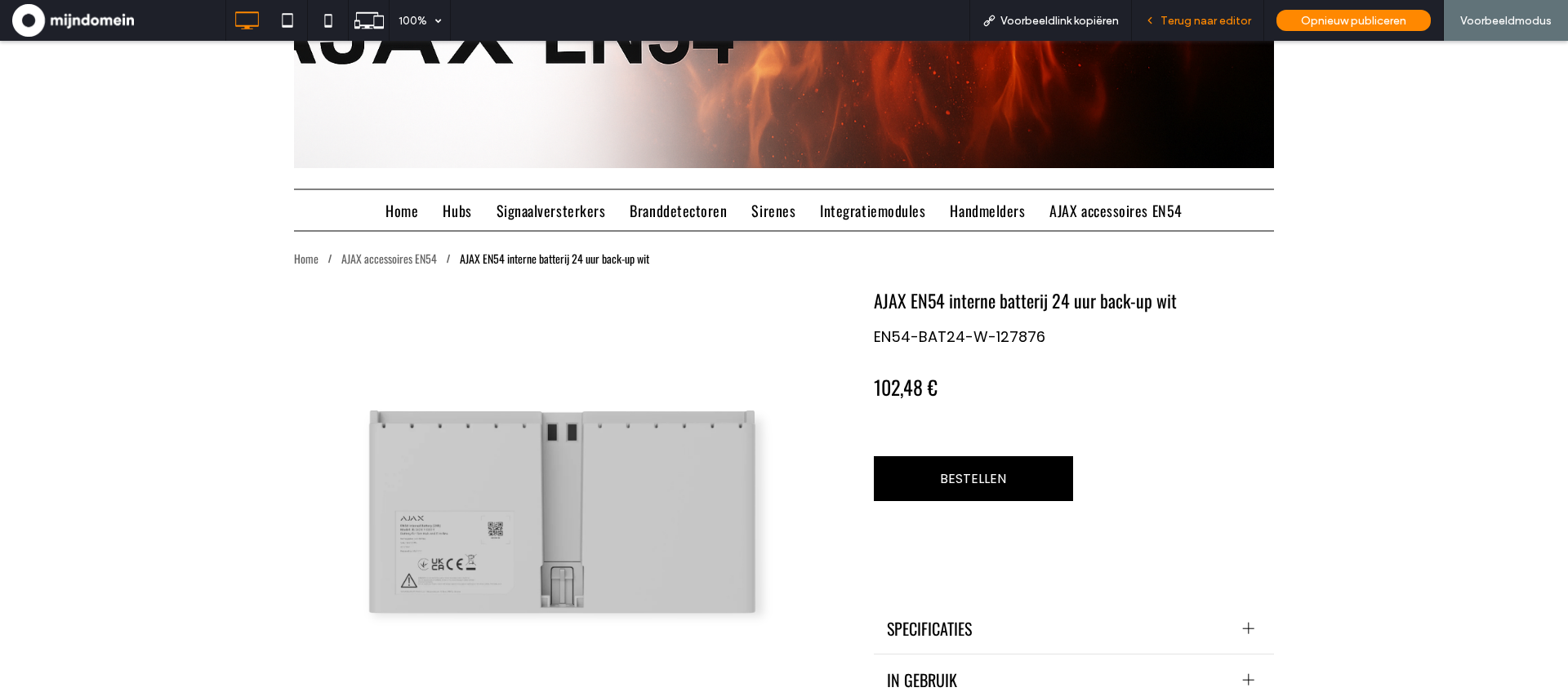
click at [1189, 14] on span "Terug naar editor" at bounding box center [1206, 21] width 91 height 14
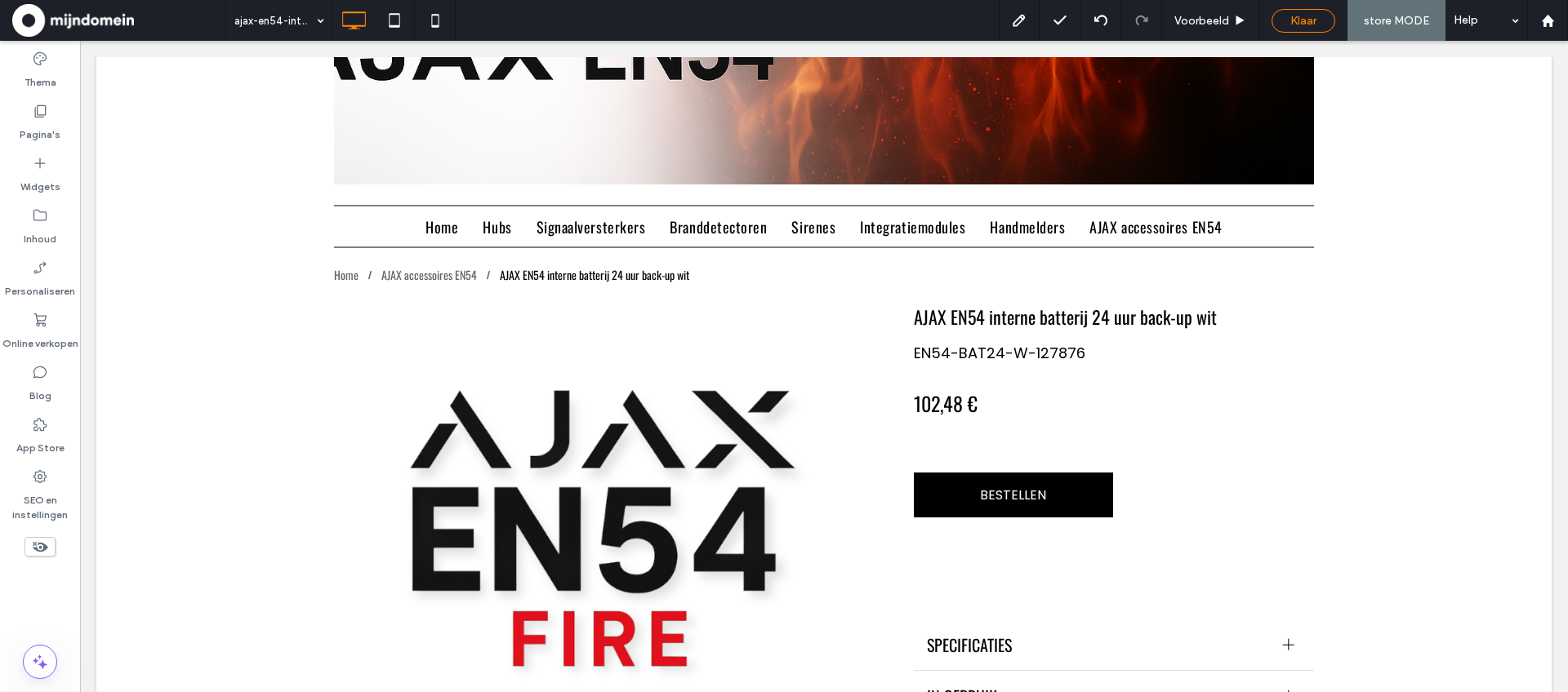
click at [1303, 15] on span "Klaar" at bounding box center [1303, 21] width 26 height 14
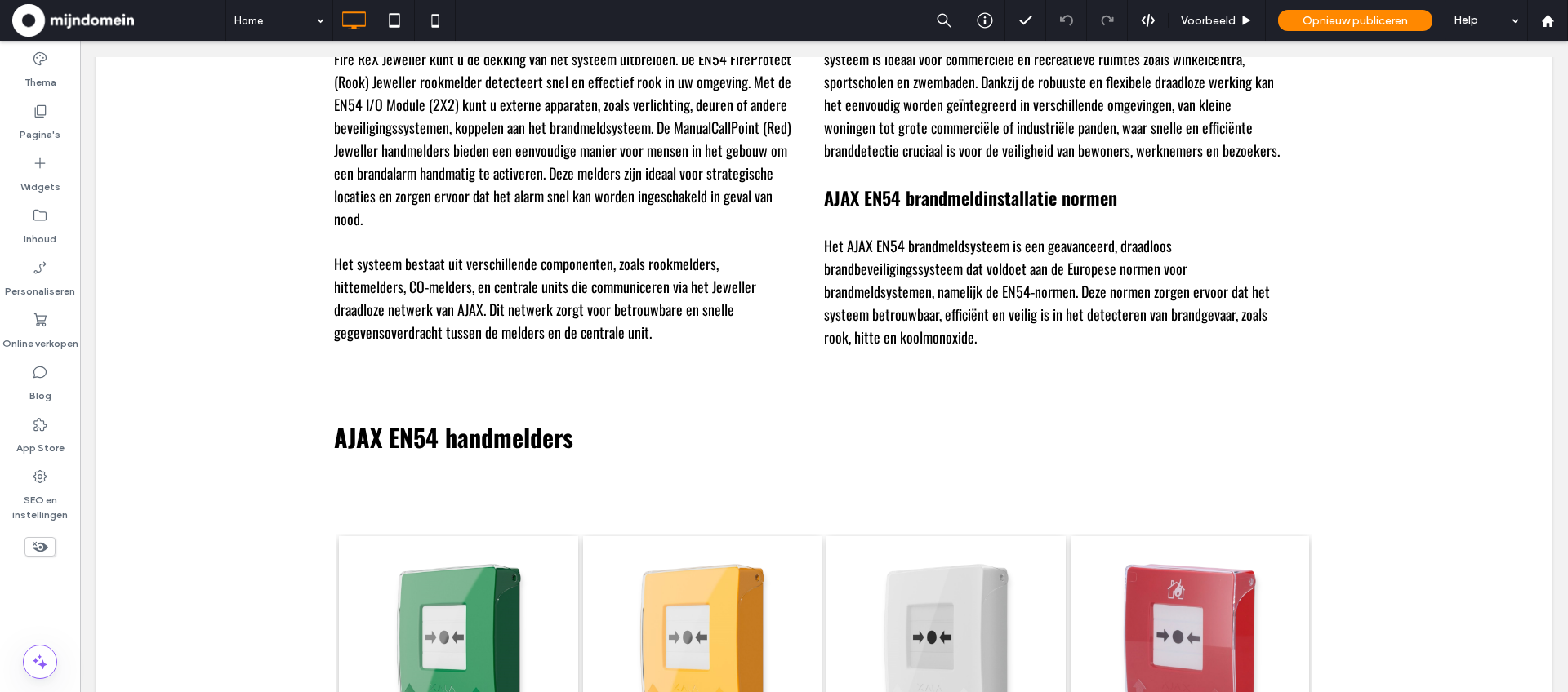
scroll to position [3386, 0]
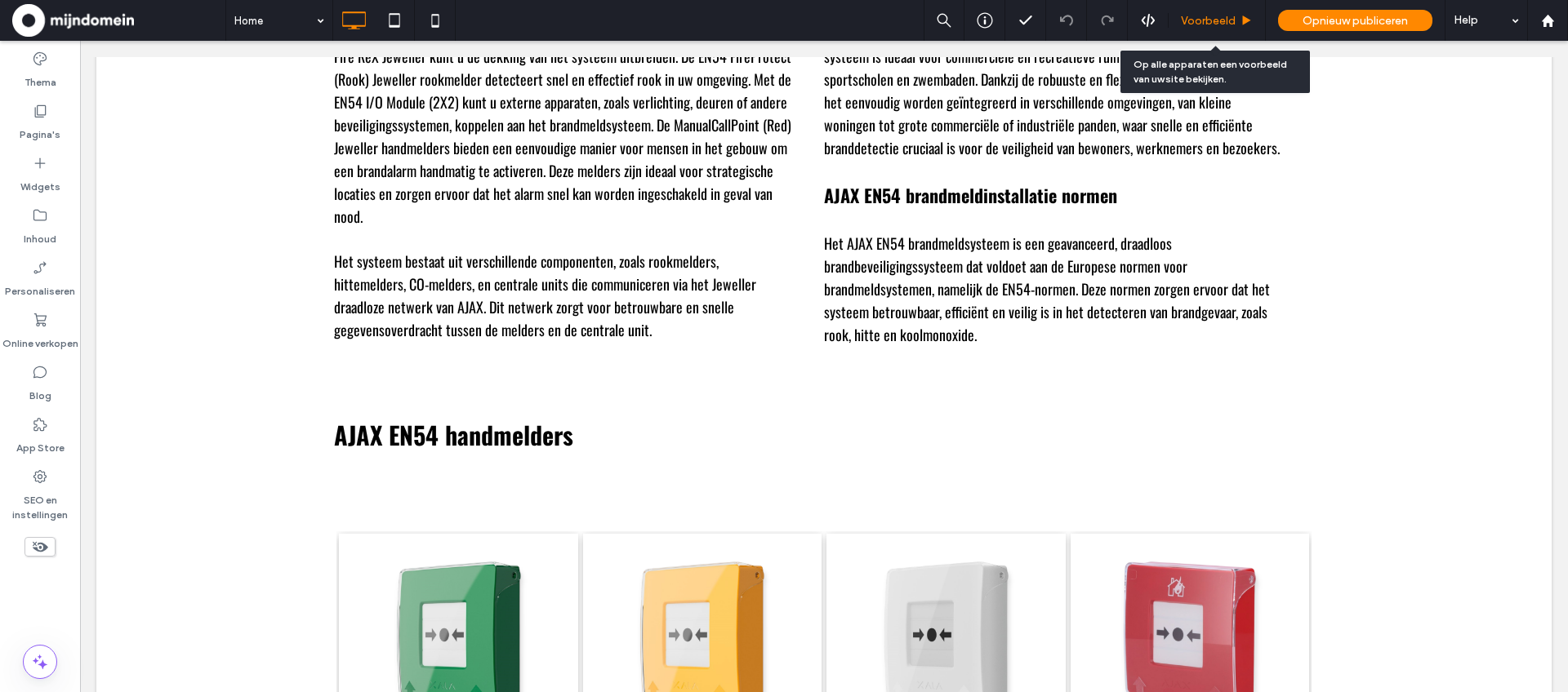
drag, startPoint x: 1193, startPoint y: 17, endPoint x: 1258, endPoint y: 99, distance: 104.6
click at [1193, 17] on span "Voorbeeld" at bounding box center [1208, 21] width 55 height 14
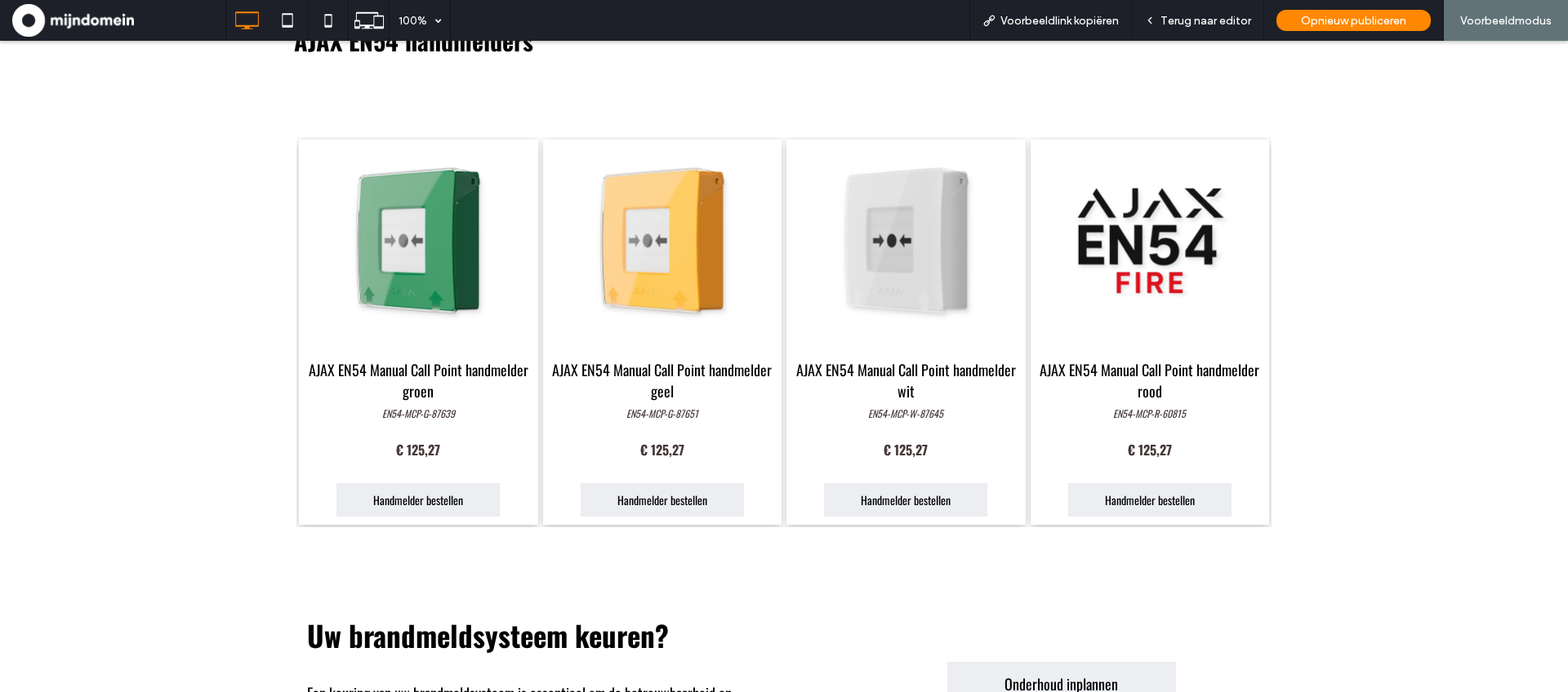
click at [1208, 262] on link at bounding box center [1150, 241] width 239 height 203
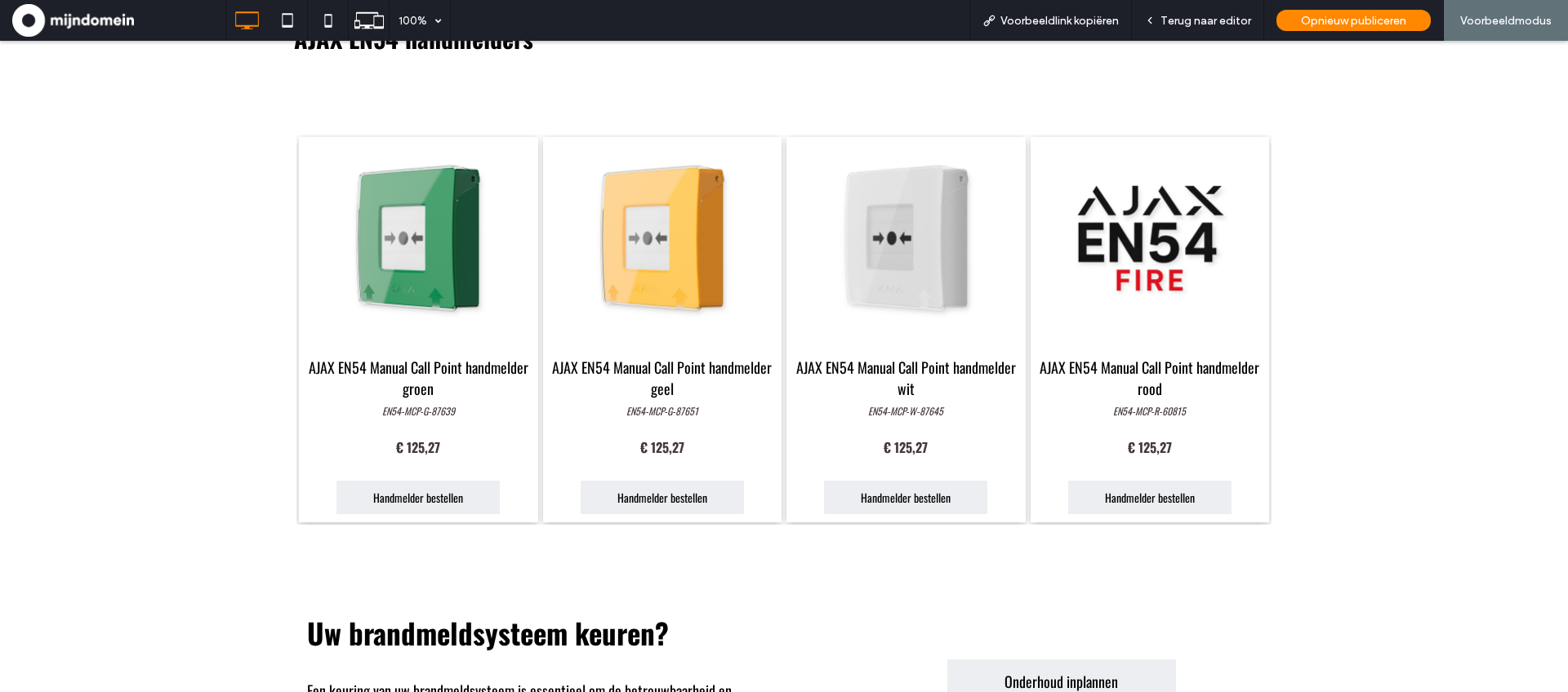
scroll to position [3768, 0]
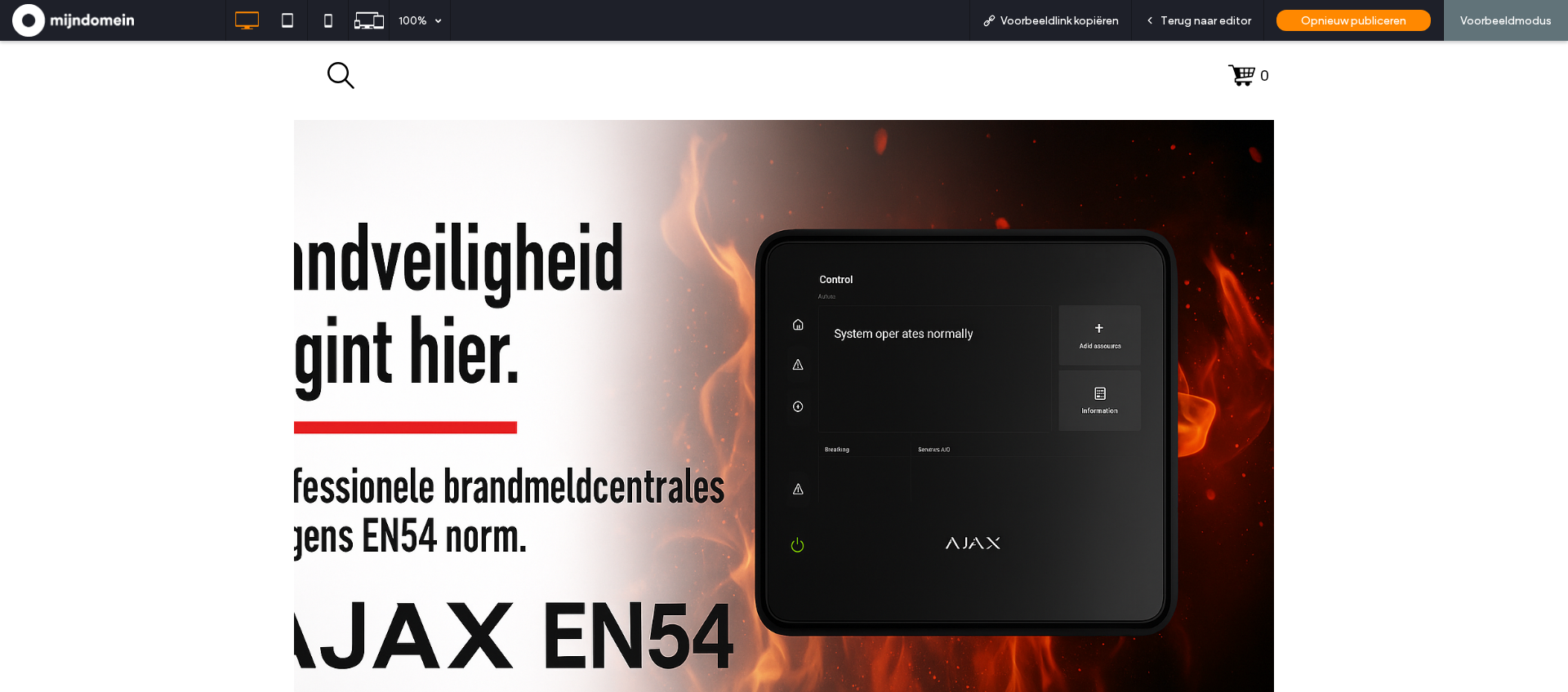
scroll to position [708, 0]
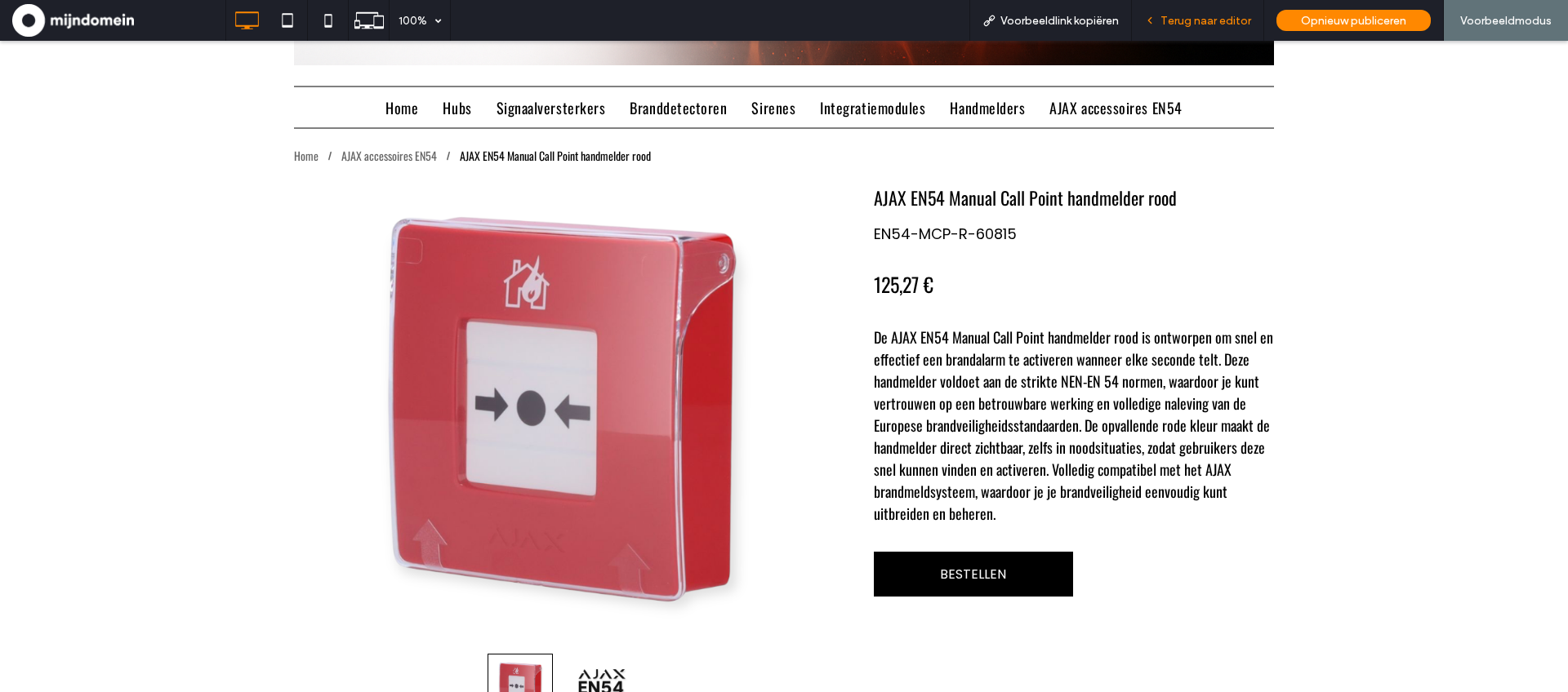
click at [1232, 21] on span "Terug naar editor" at bounding box center [1206, 21] width 91 height 14
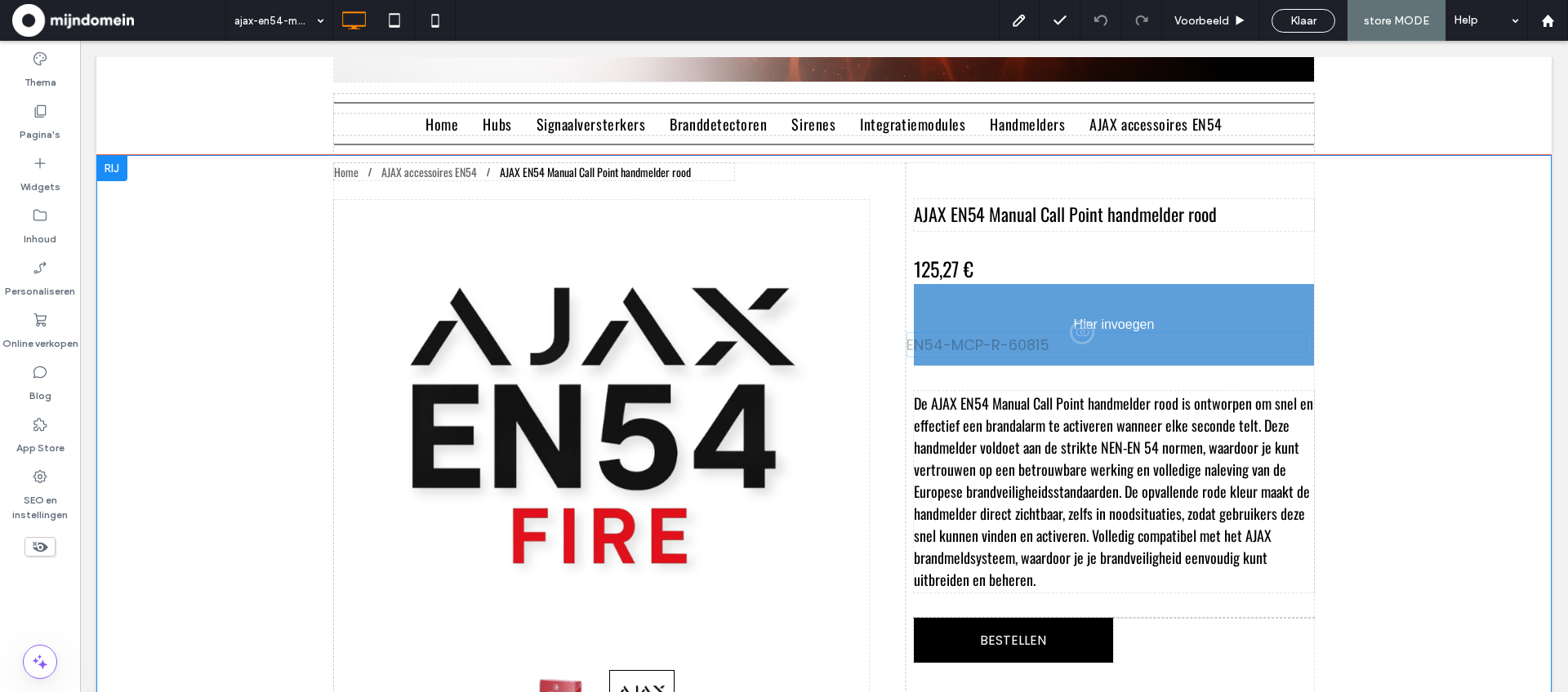
drag, startPoint x: 1197, startPoint y: 252, endPoint x: 1190, endPoint y: 347, distance: 95.3
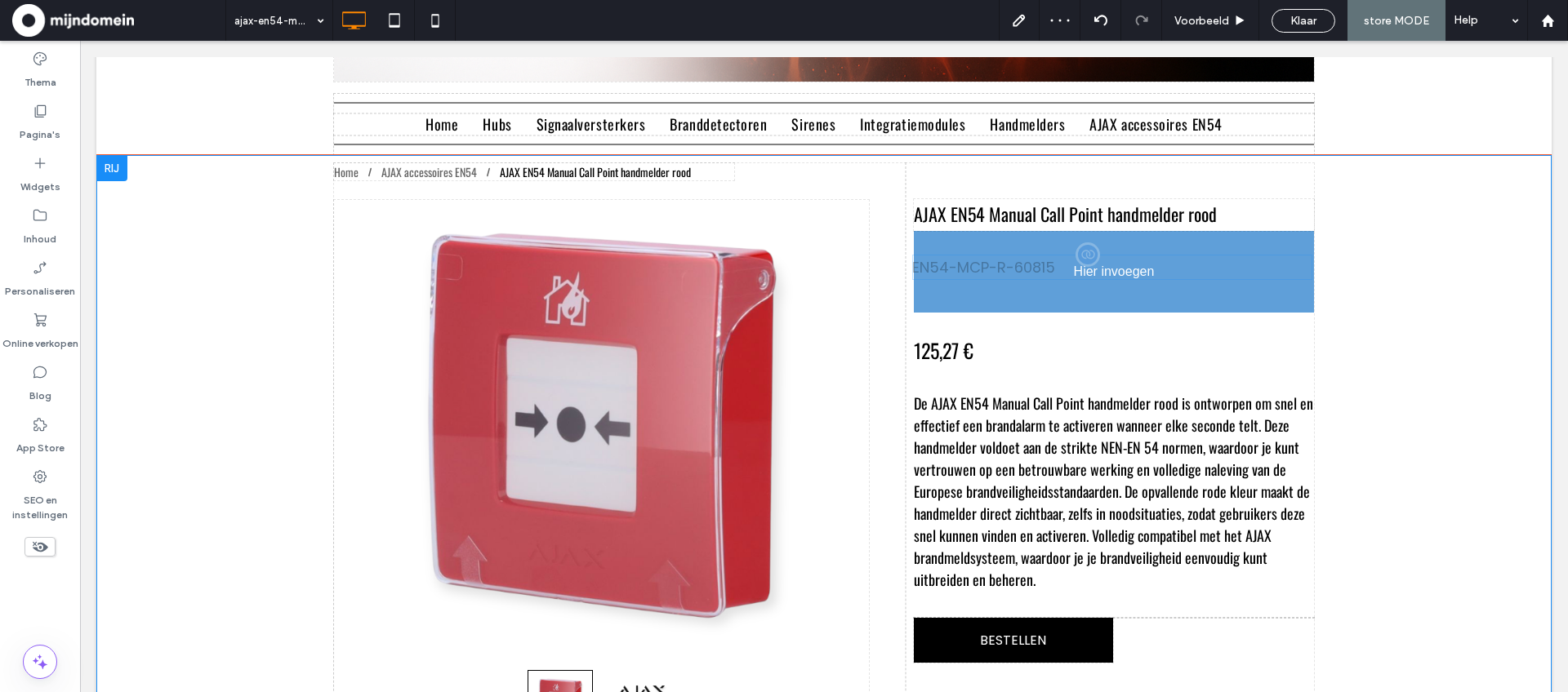
drag, startPoint x: 1169, startPoint y: 304, endPoint x: 1167, endPoint y: 268, distance: 36.1
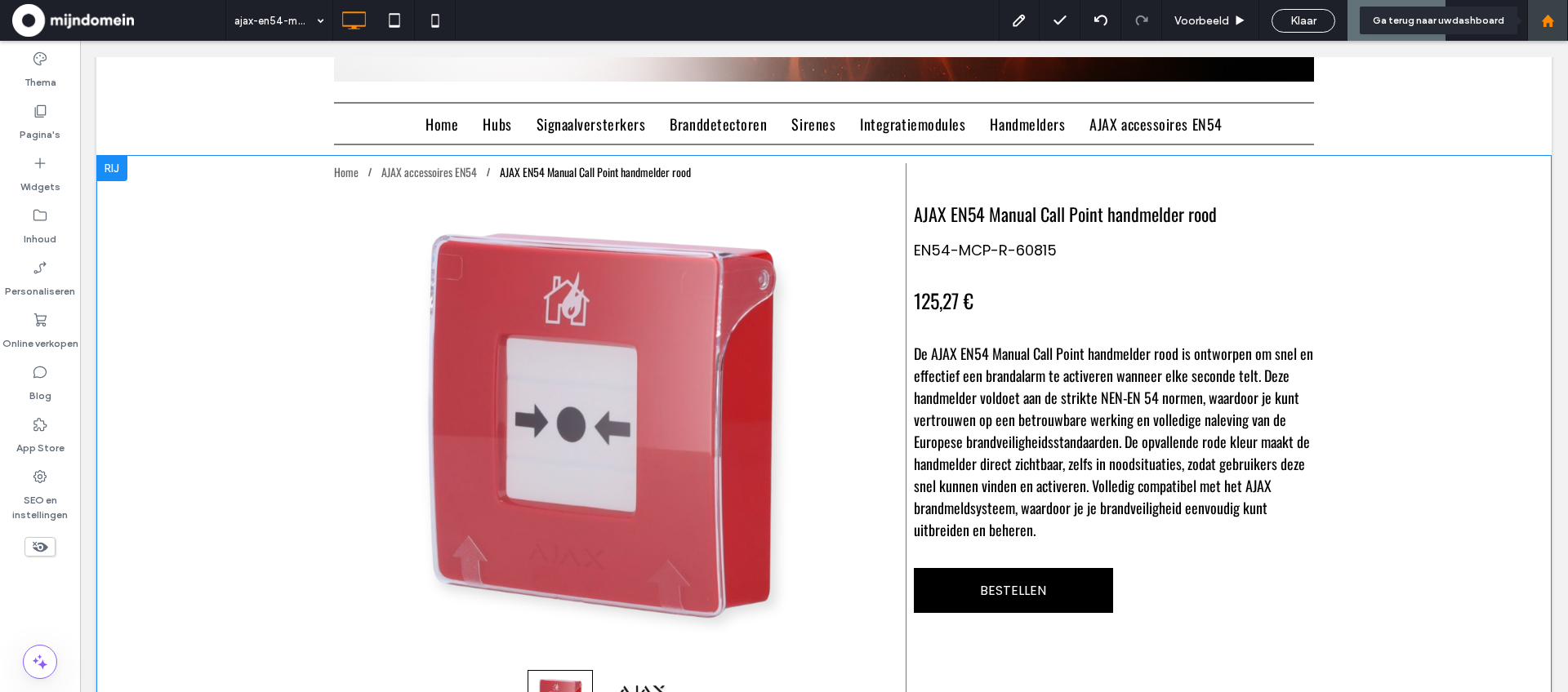
click at [1549, 25] on use at bounding box center [1547, 20] width 13 height 13
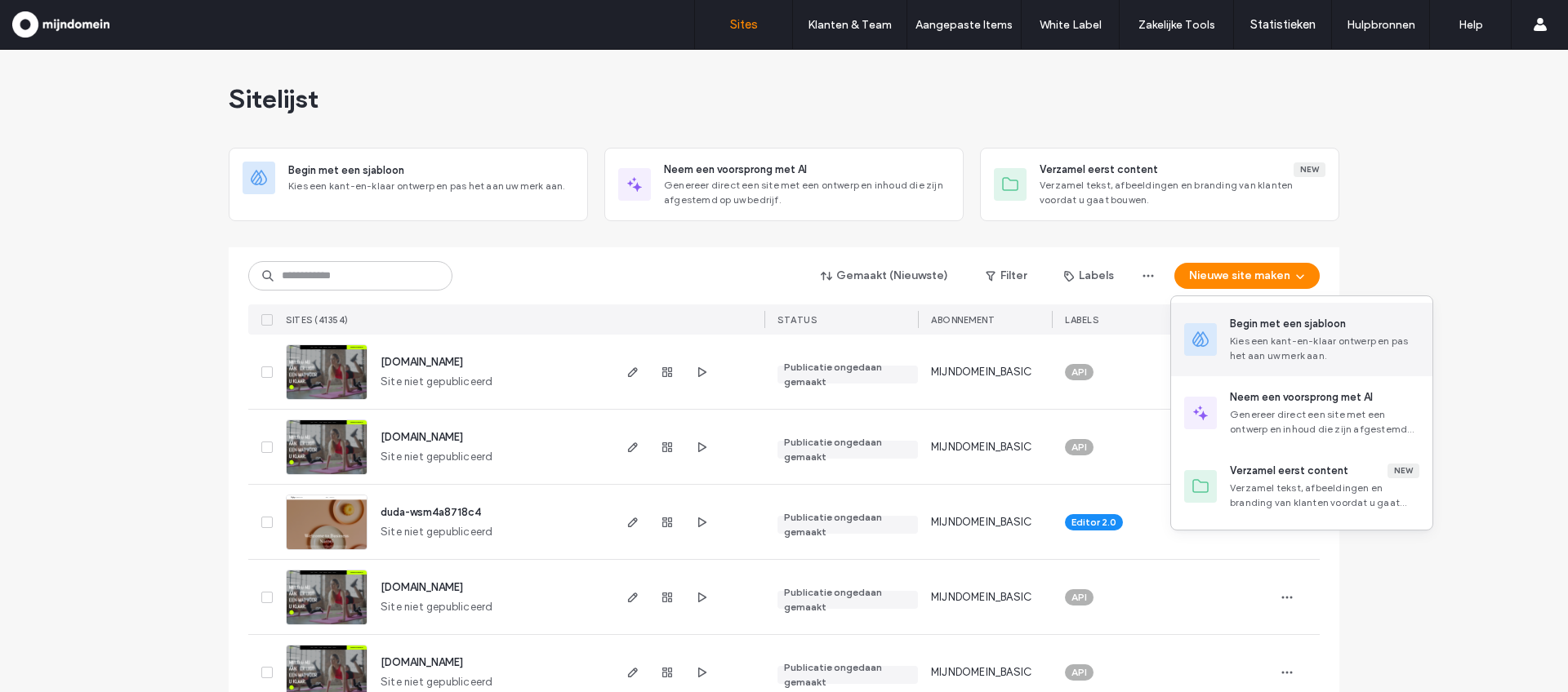
click at [1331, 338] on div "Kies een kant-en-klaar ontwerp en pas het aan uw merk aan." at bounding box center [1324, 349] width 190 height 29
